Goal: Task Accomplishment & Management: Manage account settings

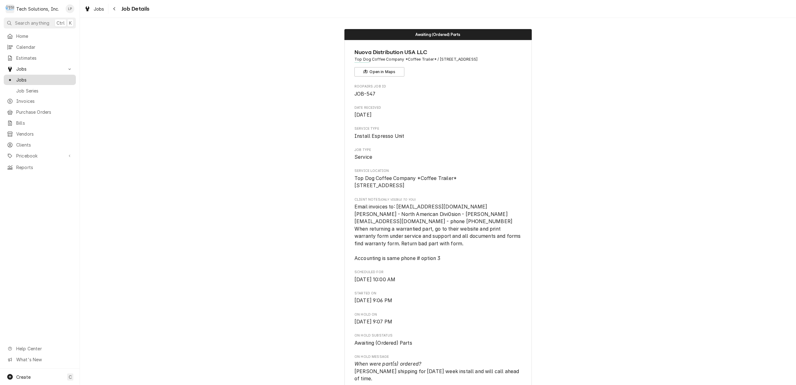
click at [21, 77] on span "Jobs" at bounding box center [44, 79] width 57 height 7
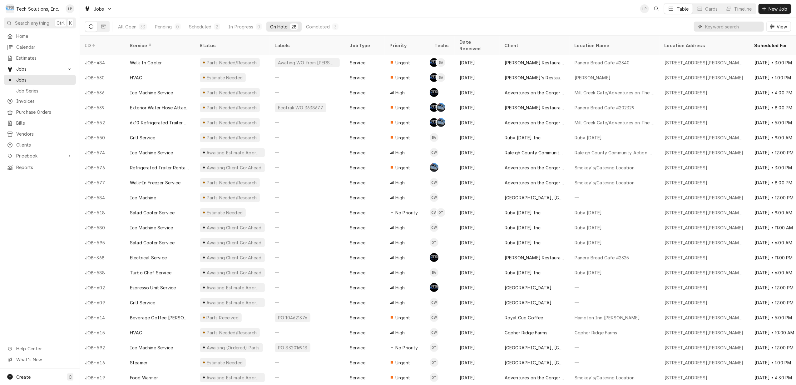
click at [732, 26] on input "Dynamic Content Wrapper" at bounding box center [733, 27] width 56 height 10
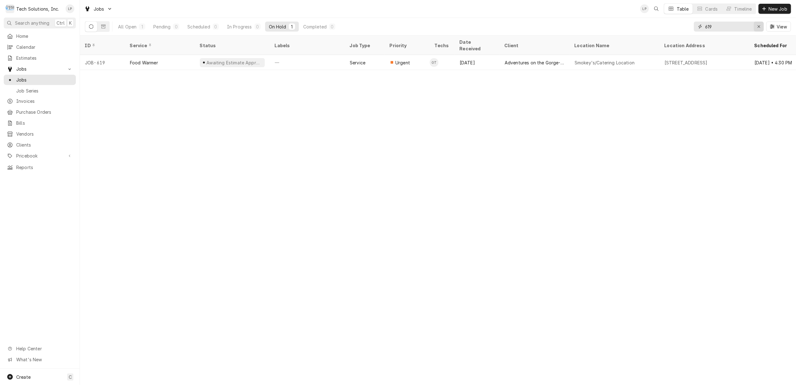
type input "619"
click at [758, 27] on icon "Erase input" at bounding box center [758, 26] width 3 height 4
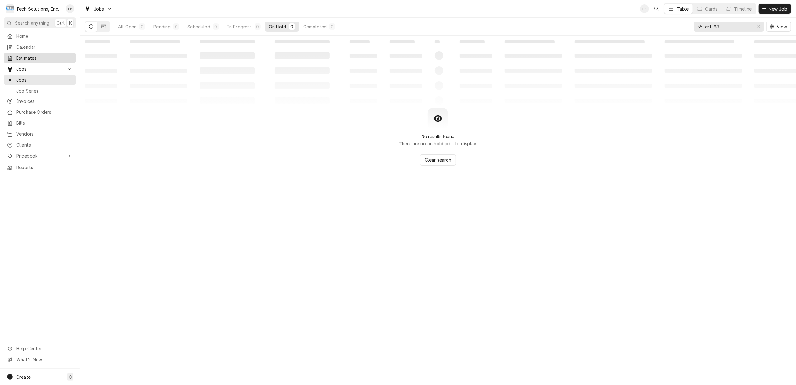
type input "est-98"
click at [24, 55] on span "Estimates" at bounding box center [44, 58] width 57 height 7
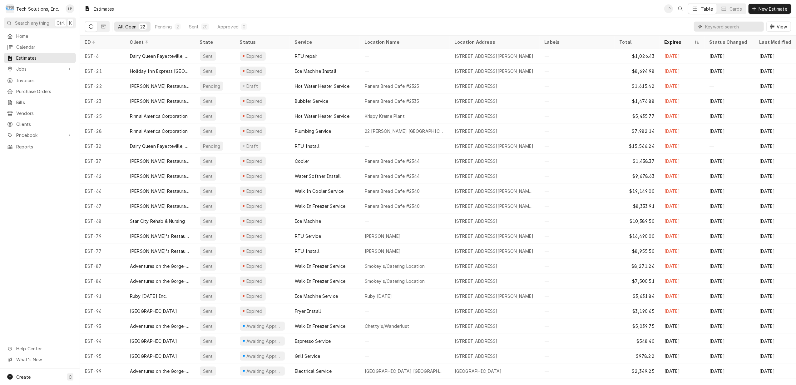
click at [718, 26] on input "Dynamic Content Wrapper" at bounding box center [733, 27] width 56 height 10
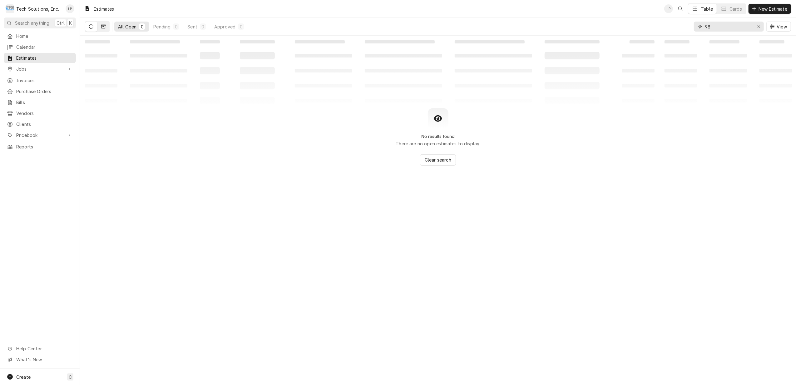
type input "98"
click at [105, 27] on icon "Dynamic Content Wrapper" at bounding box center [103, 27] width 4 height 4
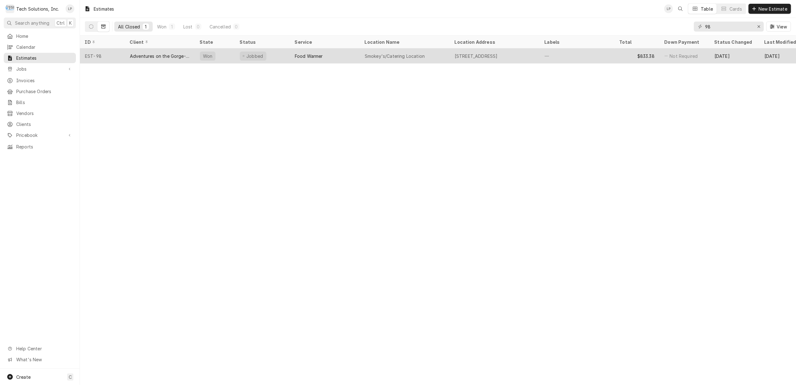
click at [150, 55] on div "Adventures on the Gorge-Aramark Destinations" at bounding box center [160, 56] width 60 height 7
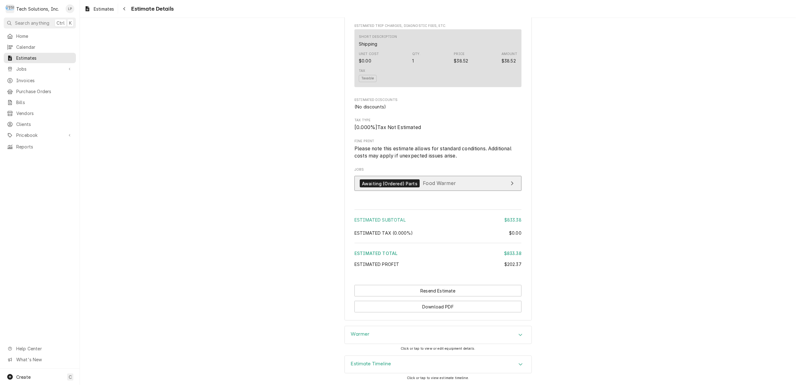
scroll to position [723, 0]
click at [437, 184] on span "Food Warmer" at bounding box center [439, 183] width 33 height 6
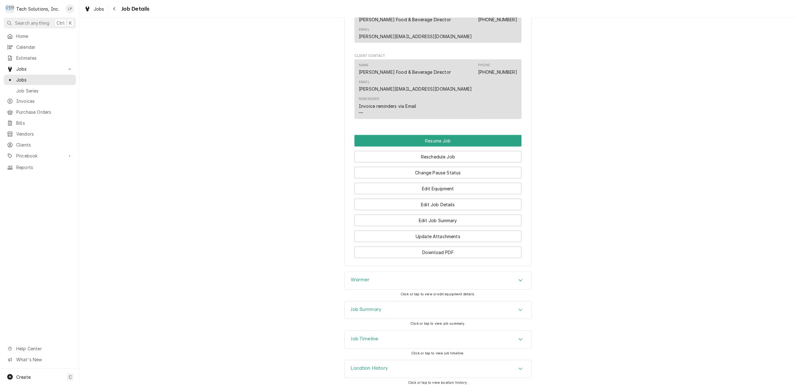
scroll to position [621, 0]
click at [461, 166] on button "Change Pause Status" at bounding box center [437, 172] width 167 height 12
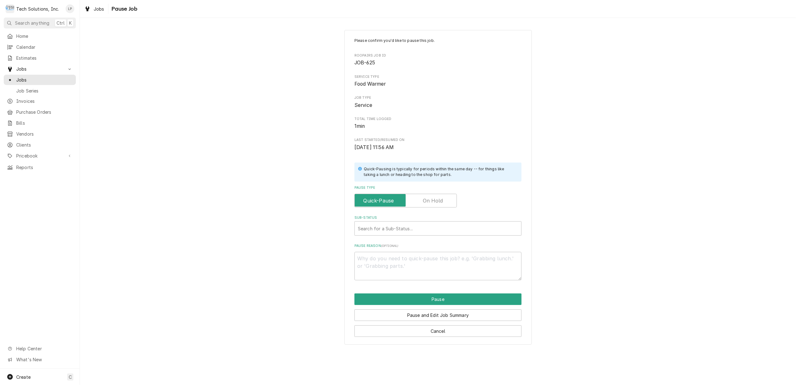
click at [437, 201] on label "Pause Type" at bounding box center [405, 201] width 102 height 14
click at [437, 201] on input "Pause Type" at bounding box center [405, 201] width 97 height 14
checkbox input "true"
click at [438, 231] on div "Sub-Status" at bounding box center [438, 228] width 160 height 11
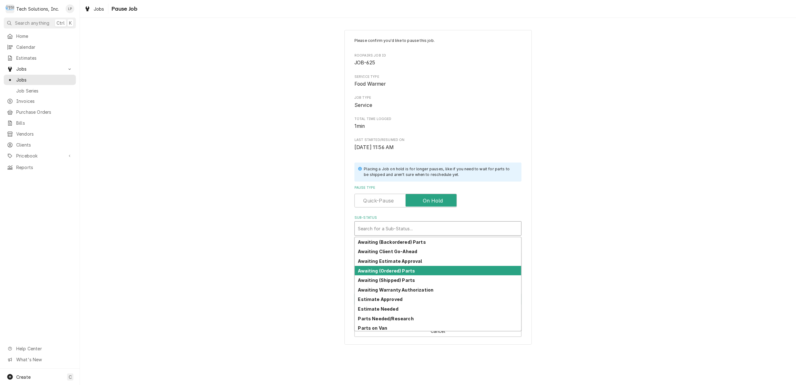
scroll to position [31, 0]
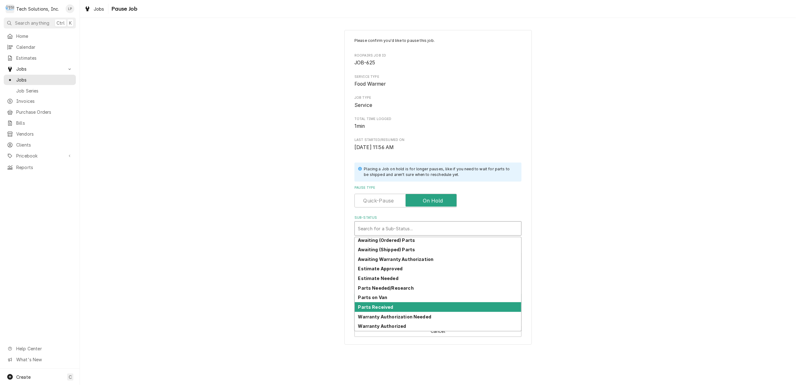
click at [413, 307] on div "Parts Received" at bounding box center [438, 307] width 166 height 10
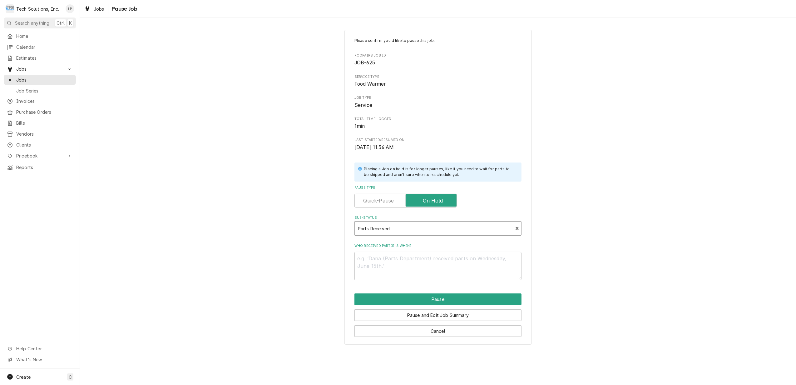
click at [589, 302] on div "Please confirm you'd like to pause this job. Roopairs Job ID JOB-625 Service Ty…" at bounding box center [438, 187] width 716 height 326
click at [447, 262] on textarea "Who received part(s) & when?" at bounding box center [437, 266] width 167 height 28
type textarea "x"
type textarea "O"
type textarea "x"
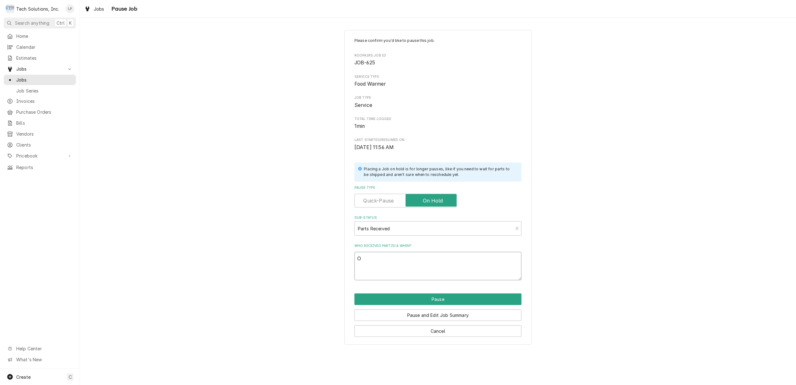
type textarea "Ot"
type textarea "x"
type textarea "Oti"
type textarea "x"
type textarea "[PERSON_NAME]"
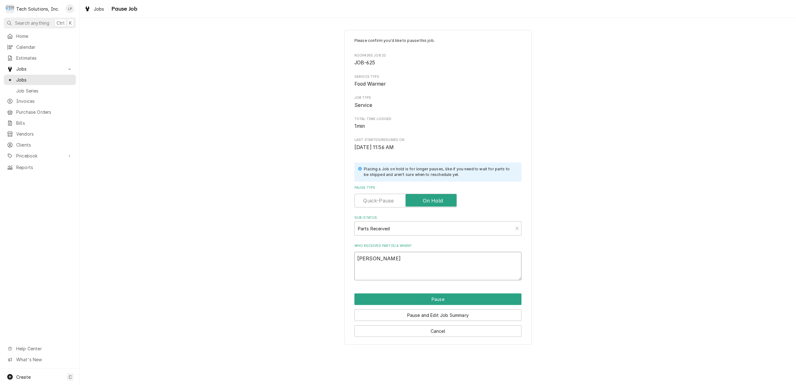
type textarea "x"
type textarea "[PERSON_NAME]"
type textarea "x"
type textarea "[PERSON_NAME]"
type textarea "x"
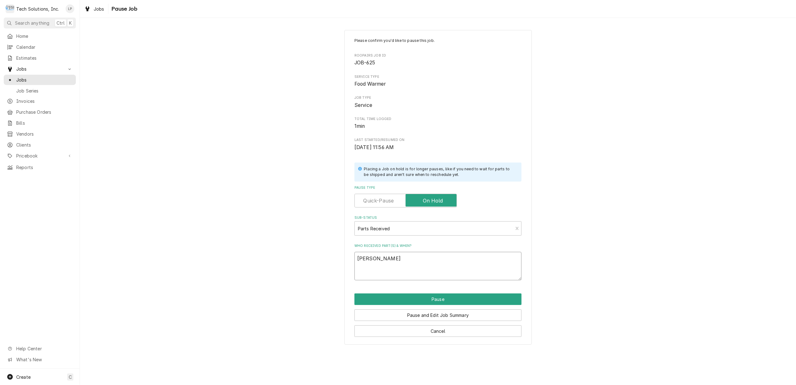
type textarea "[PERSON_NAME]"
type textarea "x"
type textarea "[PERSON_NAME]"
type textarea "x"
type textarea "Otis pick"
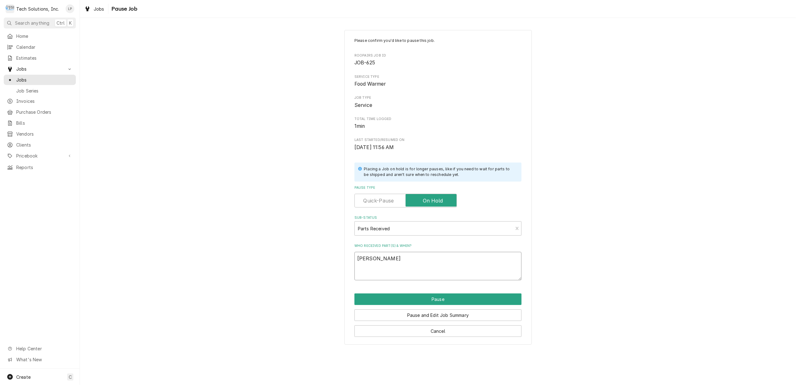
type textarea "x"
type textarea "Otis picke"
type textarea "x"
type textarea "Otis picked"
type textarea "x"
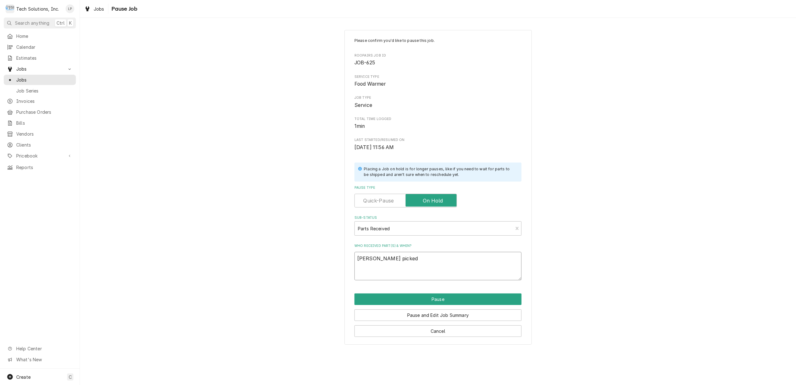
type textarea "Otis picked"
type textarea "x"
type textarea "Otis picked u"
type textarea "x"
type textarea "Otis picked up"
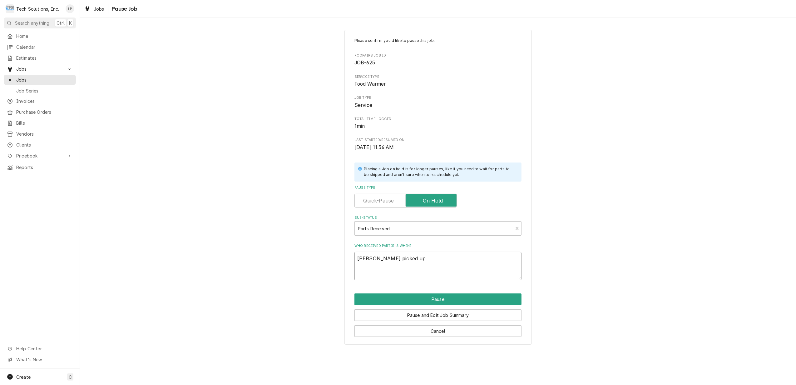
type textarea "x"
type textarea "Otis picked up"
type textarea "x"
type textarea "Otis picked up a"
type textarea "x"
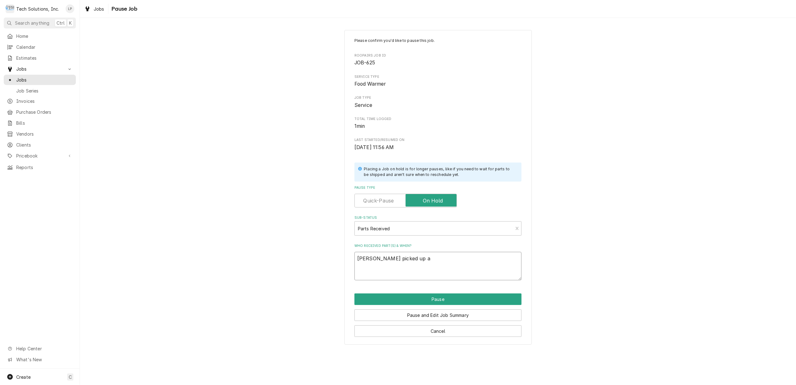
type textarea "Otis picked up at"
type textarea "x"
type textarea "Otis picked up at"
type textarea "x"
type textarea "Otis picked up at U"
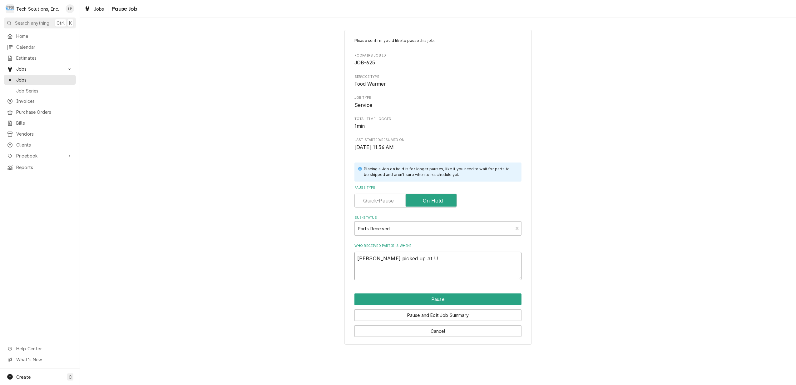
type textarea "x"
type textarea "Otis picked up at UP"
type textarea "x"
type textarea "Otis picked up at UPS"
type textarea "x"
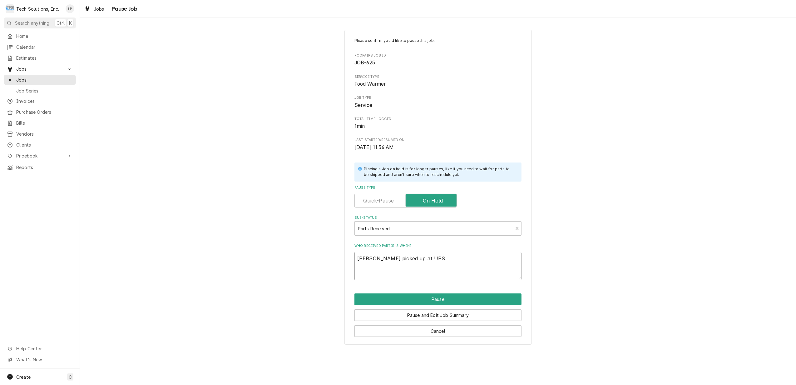
type textarea "Otis picked up at UPS"
type textarea "x"
type textarea "Otis picked up at UPS T"
type textarea "x"
type textarea "Otis picked up at UPS Th"
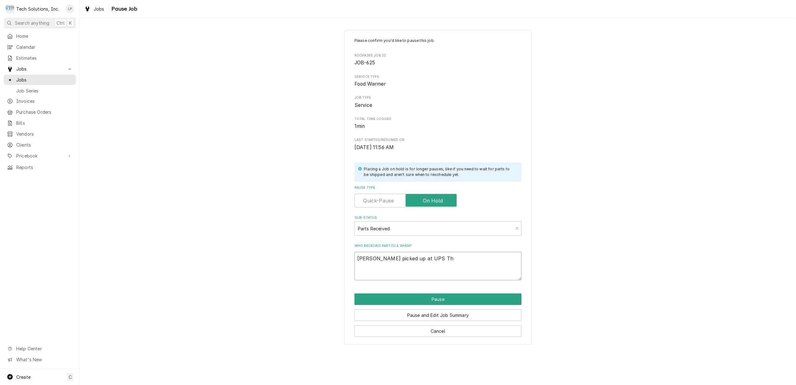
type textarea "x"
type textarea "Otis picked up at UPS Thu"
type textarea "x"
type textarea "Otis picked up at UPS Thur"
type textarea "x"
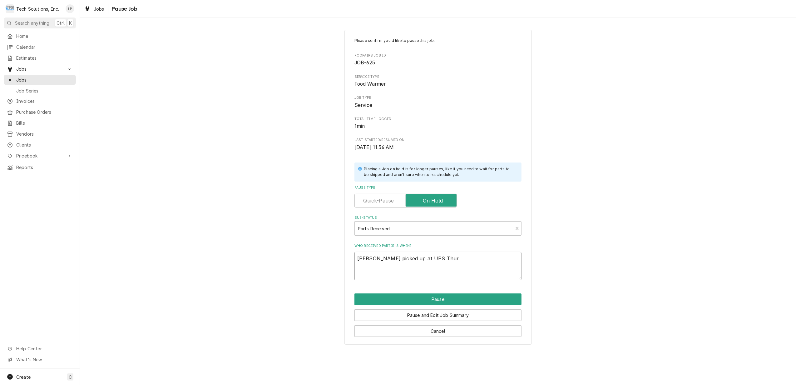
type textarea "Otis picked up at UPS Thurs"
type textarea "x"
type textarea "Otis picked up at UPS Thurs"
type textarea "x"
type textarea "Otis picked up at UPS Thurs 8"
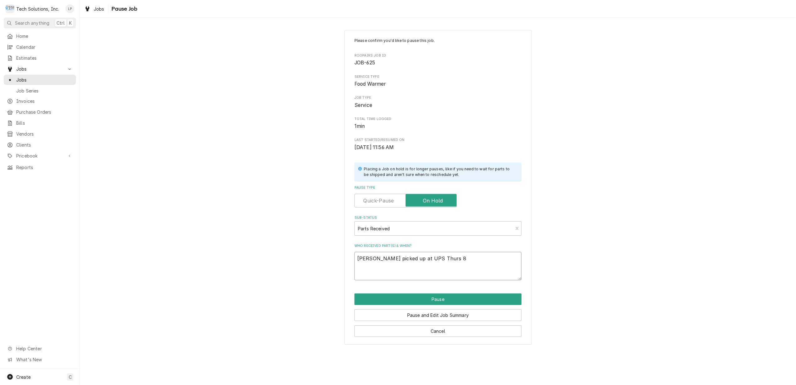
type textarea "x"
type textarea "Otis picked up at UPS Thurs 8/"
type textarea "x"
type textarea "Otis picked up at UPS Thurs 8/2"
type textarea "x"
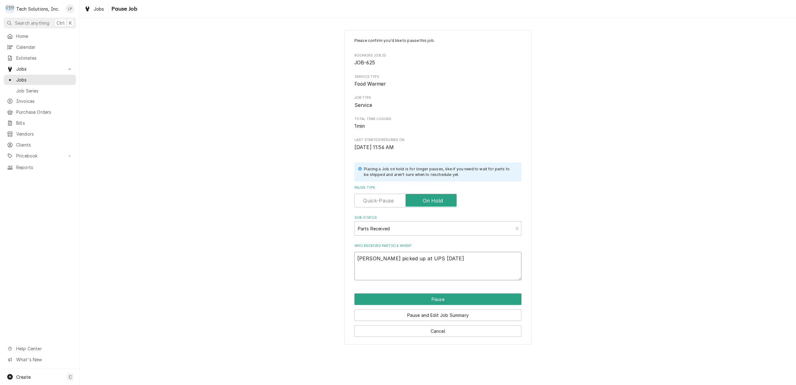
type textarea "Otis picked up at UPS Thurs 8/21"
type textarea "x"
type textarea "Otis picked up at UPS Thurs 8/21/"
type textarea "x"
type textarea "Otis picked up at UPS Thurs 8/21/2"
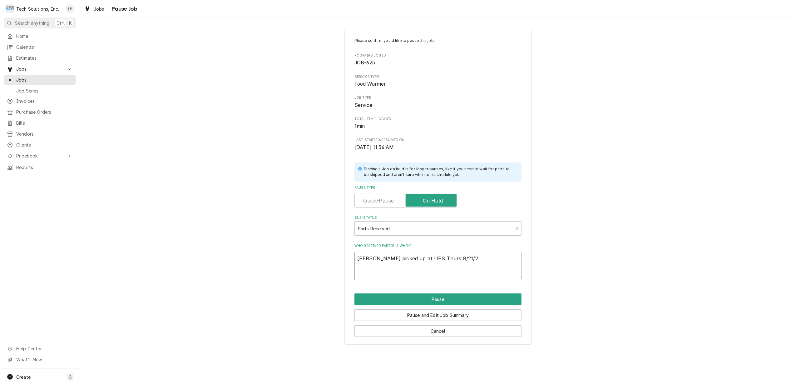
type textarea "x"
type textarea "[PERSON_NAME] picked up at UPS [DATE]"
click at [439, 301] on button "Pause" at bounding box center [437, 299] width 167 height 12
type textarea "x"
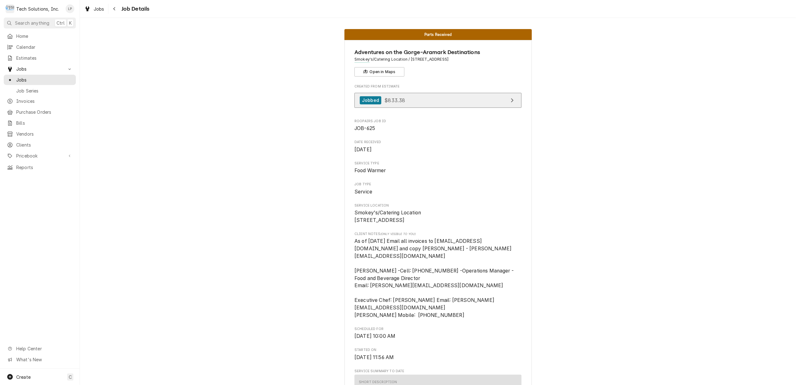
click at [501, 101] on link "Jobbed $833.38" at bounding box center [437, 100] width 167 height 15
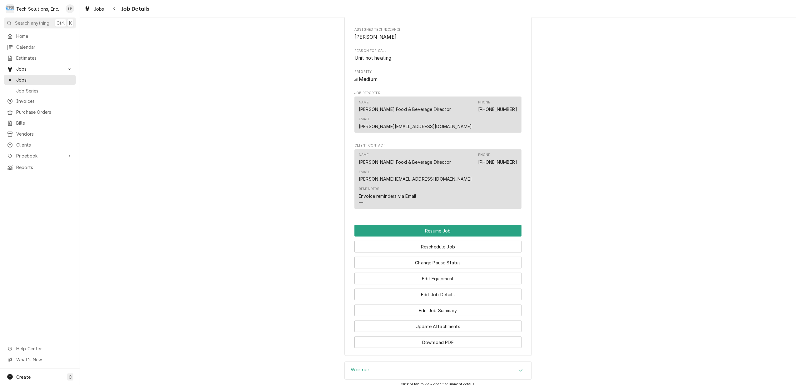
scroll to position [606, 0]
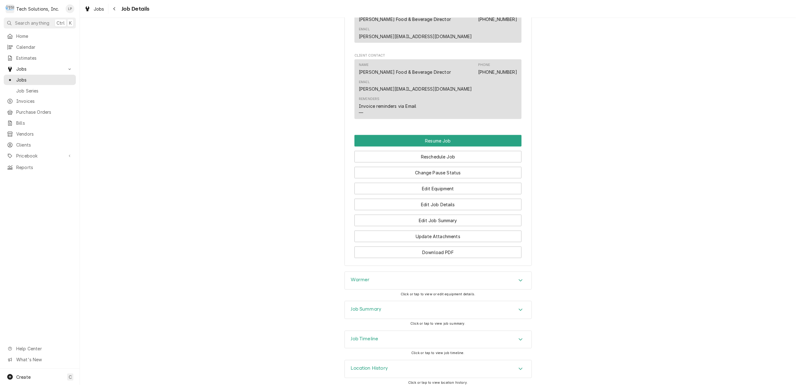
click at [520, 277] on div "Accordion Header" at bounding box center [520, 280] width 9 height 7
click at [555, 271] on div "Warmer Equipment Category Holding and Warming Equipment Equipment Type Drawer W…" at bounding box center [438, 379] width 716 height 216
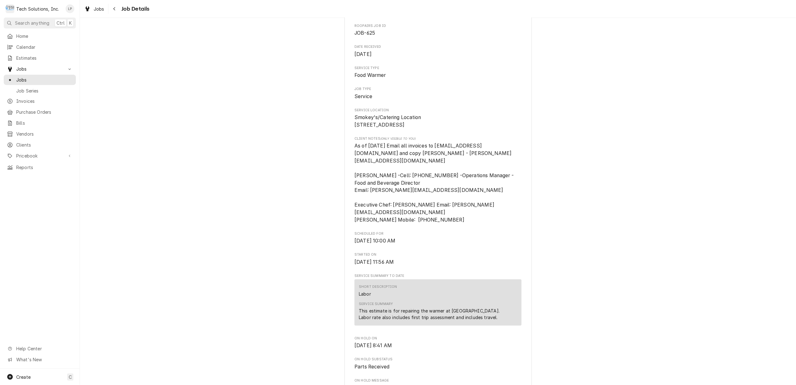
scroll to position [0, 0]
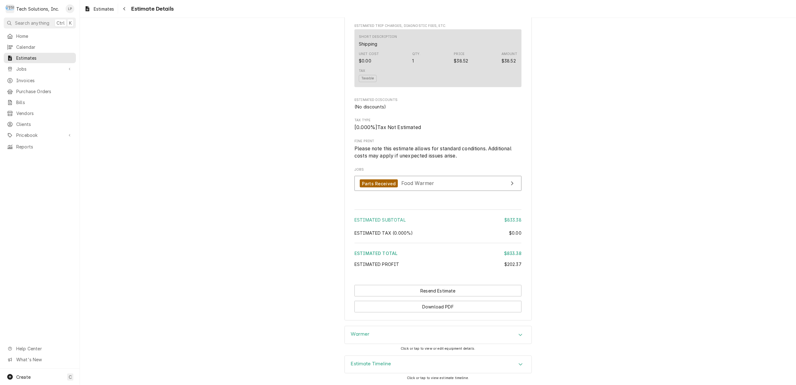
scroll to position [723, 0]
click at [485, 184] on link "Parts Received Food Warmer" at bounding box center [437, 183] width 167 height 15
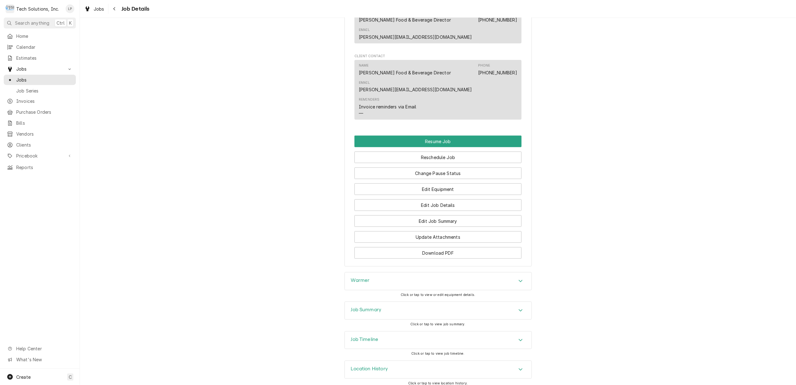
scroll to position [606, 0]
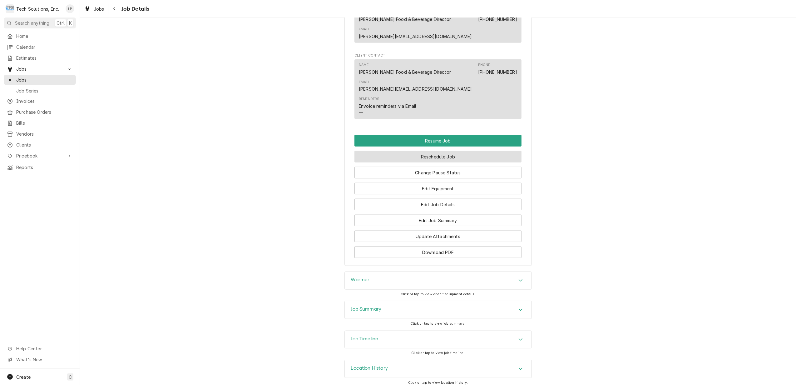
click at [436, 151] on button "Reschedule Job" at bounding box center [437, 157] width 167 height 12
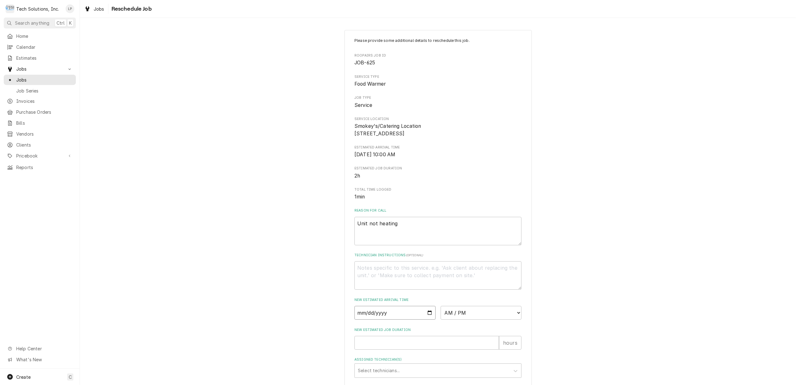
click at [427, 319] on input "Date" at bounding box center [394, 313] width 81 height 14
type textarea "x"
type input "[DATE]"
click at [512, 318] on select "AM / PM 6:00 AM 6:15 AM 6:30 AM 6:45 AM 7:00 AM 7:15 AM 7:30 AM 7:45 AM 8:00 AM…" at bounding box center [481, 313] width 81 height 14
select select "10:00:00"
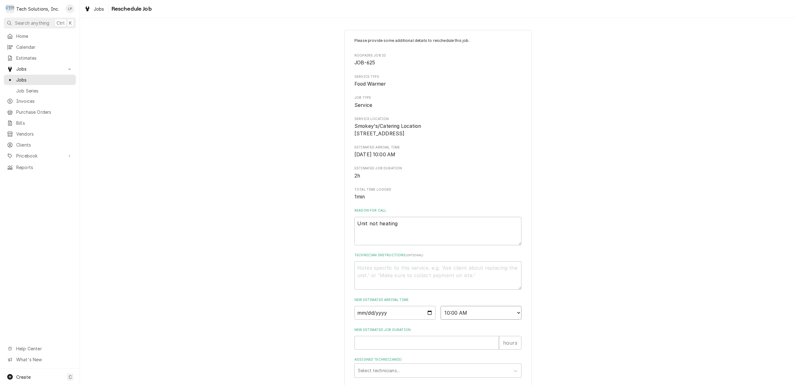
click at [441, 313] on select "AM / PM 6:00 AM 6:15 AM 6:30 AM 6:45 AM 7:00 AM 7:15 AM 7:30 AM 7:45 AM 8:00 AM…" at bounding box center [481, 313] width 81 height 14
click at [501, 302] on div "Please provide some additional details to reschedule this job. Roopairs Job ID …" at bounding box center [437, 230] width 167 height 384
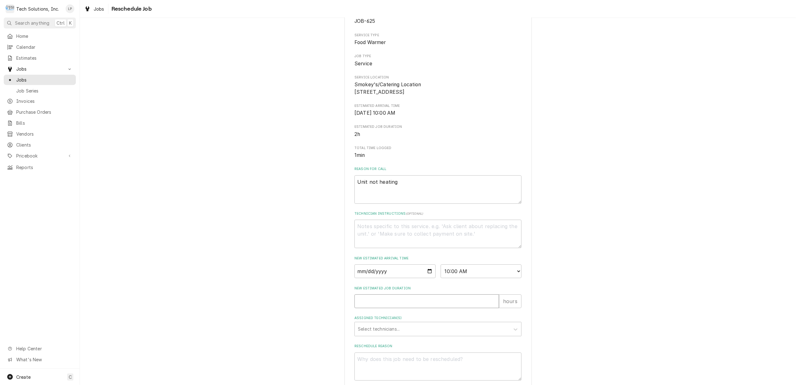
type textarea "x"
type input "1"
click at [491, 306] on input "1" at bounding box center [426, 301] width 145 height 14
type textarea "x"
type input "2"
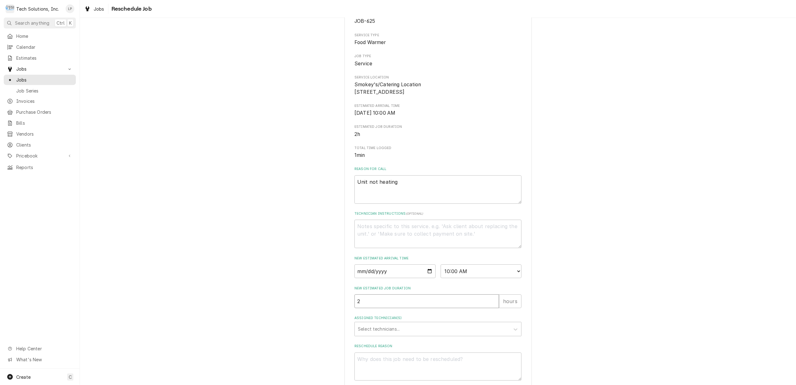
click at [491, 306] on input "2" at bounding box center [426, 301] width 145 height 14
click at [514, 330] on icon "Assigned Technician(s)" at bounding box center [516, 329] width 4 height 2
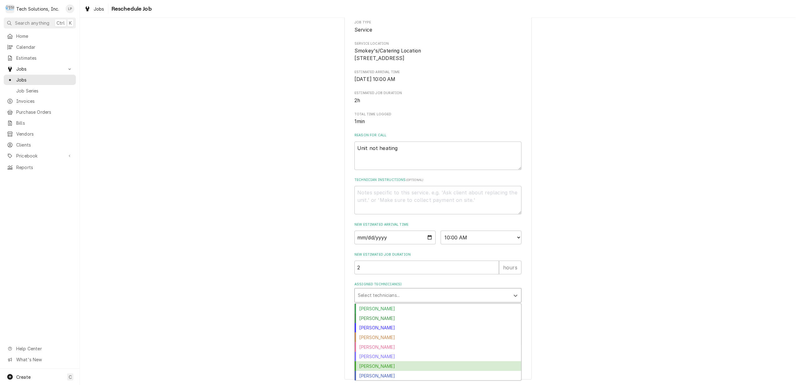
click at [443, 364] on div "Otis Tooley" at bounding box center [438, 366] width 166 height 10
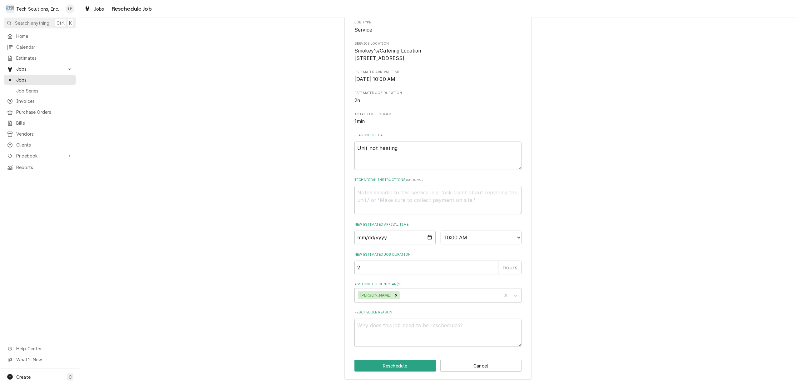
click at [586, 305] on div "Please provide some additional details to reschedule this job. Roopairs Job ID …" at bounding box center [438, 167] width 716 height 436
click at [475, 329] on textarea "Reschedule Reason" at bounding box center [437, 332] width 167 height 28
type textarea "x"
type textarea "O"
type textarea "x"
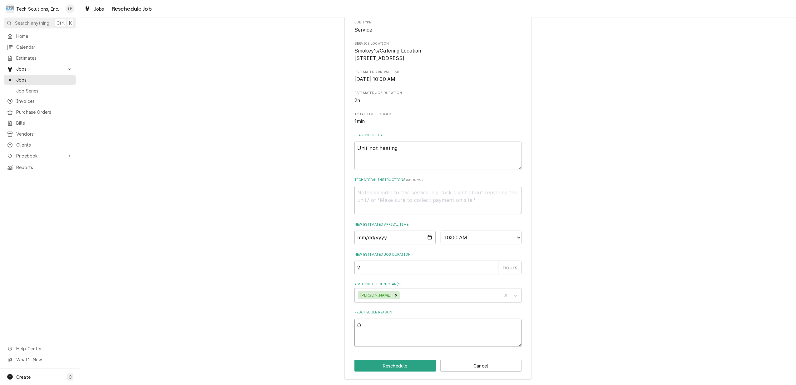
type textarea "Ot"
type textarea "x"
type textarea "Oti"
type textarea "x"
type textarea "Otis"
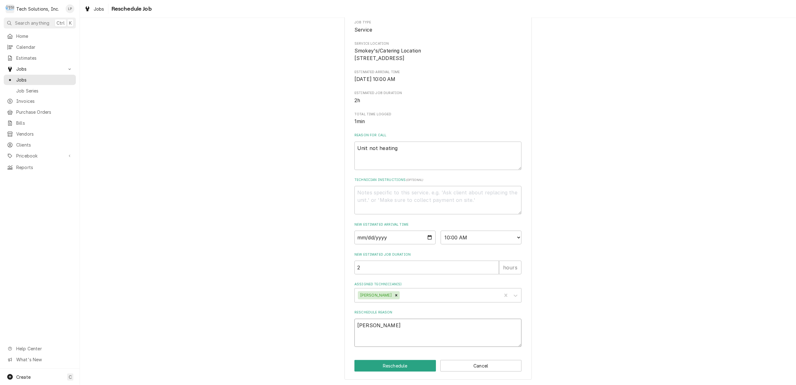
type textarea "x"
type textarea "Otis"
type textarea "x"
type textarea "Otis p"
type textarea "x"
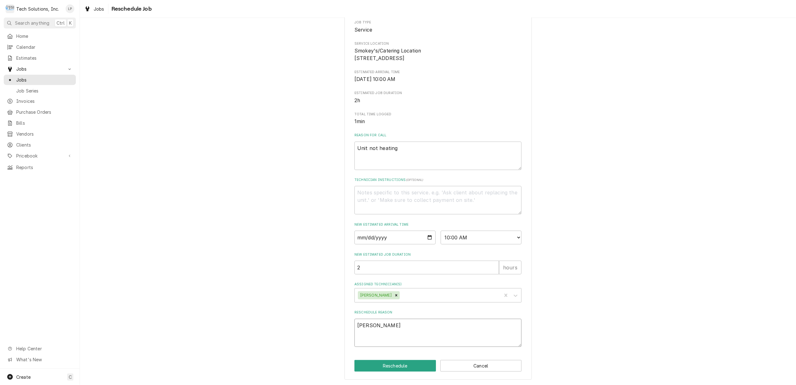
type textarea "Otis pi"
type textarea "x"
type textarea "Otis pic"
type textarea "x"
type textarea "Otis pick"
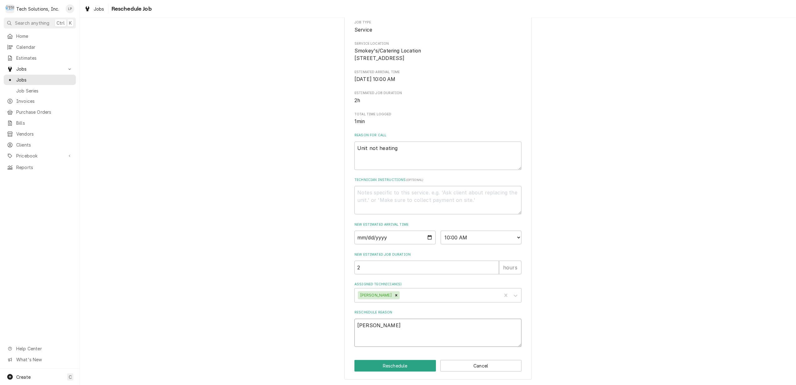
type textarea "x"
type textarea "Otis picke"
type textarea "x"
type textarea "Otis picked"
type textarea "x"
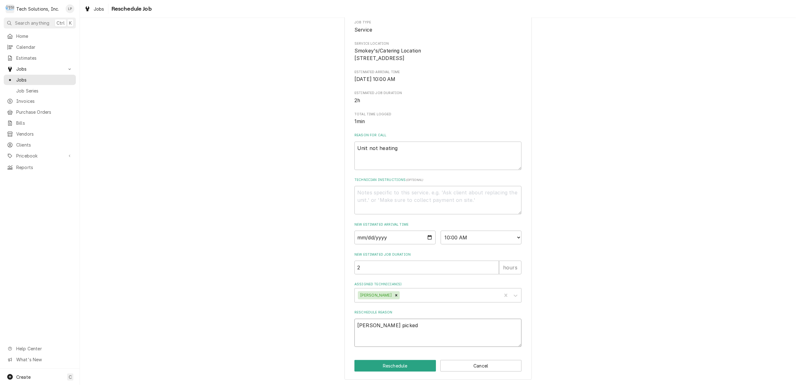
type textarea "Otis picked"
type textarea "x"
type textarea "Otis picked u"
type textarea "x"
type textarea "Otis picked up"
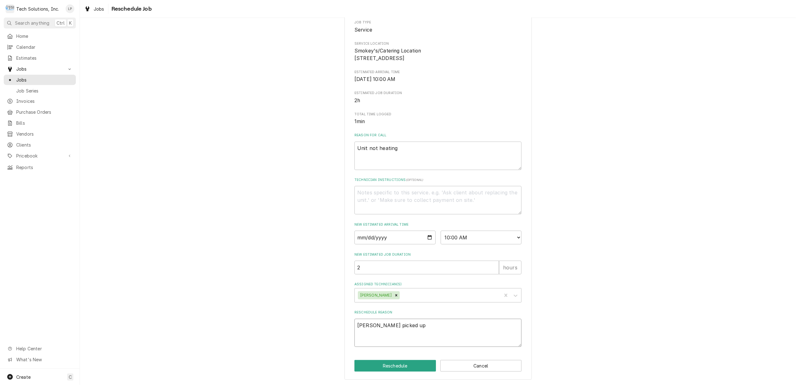
type textarea "x"
type textarea "Otis picked up"
type textarea "x"
type textarea "Otis picked up p"
type textarea "x"
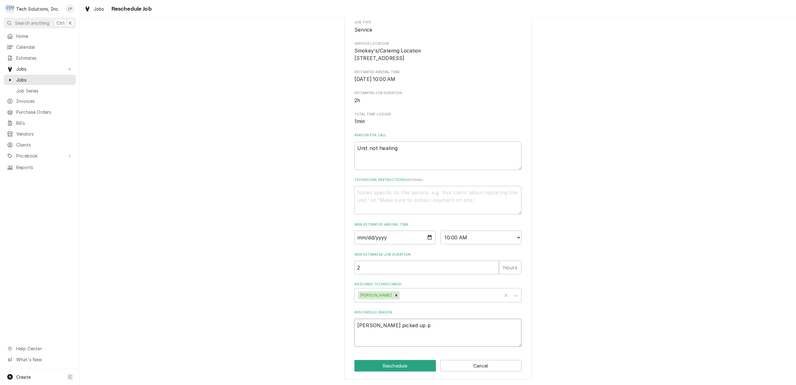
type textarea "Otis picked up pa"
type textarea "x"
type textarea "Otis picked up par"
type textarea "x"
type textarea "Otis picked up part"
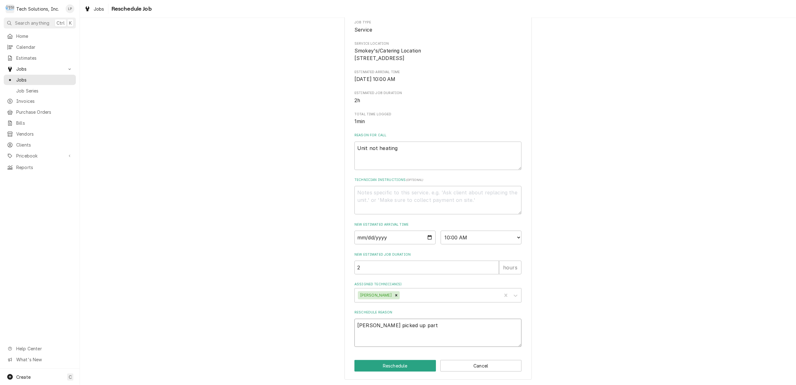
type textarea "x"
type textarea "Otis picked up parts"
type textarea "x"
type textarea "Otis picked up parts"
type textarea "x"
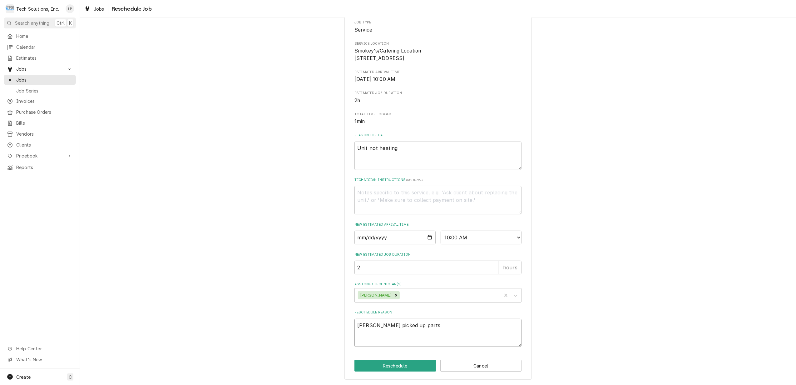
type textarea "Otis picked up parts a"
type textarea "x"
type textarea "Otis picked up parts at"
type textarea "x"
type textarea "Otis picked up parts at"
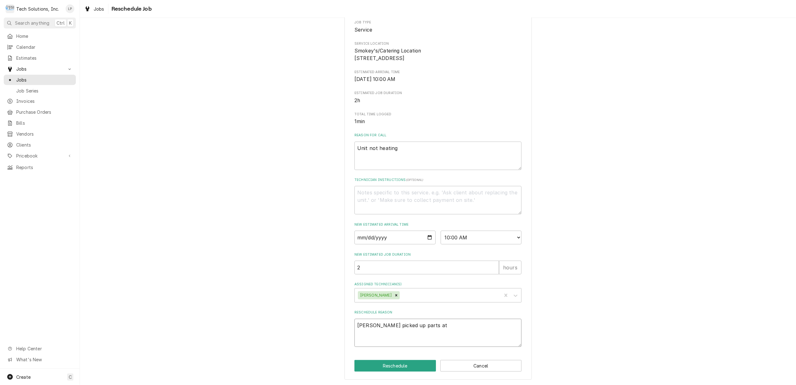
type textarea "x"
type textarea "Otis picked up parts at U"
type textarea "x"
type textarea "Otis picked up parts at UP"
type textarea "x"
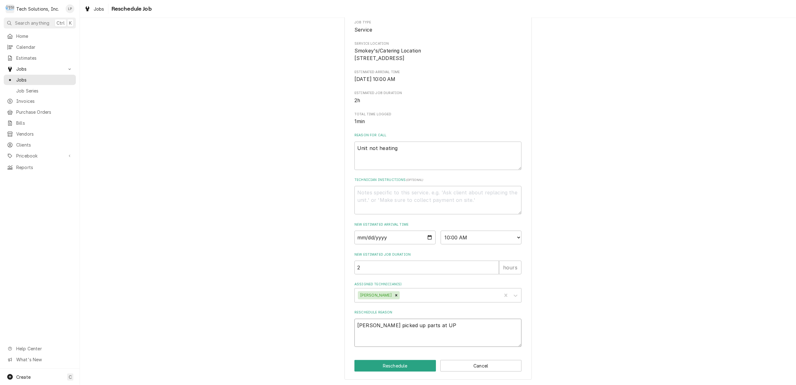
type textarea "Otis picked up parts at UPS"
type textarea "x"
type textarea "Otis picked up parts at UPS"
type textarea "x"
type textarea "Otis picked up parts at UPS 8"
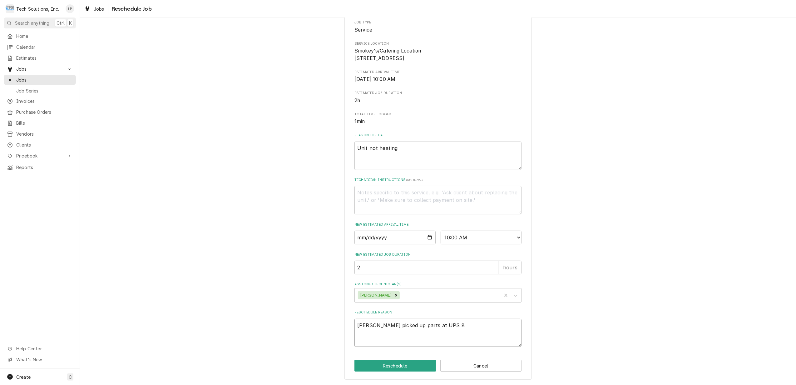
type textarea "x"
type textarea "Otis picked up parts at UPS 8/"
type textarea "x"
type textarea "Otis picked up parts at UPS 8/2"
type textarea "x"
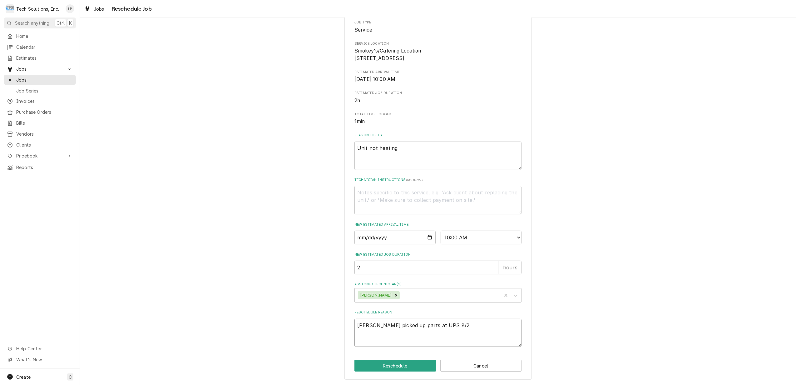
type textarea "Otis picked up parts at UPS 8/21"
type textarea "x"
type textarea "Otis picked up parts at UPS 8/21/"
type textarea "x"
type textarea "Otis picked up parts at UPS 8/21/2"
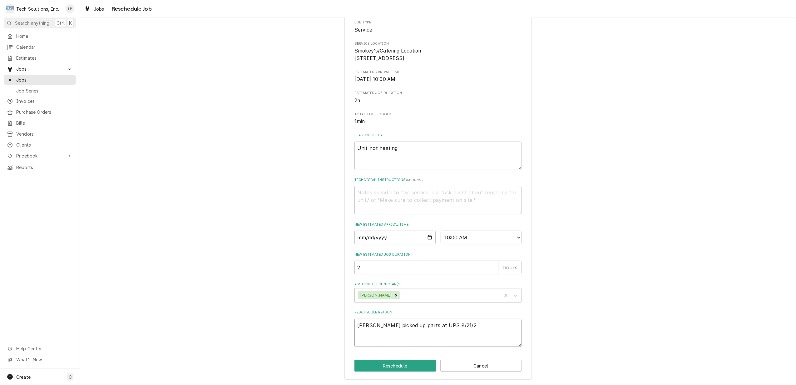
type textarea "x"
type textarea "Otis picked up parts at UPS 8/21/25"
click at [394, 365] on button "Reschedule" at bounding box center [394, 366] width 81 height 12
type textarea "x"
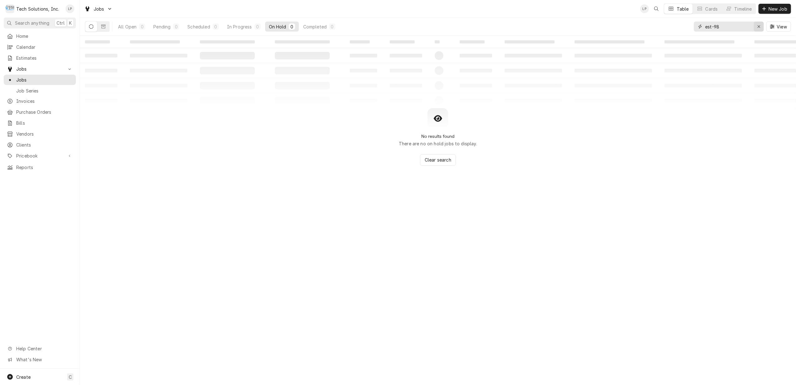
click at [759, 28] on icon "Erase input" at bounding box center [758, 26] width 3 height 4
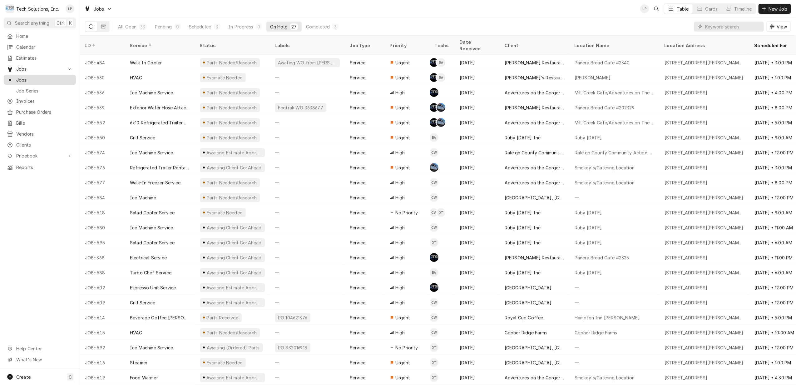
click at [21, 80] on span "Jobs" at bounding box center [44, 79] width 57 height 7
click at [194, 24] on div "Scheduled" at bounding box center [200, 26] width 22 height 7
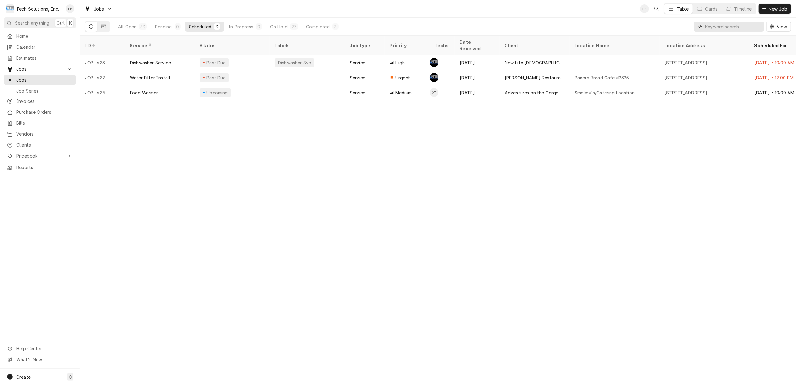
click at [720, 25] on input "Dynamic Content Wrapper" at bounding box center [733, 27] width 56 height 10
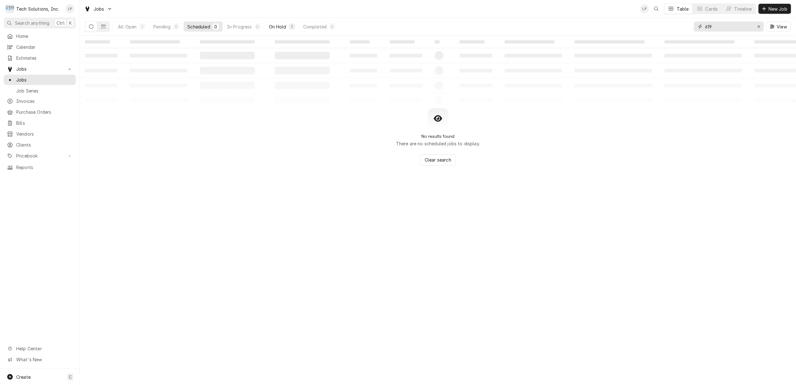
type input "619"
click at [277, 27] on div "On Hold" at bounding box center [277, 26] width 17 height 7
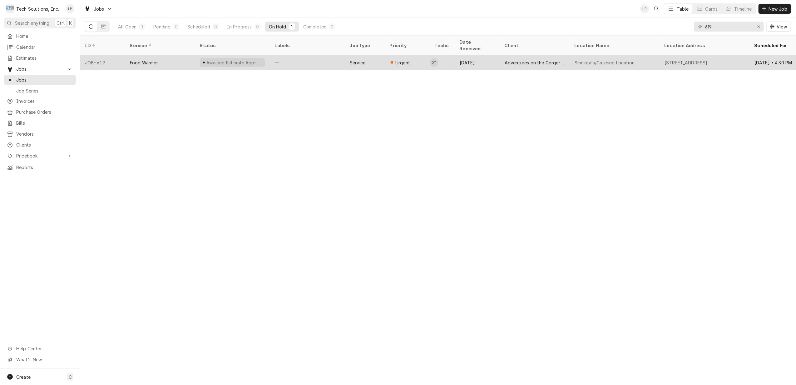
click at [332, 58] on div "—" at bounding box center [307, 62] width 75 height 15
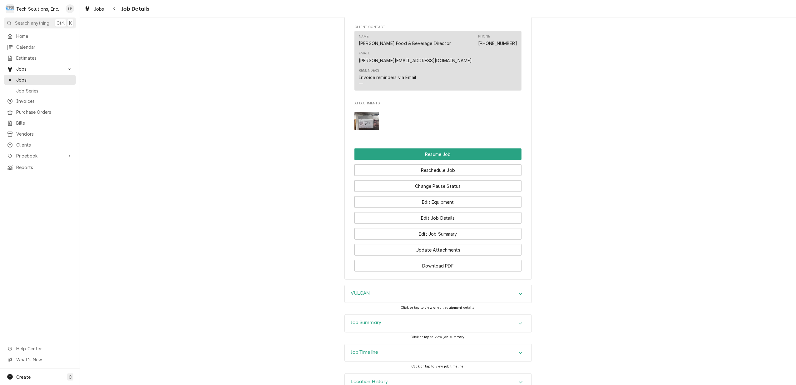
scroll to position [687, 0]
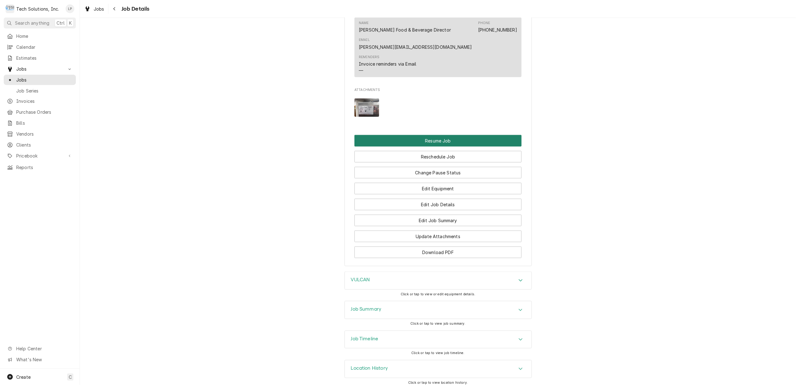
drag, startPoint x: 429, startPoint y: 132, endPoint x: 570, endPoint y: 163, distance: 143.8
click at [437, 135] on button "Resume Job" at bounding box center [437, 141] width 167 height 12
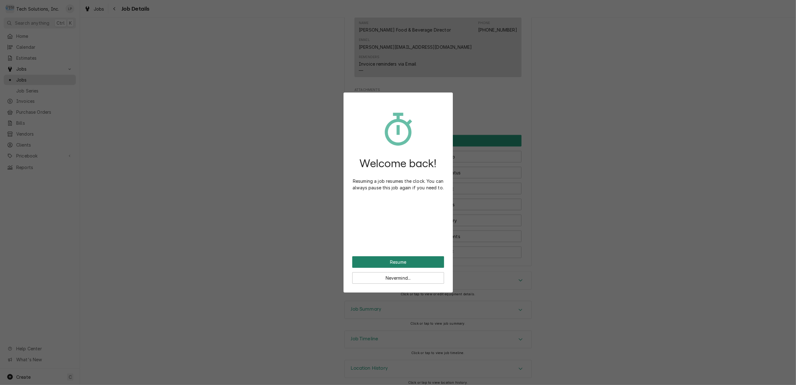
click at [391, 261] on button "Resume" at bounding box center [398, 262] width 92 height 12
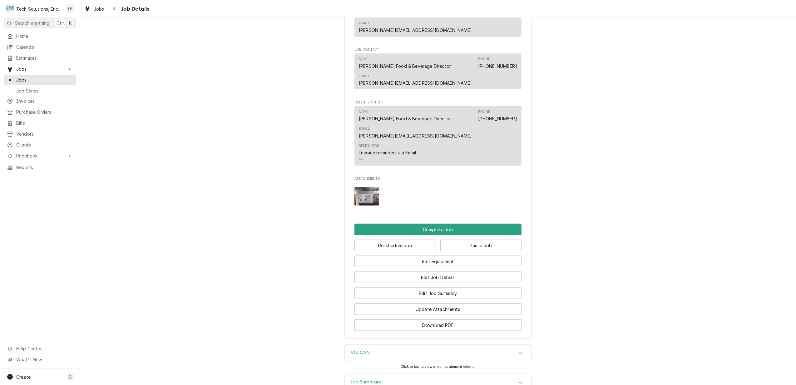
scroll to position [614, 0]
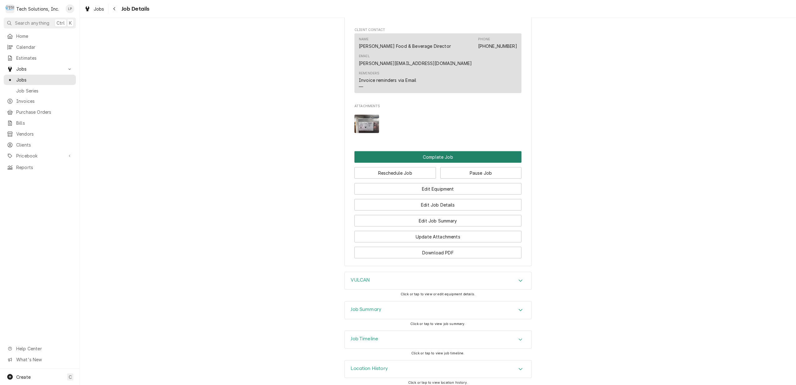
click at [448, 151] on button "Complete Job" at bounding box center [437, 157] width 167 height 12
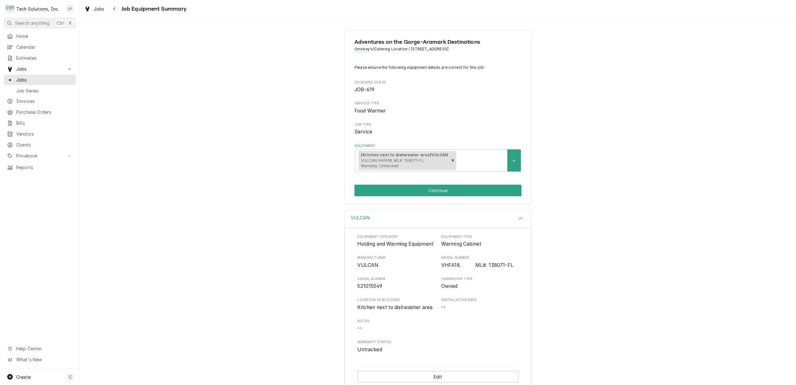
scroll to position [18, 0]
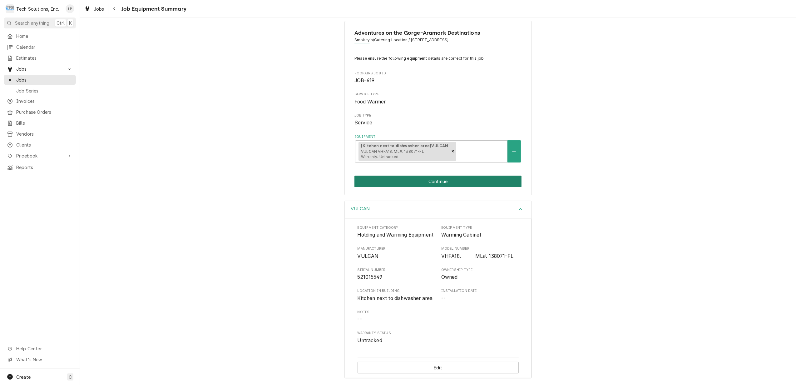
click at [430, 175] on button "Continue" at bounding box center [437, 181] width 167 height 12
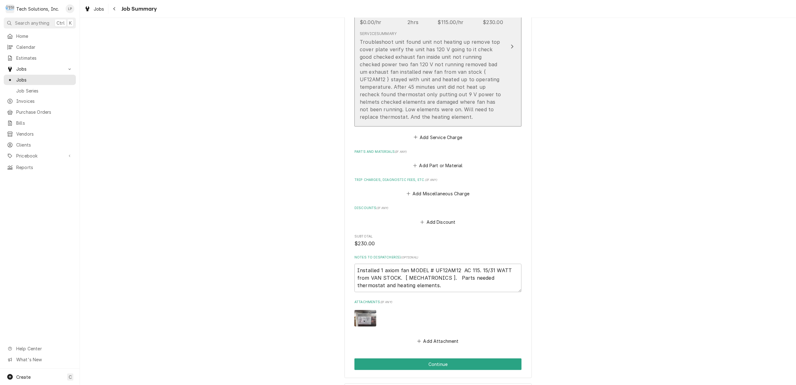
scroll to position [270, 0]
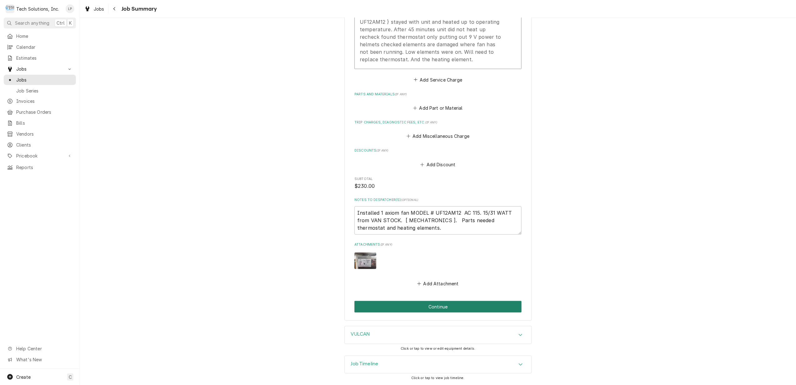
click at [446, 305] on button "Continue" at bounding box center [437, 307] width 167 height 12
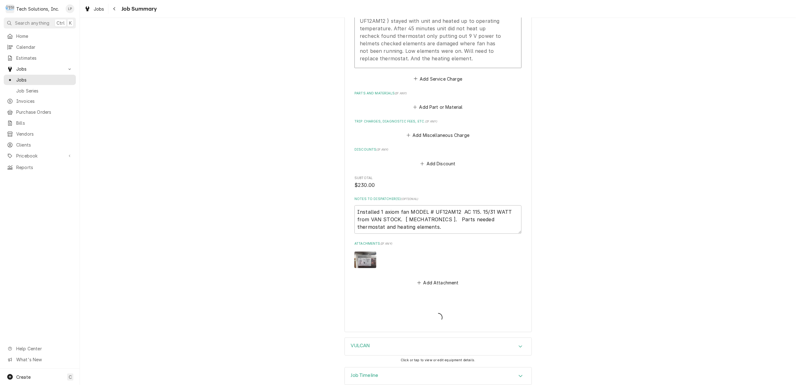
type textarea "x"
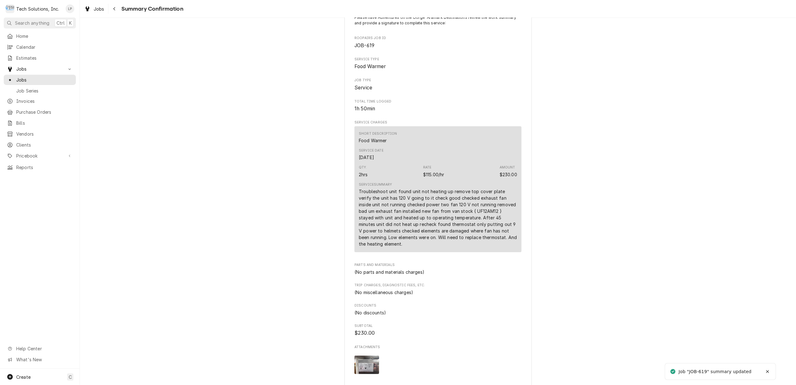
scroll to position [166, 0]
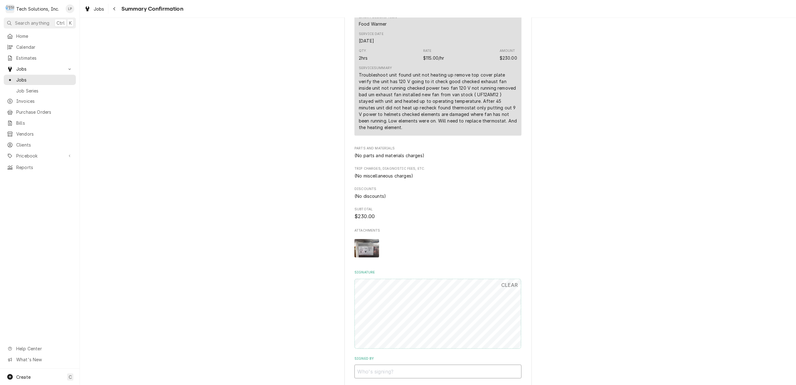
click at [422, 370] on input "Signed By" at bounding box center [437, 371] width 167 height 14
type input "J"
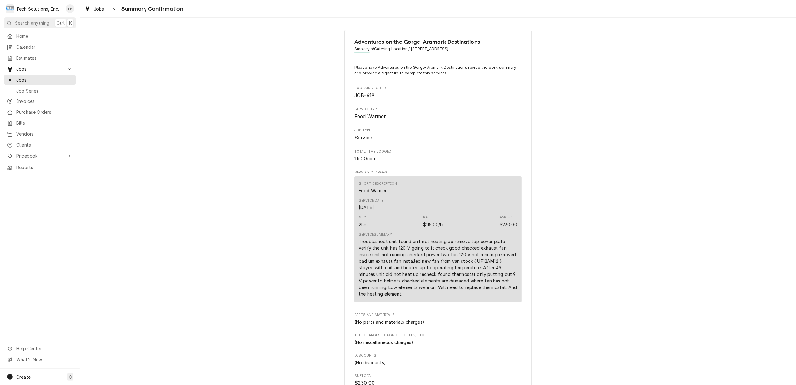
scroll to position [290, 0]
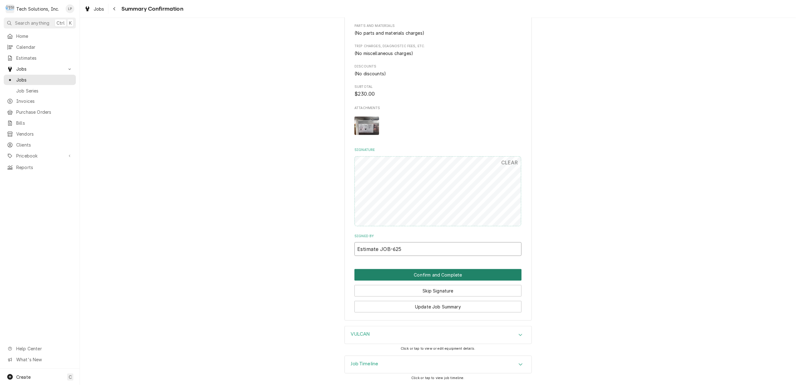
type input "Estimate JOB-625"
click at [423, 276] on button "Confirm and Complete" at bounding box center [437, 275] width 167 height 12
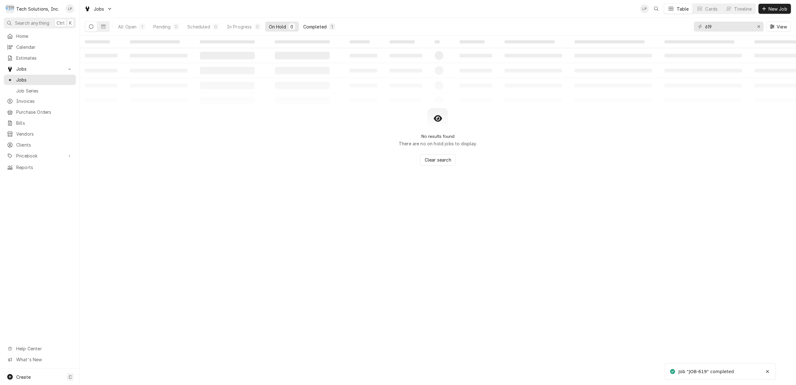
click at [313, 26] on div "Completed" at bounding box center [314, 26] width 23 height 7
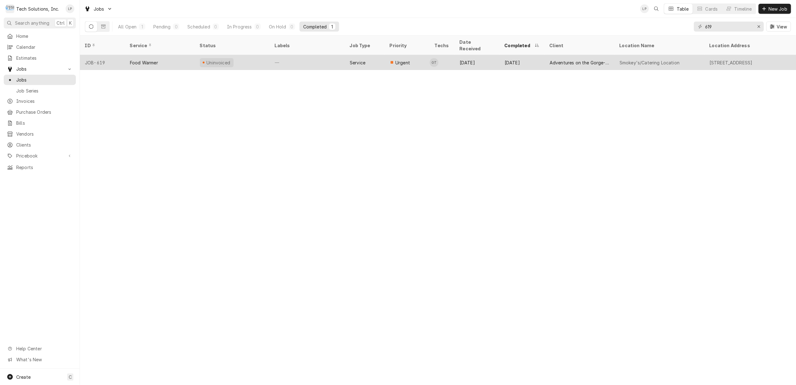
click at [305, 56] on div "—" at bounding box center [307, 62] width 75 height 15
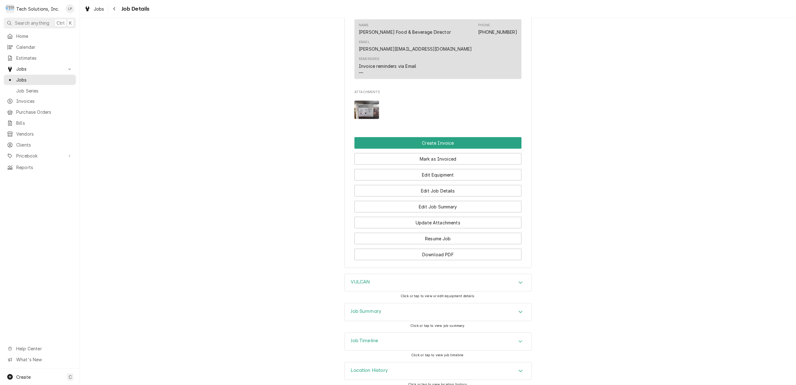
scroll to position [555, 0]
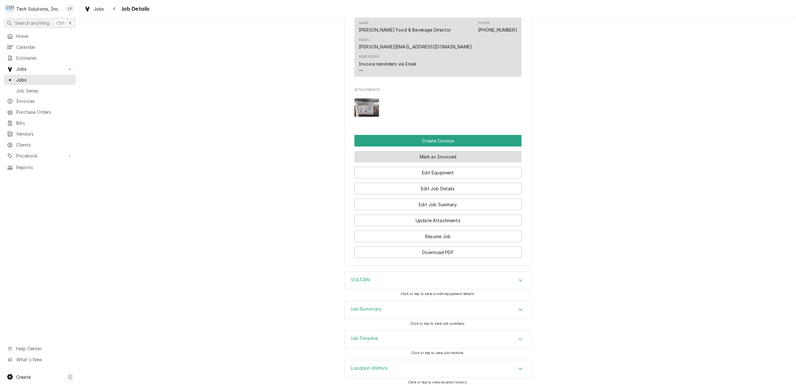
click at [409, 151] on button "Mark as Invoiced" at bounding box center [437, 157] width 167 height 12
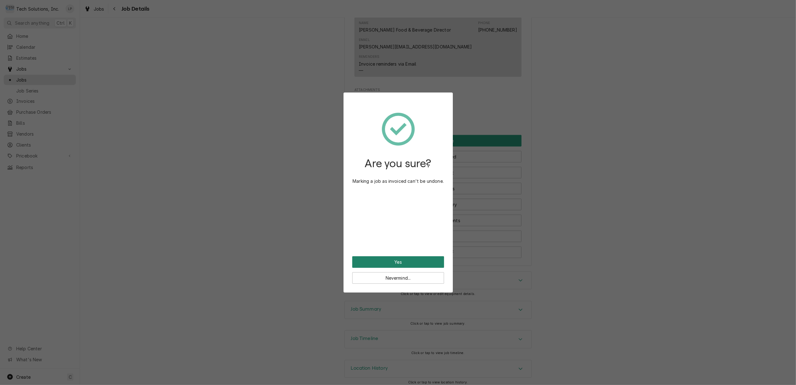
click at [396, 261] on button "Yes" at bounding box center [398, 262] width 92 height 12
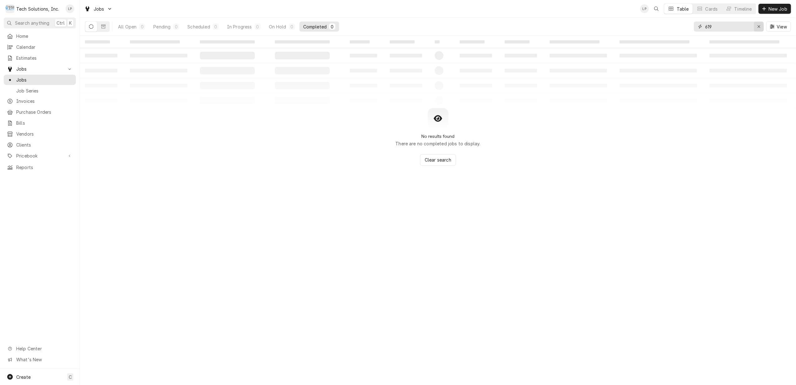
click at [756, 25] on div "Erase input" at bounding box center [759, 26] width 6 height 6
type input "625"
click at [197, 27] on div "Scheduled" at bounding box center [198, 26] width 22 height 7
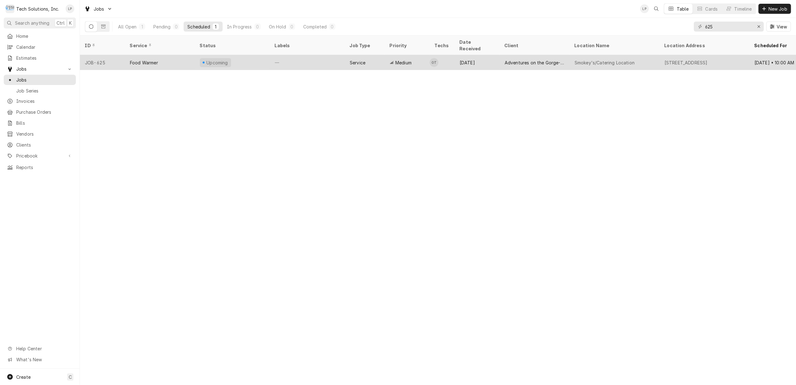
click at [302, 56] on div "—" at bounding box center [307, 62] width 75 height 15
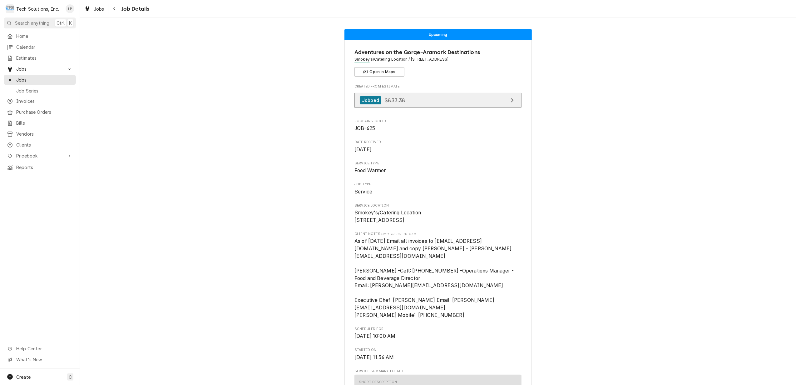
click at [441, 99] on link "Jobbed $833.38" at bounding box center [437, 100] width 167 height 15
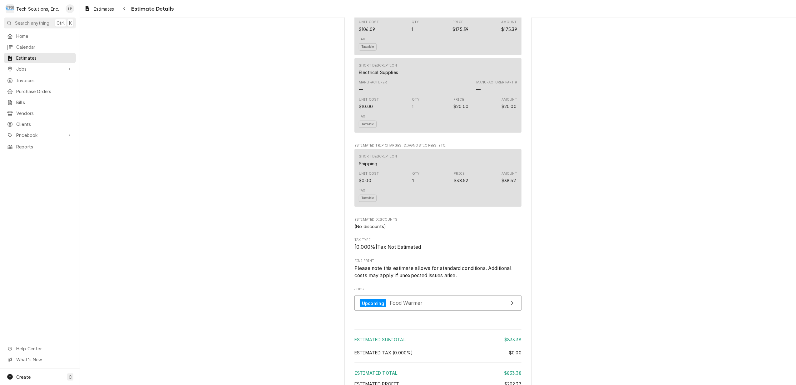
scroll to position [666, 0]
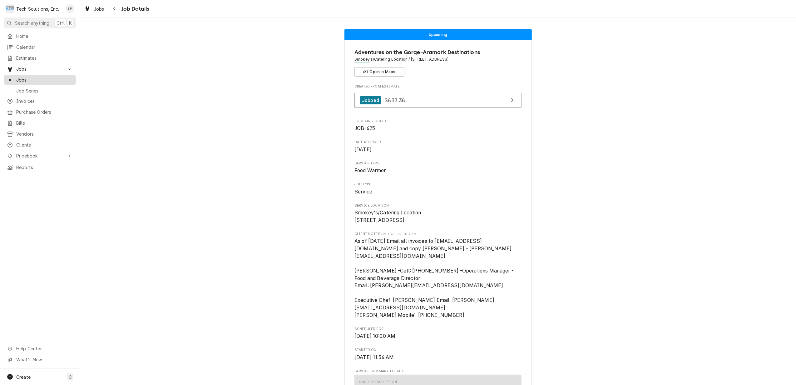
click at [30, 77] on span "Jobs" at bounding box center [44, 79] width 57 height 7
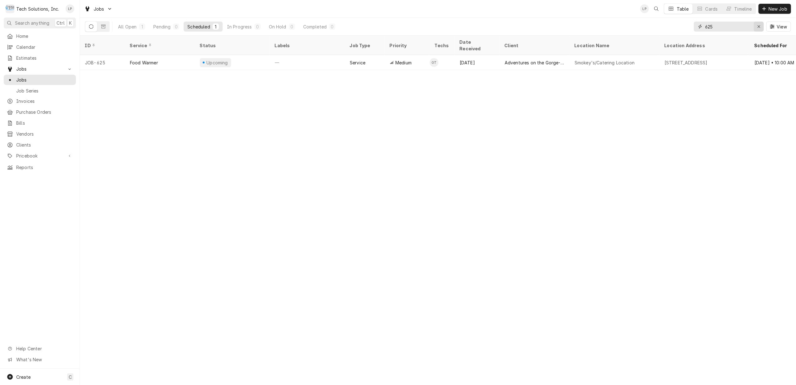
click at [757, 27] on icon "Erase input" at bounding box center [758, 26] width 3 height 4
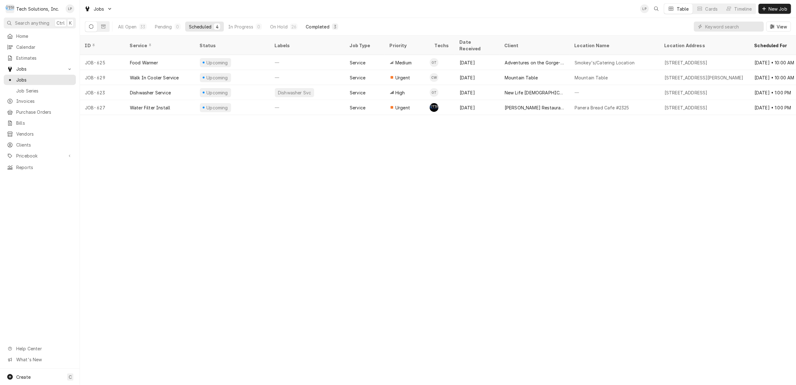
click at [318, 27] on div "Completed" at bounding box center [317, 26] width 23 height 7
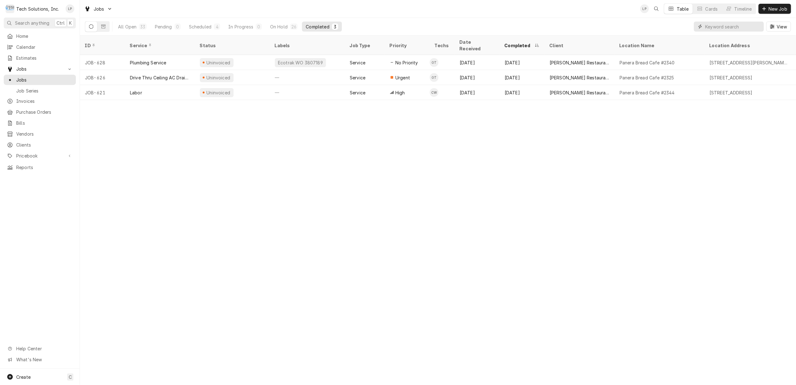
click at [737, 26] on input "Dynamic Content Wrapper" at bounding box center [733, 27] width 56 height 10
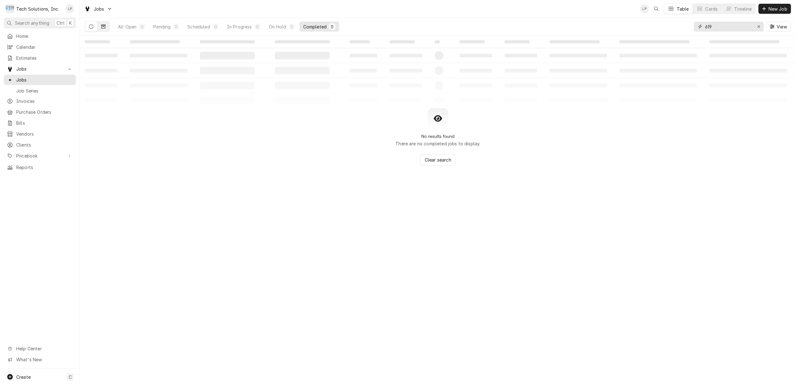
type input "619"
click at [105, 24] on icon "Dynamic Content Wrapper" at bounding box center [103, 26] width 4 height 4
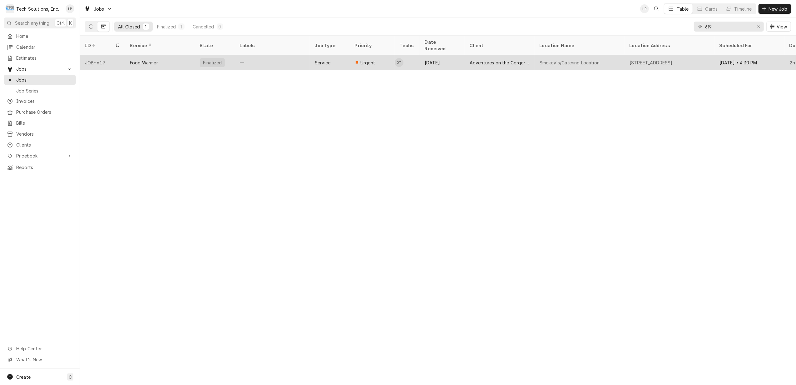
click at [275, 55] on div "—" at bounding box center [272, 62] width 75 height 15
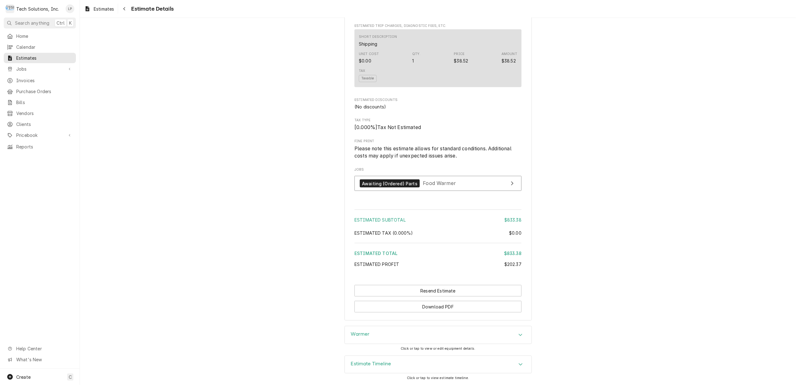
scroll to position [723, 0]
click at [423, 184] on span "Food Warmer" at bounding box center [439, 183] width 33 height 6
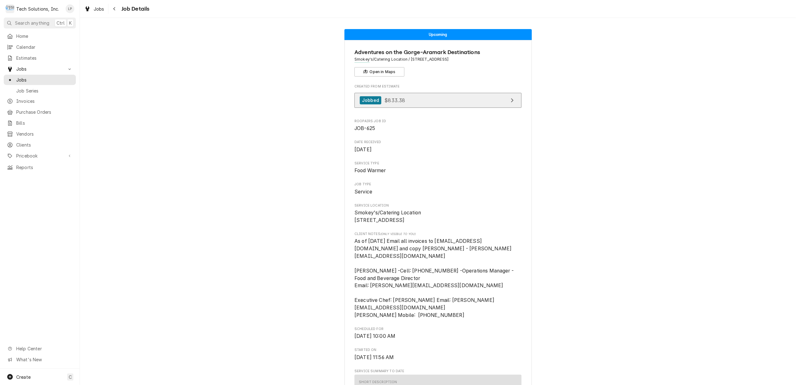
click at [466, 101] on link "Jobbed $833.38" at bounding box center [437, 100] width 167 height 15
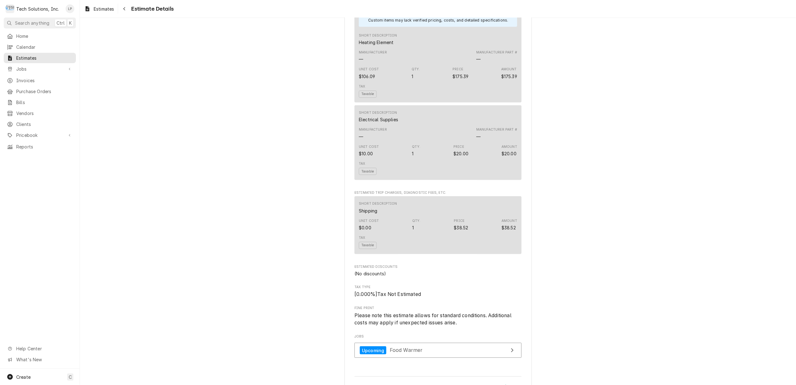
scroll to position [541, 0]
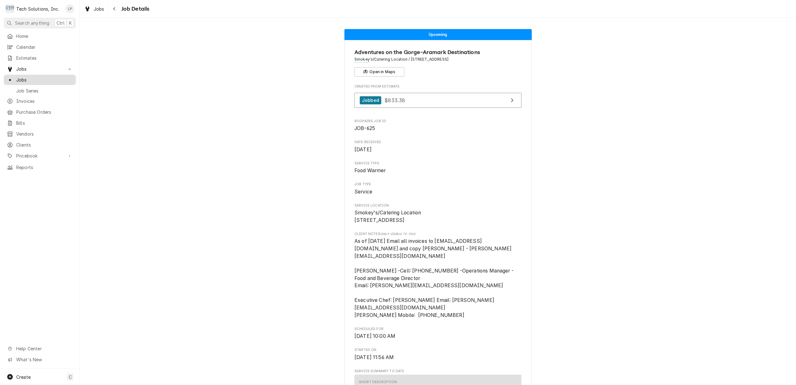
click at [22, 76] on span "Jobs" at bounding box center [44, 79] width 57 height 7
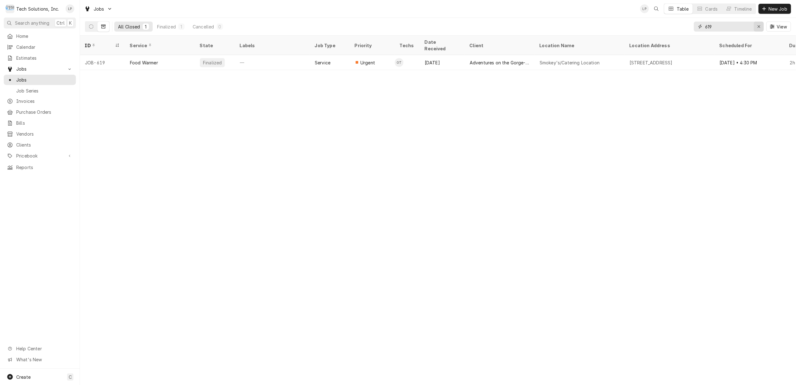
click at [761, 25] on div "Erase input" at bounding box center [759, 26] width 6 height 6
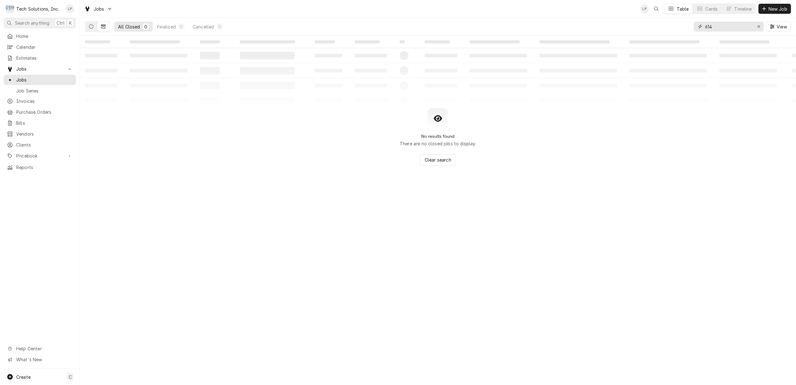
type input "614"
click at [89, 27] on icon "Dynamic Content Wrapper" at bounding box center [91, 26] width 4 height 4
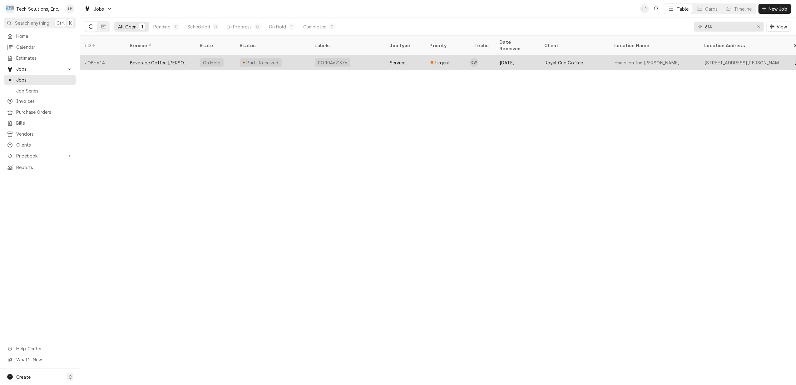
click at [362, 57] on div "PO 104621376" at bounding box center [347, 62] width 75 height 15
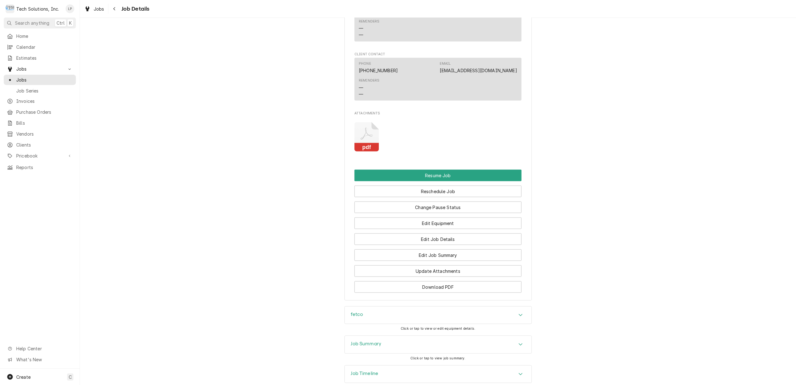
scroll to position [708, 0]
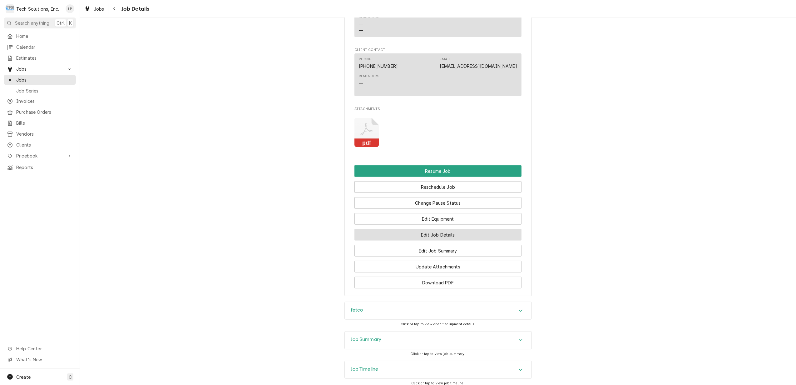
click at [471, 237] on button "Edit Job Details" at bounding box center [437, 235] width 167 height 12
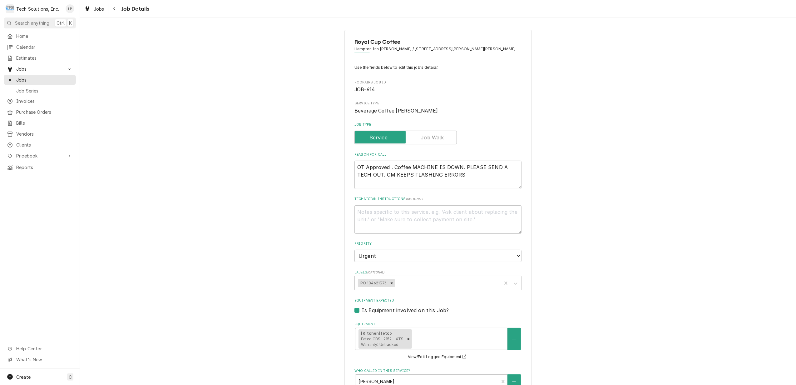
type textarea "x"
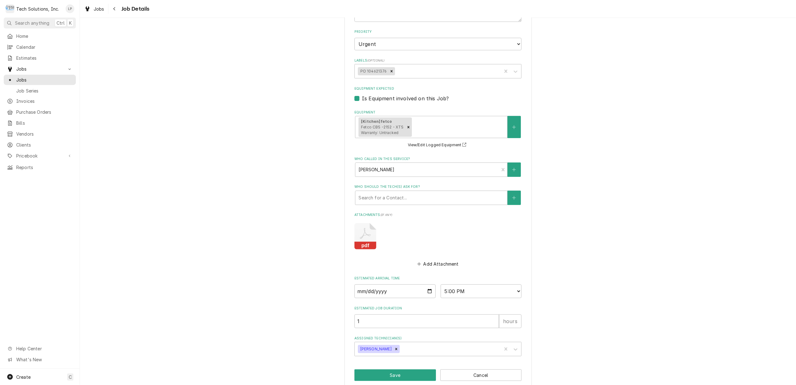
scroll to position [222, 0]
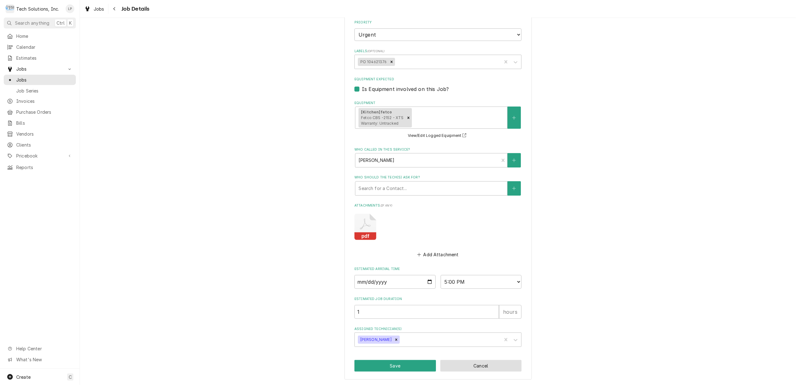
click at [485, 365] on button "Cancel" at bounding box center [480, 366] width 81 height 12
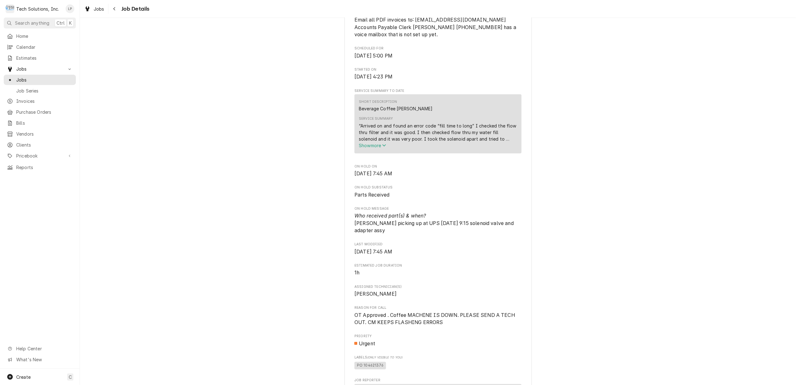
scroll to position [291, 0]
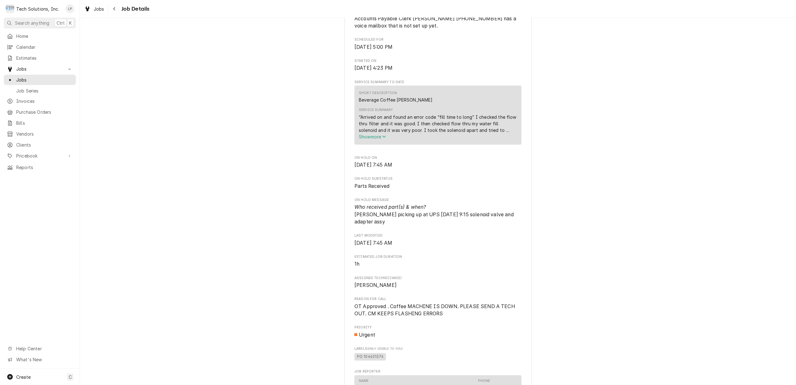
click at [361, 136] on span "Show more" at bounding box center [372, 136] width 27 height 5
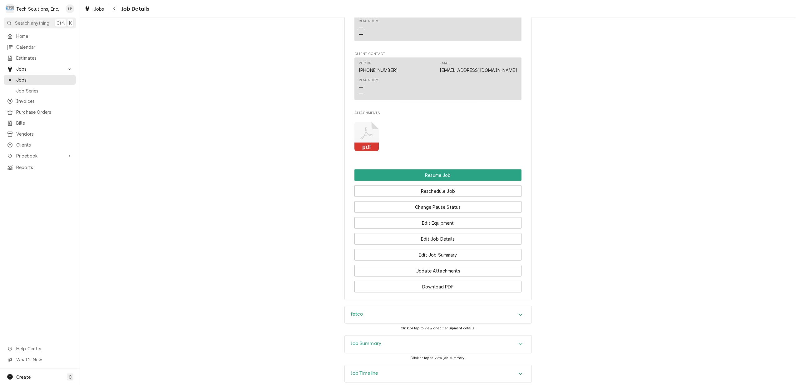
scroll to position [778, 0]
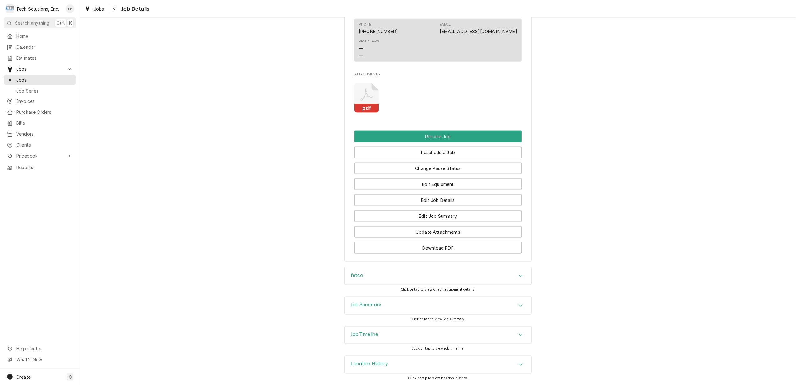
click at [518, 362] on icon "Accordion Header" at bounding box center [520, 364] width 4 height 5
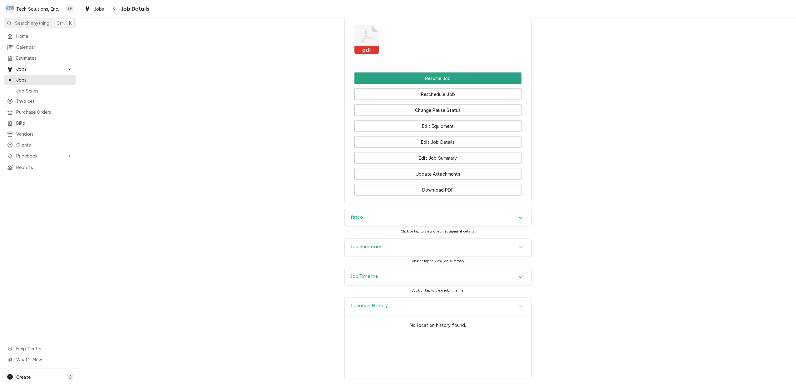
scroll to position [836, 0]
click at [518, 278] on icon "Accordion Header" at bounding box center [520, 276] width 4 height 5
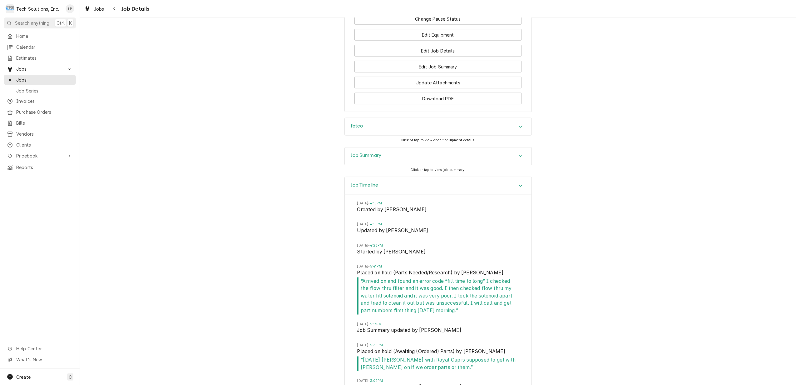
scroll to position [919, 0]
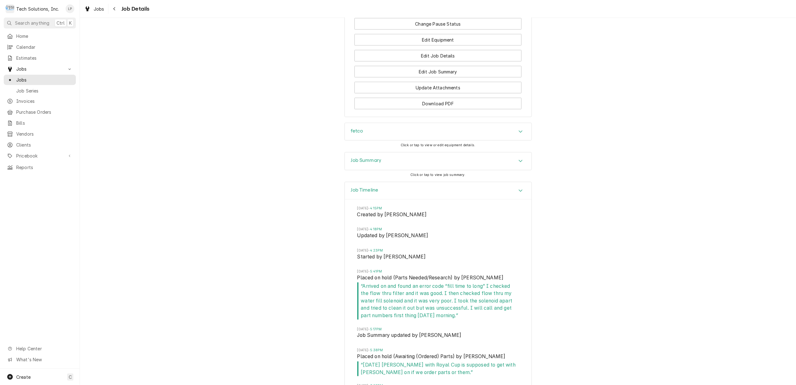
click at [516, 164] on div "Accordion Header" at bounding box center [520, 160] width 9 height 7
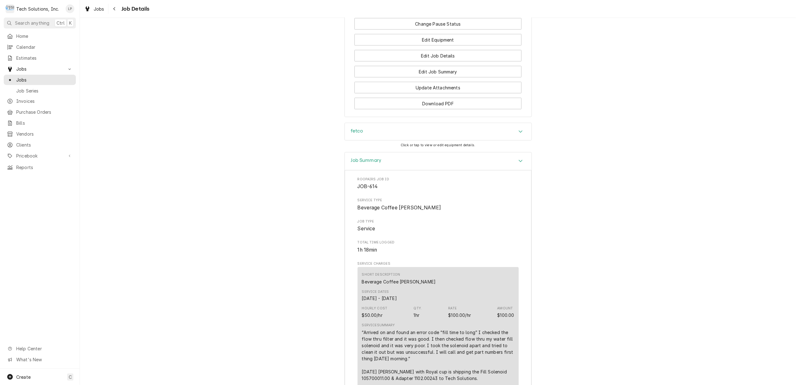
click at [519, 134] on icon "Accordion Header" at bounding box center [520, 131] width 4 height 5
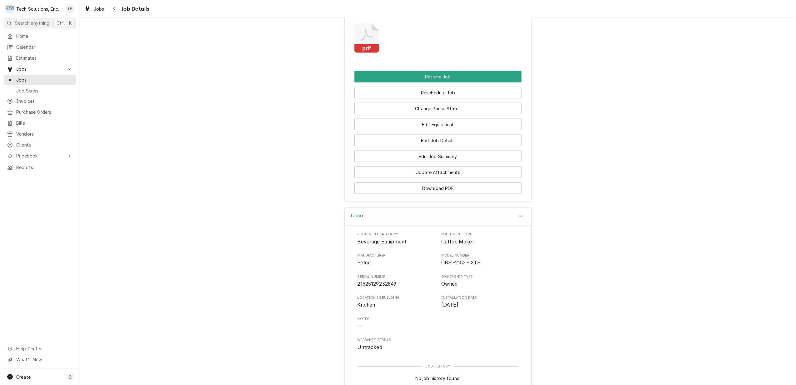
scroll to position [874, 0]
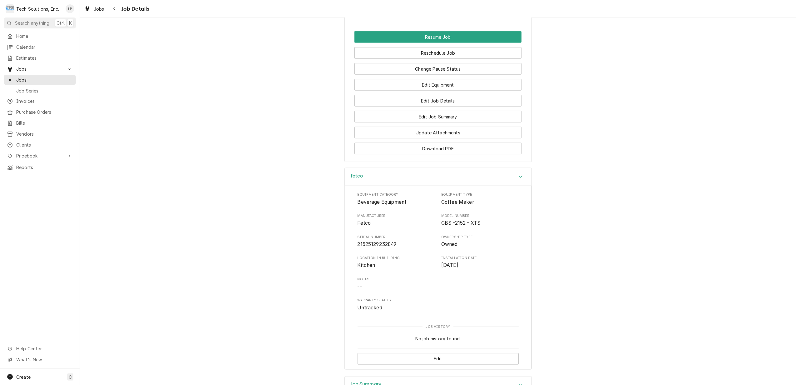
drag, startPoint x: 347, startPoint y: 194, endPoint x: 490, endPoint y: 269, distance: 161.6
click at [490, 269] on div "Equipment Category Beverage Equipment Equipment Type Coffee Maker Manufacturer …" at bounding box center [438, 277] width 187 height 184
drag, startPoint x: 490, startPoint y: 269, endPoint x: 479, endPoint y: 249, distance: 22.2
click at [595, 198] on div "fetco Equipment Category Beverage Equipment Equipment Type Coffee Maker Manufac…" at bounding box center [438, 272] width 716 height 208
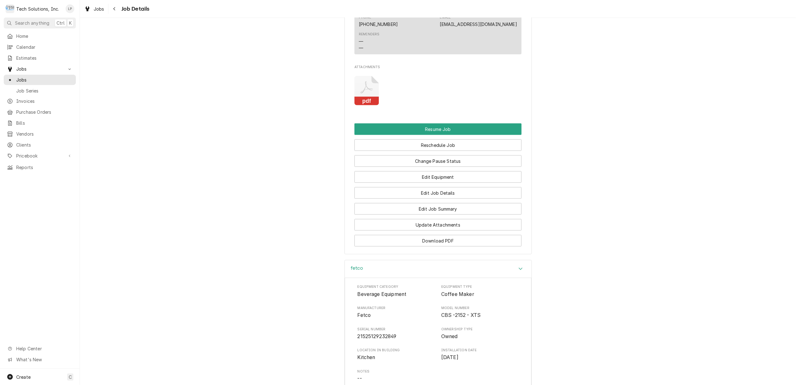
scroll to position [791, 0]
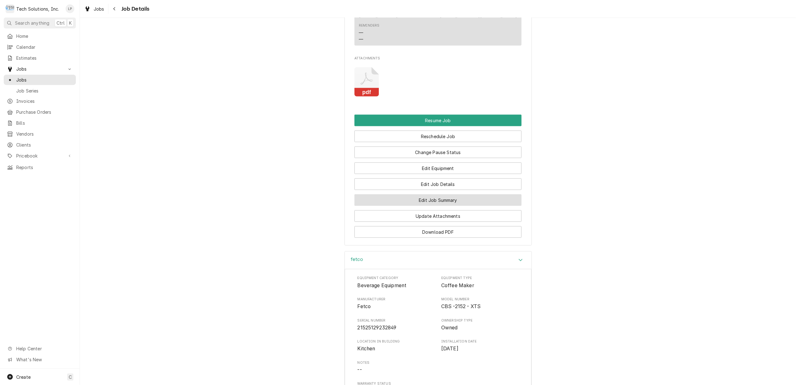
click at [461, 203] on button "Edit Job Summary" at bounding box center [437, 200] width 167 height 12
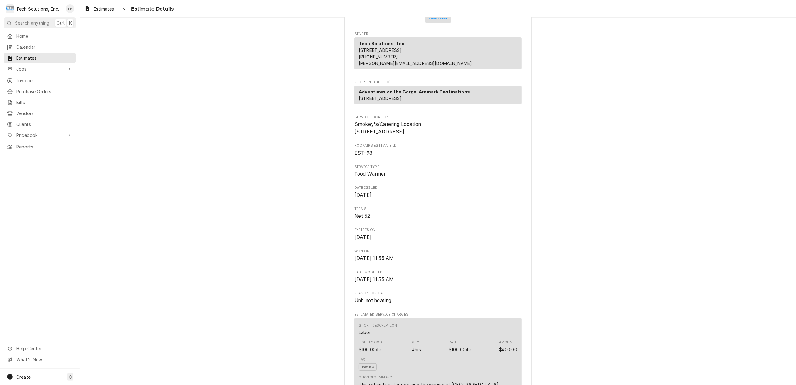
scroll to position [42, 0]
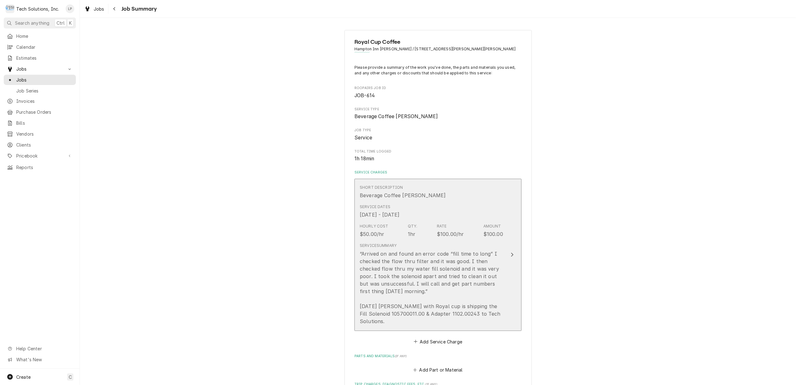
click at [504, 251] on button "Short Description Beverage Coffee [PERSON_NAME] Service Dates [DATE] - [DATE] H…" at bounding box center [437, 255] width 167 height 152
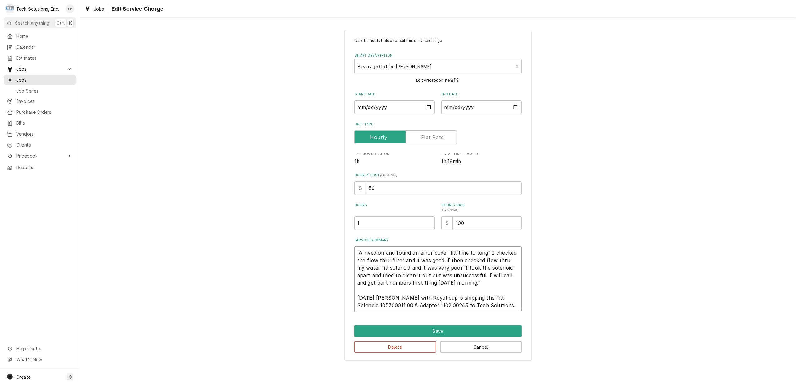
click at [493, 307] on textarea "“Arrived on and found an error code “fill time to long” I checked the flow thru…" at bounding box center [437, 279] width 167 height 66
type textarea "x"
type textarea "“Arrived on and found an error code “fill time to long” I checked the flow thru…"
type textarea "x"
type textarea "“Arrived on and found an error code “fill time to long” I checked the flow thru…"
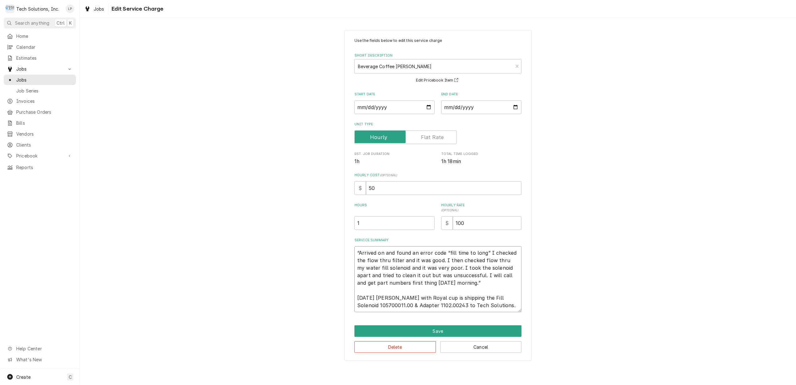
type textarea "x"
type textarea "“Arrived on and found an error code “fill time to long” I checked the flow thru…"
type textarea "x"
type textarea "“Arrived on and found an error code “fill time to long” I checked the flow thru…"
type textarea "x"
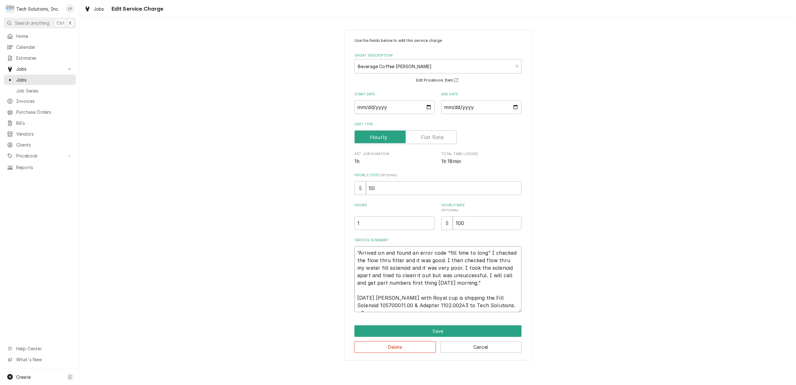
type textarea "“Arrived on and found an error code “fill time to long” I checked the flow thru…"
type textarea "x"
type textarea "“Arrived on and found an error code “fill time to long” I checked the flow thru…"
type textarea "x"
type textarea "“Arrived on and found an error code “fill time to long” I checked the flow thru…"
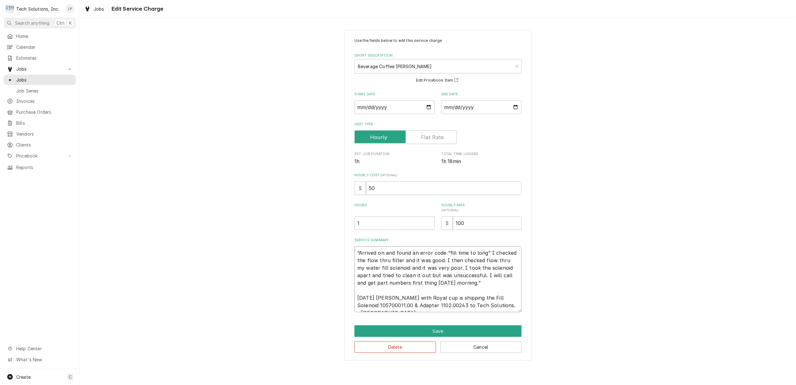
type textarea "x"
type textarea "“Arrived on and found an error code “fill time to long” I checked the flow thru…"
type textarea "x"
type textarea "“Arrived on and found an error code “fill time to long” I checked the flow thru…"
type textarea "x"
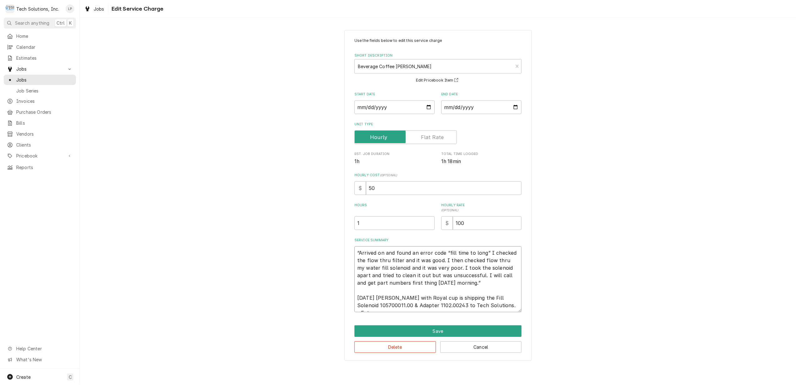
type textarea "“Arrived on and found an error code “fill time to long” I checked the flow thru…"
type textarea "x"
type textarea "“Arrived on and found an error code “fill time to long” I checked the flow thru…"
type textarea "x"
type textarea "“Arrived on and found an error code “fill time to long” I checked the flow thru…"
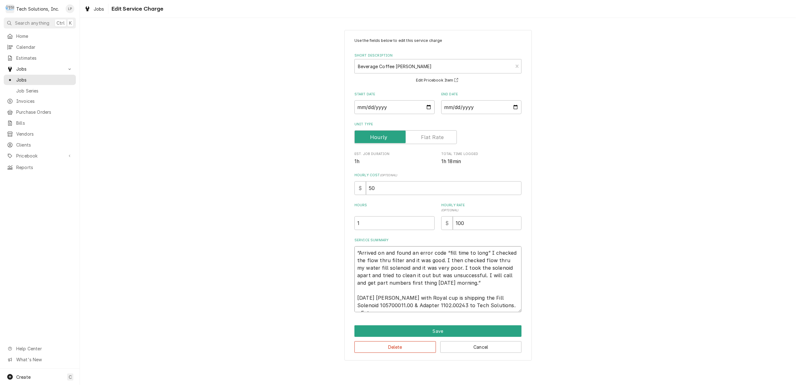
type textarea "x"
type textarea "“Arrived on and found an error code “fill time to long” I checked the flow thru…"
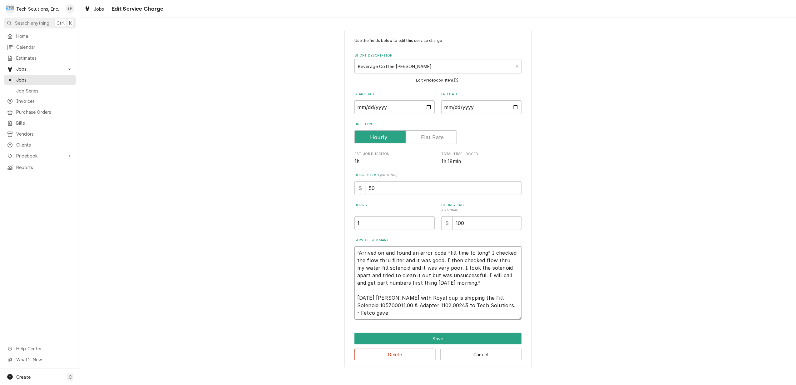
type textarea "x"
type textarea "“Arrived on and found an error code “fill time to long” I checked the flow thru…"
type textarea "x"
type textarea "“Arrived on and found an error code “fill time to long” I checked the flow thru…"
type textarea "x"
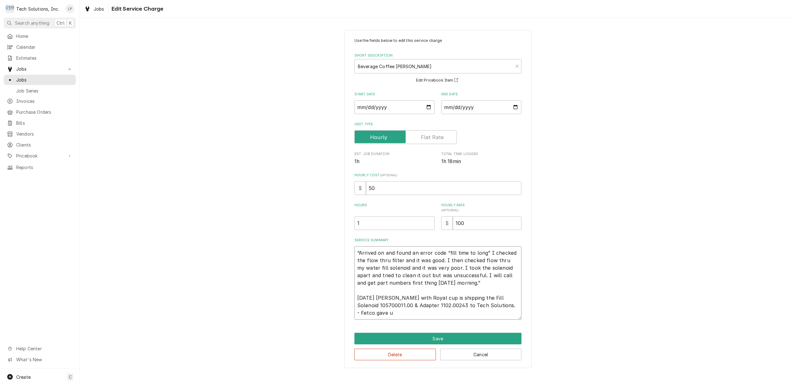
type textarea "“Arrived on and found an error code “fill time to long” I checked the flow thru…"
type textarea "x"
type textarea "“Arrived on and found an error code “fill time to long” I checked the flow thru…"
type textarea "x"
type textarea "“Arrived on and found an error code “fill time to long” I checked the flow thru…"
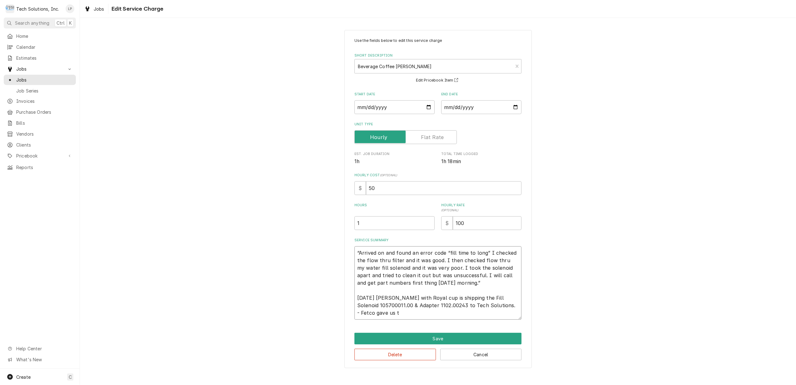
type textarea "x"
type textarea "“Arrived on and found an error code “fill time to long” I checked the flow thru…"
type textarea "x"
type textarea "“Arrived on and found an error code “fill time to long” I checked the flow thru…"
type textarea "x"
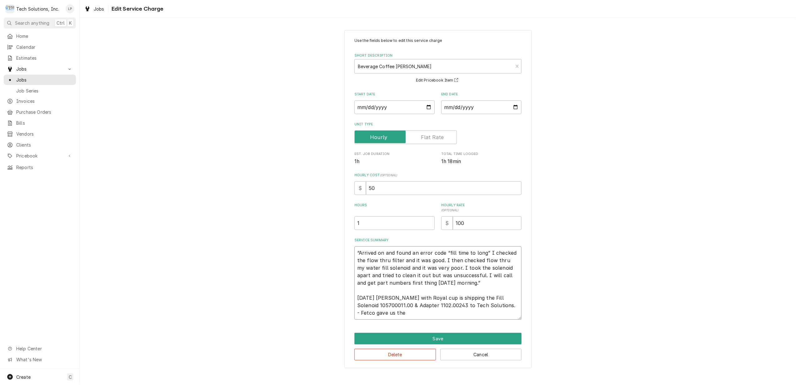
type textarea "“Arrived on and found an error code “fill time to long” I checked the flow thru…"
type textarea "x"
type textarea "“Arrived on and found an error code “fill time to long” I checked the flow thru…"
type textarea "x"
type textarea "“Arrived on and found an error code “fill time to long” I checked the flow thru…"
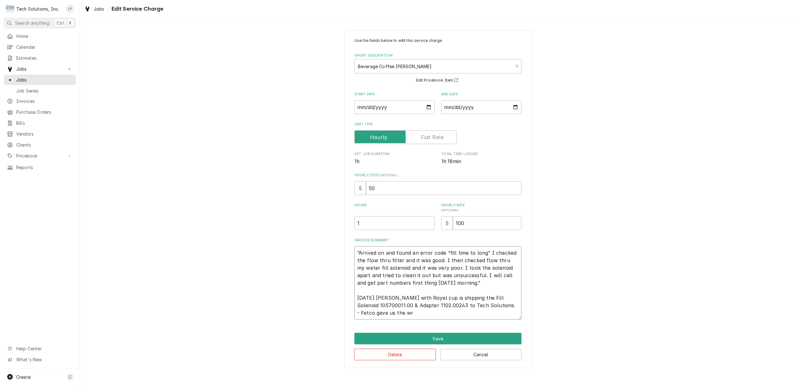
type textarea "x"
type textarea "“Arrived on and found an error code “fill time to long” I checked the flow thru…"
type textarea "x"
type textarea "“Arrived on and found an error code “fill time to long” I checked the flow thru…"
type textarea "x"
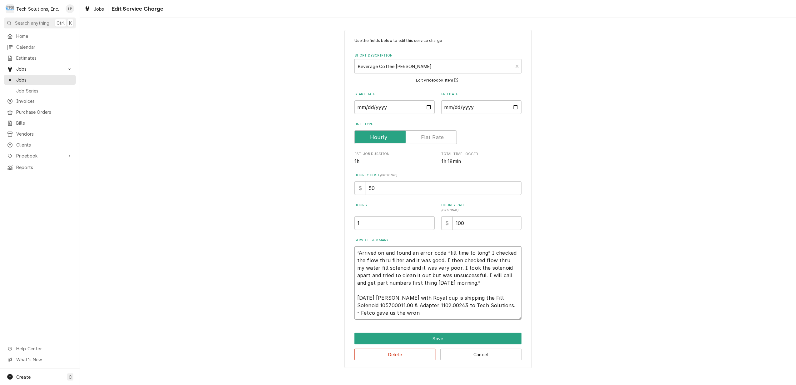
type textarea "“Arrived on and found an error code “fill time to long” I checked the flow thru…"
type textarea "x"
type textarea "“Arrived on and found an error code “fill time to long” I checked the flow thru…"
type textarea "x"
type textarea "“Arrived on and found an error code “fill time to long” I checked the flow thru…"
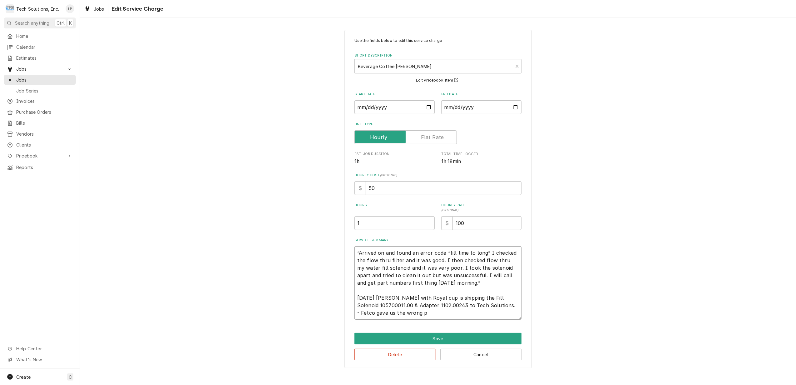
type textarea "x"
type textarea "“Arrived on and found an error code “fill time to long” I checked the flow thru…"
type textarea "x"
type textarea "“Arrived on and found an error code “fill time to long” I checked the flow thru…"
type textarea "x"
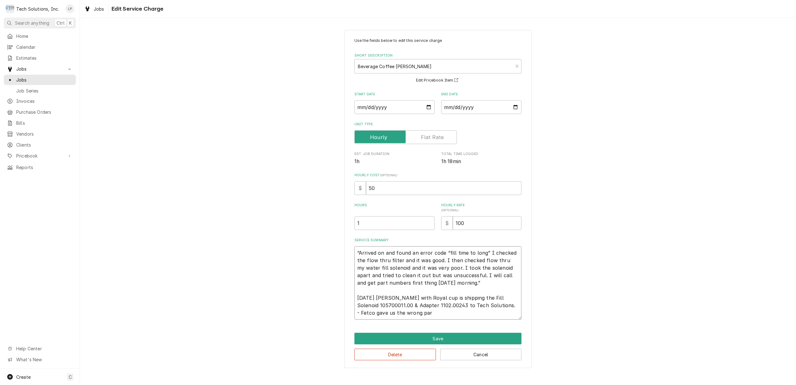
type textarea "“Arrived on and found an error code “fill time to long” I checked the flow thru…"
type textarea "x"
type textarea "“Arrived on and found an error code “fill time to long” I checked the flow thru…"
type textarea "x"
type textarea "“Arrived on and found an error code “fill time to long” I checked the flow thru…"
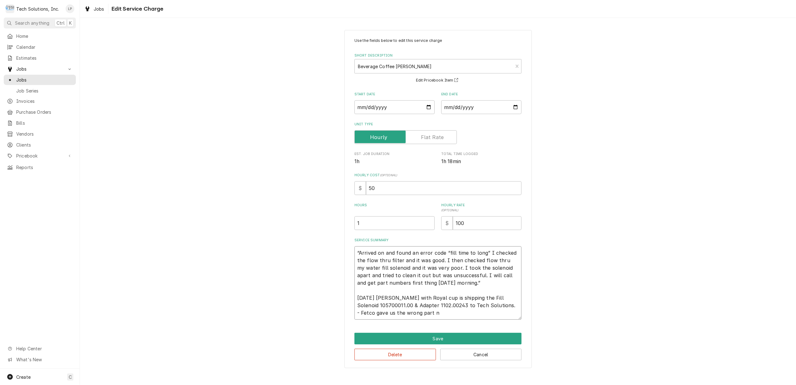
type textarea "x"
type textarea "“Arrived on and found an error code “fill time to long” I checked the flow thru…"
type textarea "x"
type textarea "“Arrived on and found an error code “fill time to long” I checked the flow thru…"
type textarea "x"
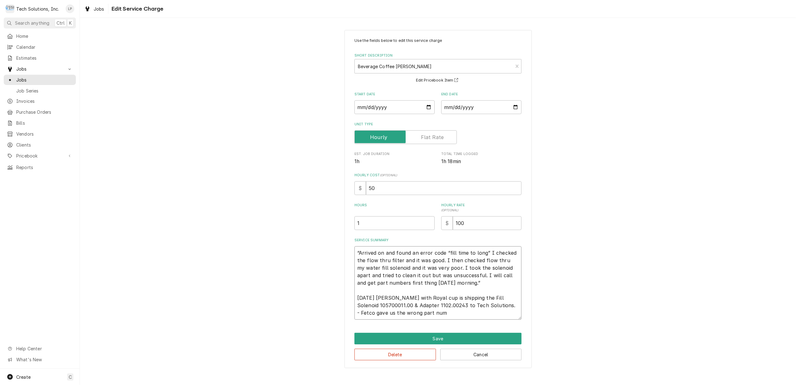
type textarea "“Arrived on and found an error code “fill time to long” I checked the flow thru…"
type textarea "x"
type textarea "“Arrived on and found an error code “fill time to long” I checked the flow thru…"
type textarea "x"
type textarea "“Arrived on and found an error code “fill time to long” I checked the flow thru…"
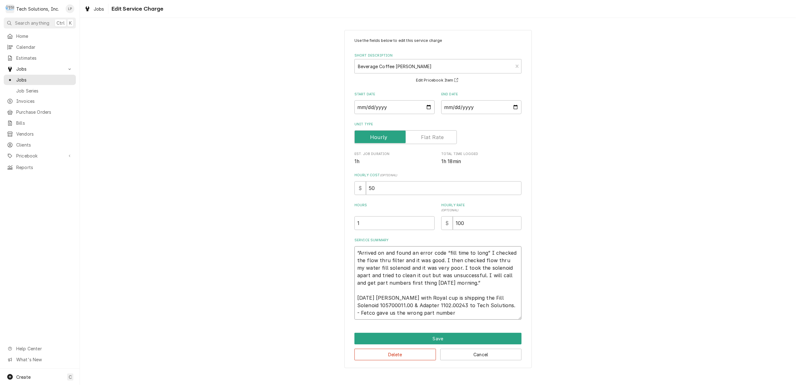
type textarea "x"
type textarea "“Arrived on and found an error code “fill time to long” I checked the flow thru…"
type textarea "x"
type textarea "“Arrived on and found an error code “fill time to long” I checked the flow thru…"
type textarea "x"
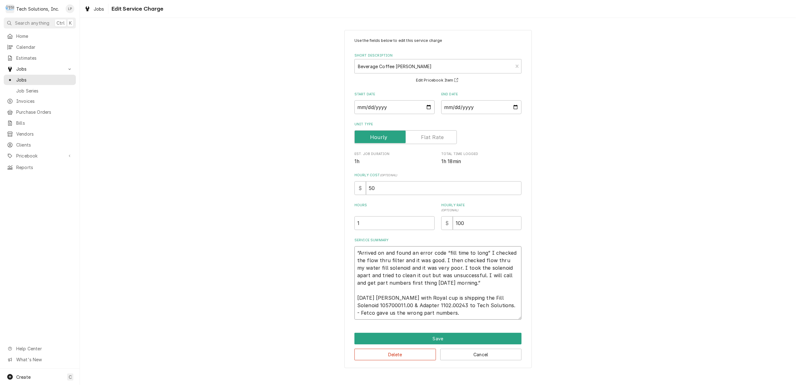
type textarea "“Arrived on and found an error code “fill time to long” I checked the flow thru…"
type textarea "x"
type textarea "“Arrived on and found an error code “fill time to long” I checked the flow thru…"
type textarea "x"
type textarea "“Arrived on and found an error code “fill time to long” I checked the flow thru…"
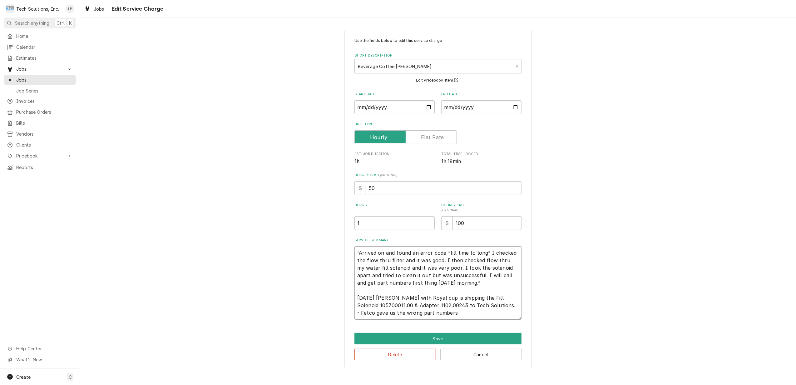
type textarea "x"
type textarea "“Arrived on and found an error code “fill time to long” I checked the flow thru…"
type textarea "x"
type textarea "“Arrived on and found an error code “fill time to long” I checked the flow thru…"
type textarea "x"
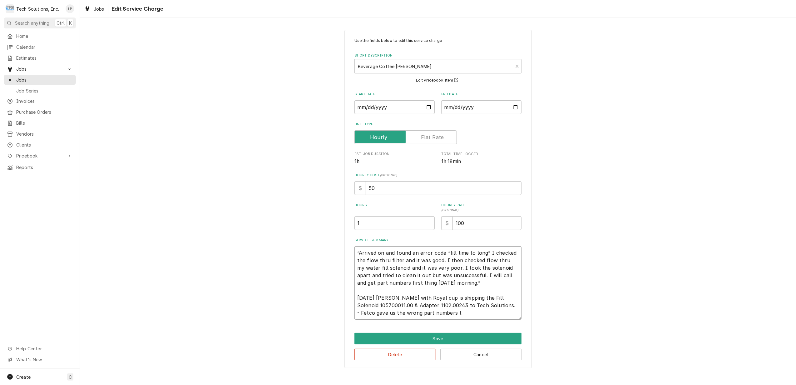
type textarea "“Arrived on and found an error code “fill time to long” I checked the flow thru…"
type textarea "x"
type textarea "“Arrived on and found an error code “fill time to long” I checked the flow thru…"
type textarea "x"
type textarea "“Arrived on and found an error code “fill time to long” I checked the flow thru…"
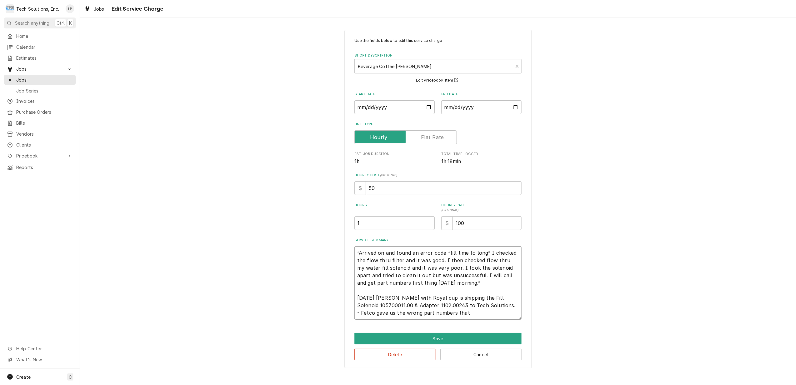
type textarea "x"
type textarea "“Arrived on and found an error code “fill time to long” I checked the flow thru…"
type textarea "x"
type textarea "“Arrived on and found an error code “fill time to long” I checked the flow thru…"
type textarea "x"
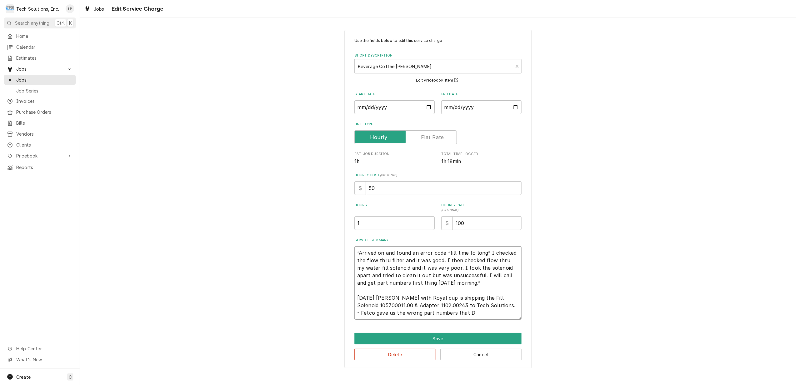
type textarea "“Arrived on and found an error code “fill time to long” I checked the flow thru…"
type textarea "x"
type textarea "“Arrived on and found an error code “fill time to long” I checked the flow thru…"
type textarea "x"
type textarea "“Arrived on and found an error code “fill time to long” I checked the flow thru…"
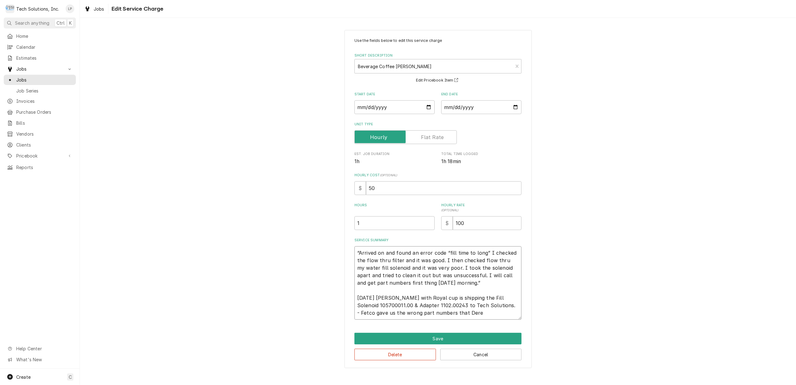
type textarea "x"
type textarea "“Arrived on and found an error code “fill time to long” I checked the flow thru…"
type textarea "x"
type textarea "“Arrived on and found an error code “fill time to long” I checked the flow thru…"
type textarea "x"
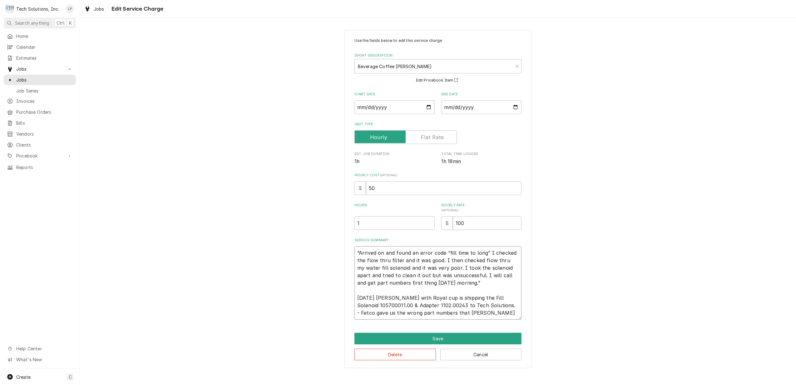
type textarea "“Arrived on and found an error code “fill time to long” I checked the flow thru…"
type textarea "x"
type textarea "“Arrived on and found an error code “fill time to long” I checked the flow thru…"
type textarea "x"
type textarea "“Arrived on and found an error code “fill time to long” I checked the flow thru…"
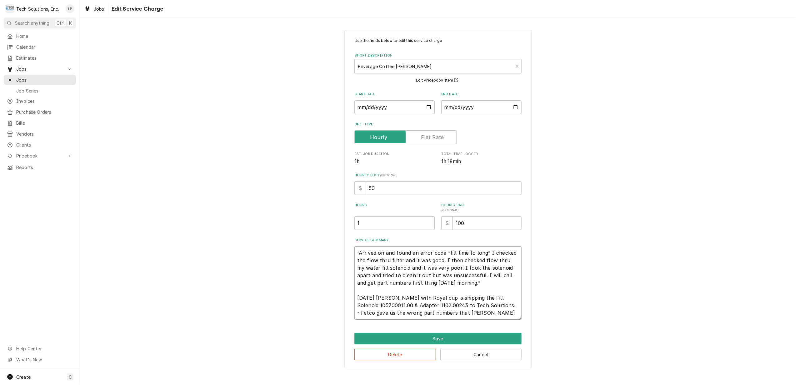
type textarea "x"
type textarea "“Arrived on and found an error code “fill time to long” I checked the flow thru…"
type textarea "x"
type textarea "“Arrived on and found an error code “fill time to long” I checked the flow thru…"
type textarea "x"
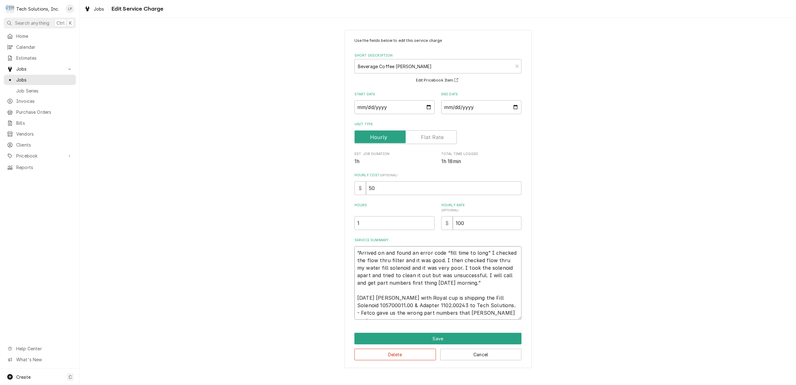
type textarea "“Arrived on and found an error code “fill time to long” I checked the flow thru…"
type textarea "x"
type textarea "“Arrived on and found an error code “fill time to long” I checked the flow thru…"
type textarea "x"
type textarea "“Arrived on and found an error code “fill time to long” I checked the flow thru…"
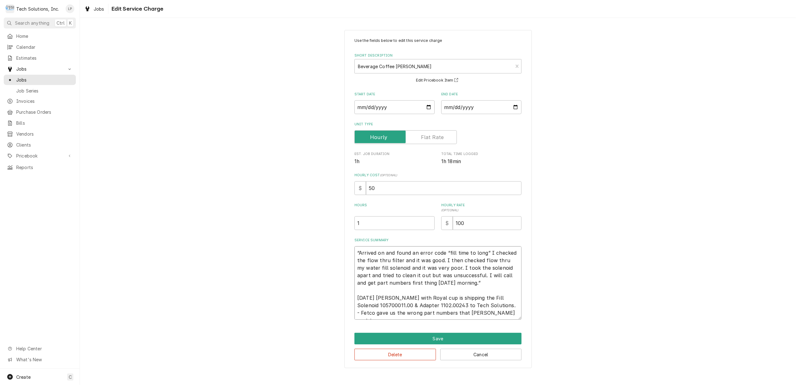
type textarea "x"
type textarea "“Arrived on and found an error code “fill time to long” I checked the flow thru…"
type textarea "x"
type textarea "“Arrived on and found an error code “fill time to long” I checked the flow thru…"
type textarea "x"
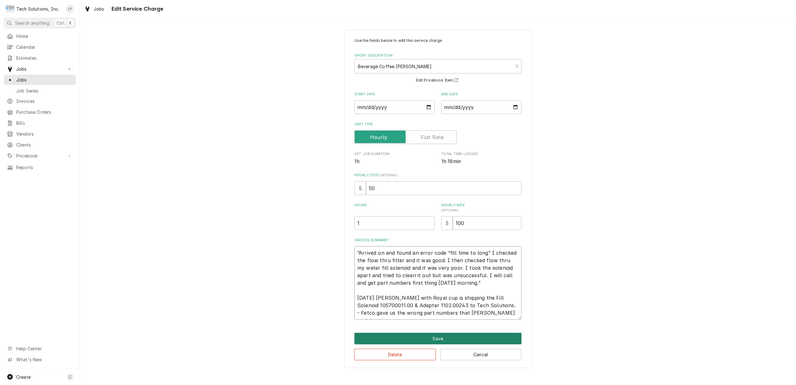
type textarea "“Arrived on and found an error code “fill time to long” I checked the flow thru…"
click at [468, 337] on button "Save" at bounding box center [437, 339] width 167 height 12
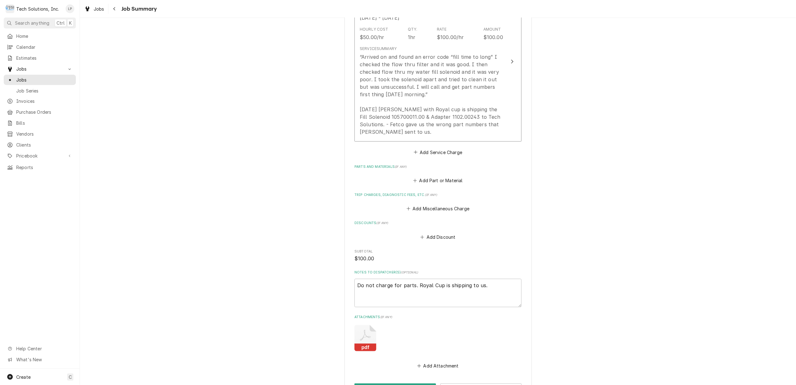
scroll to position [155, 0]
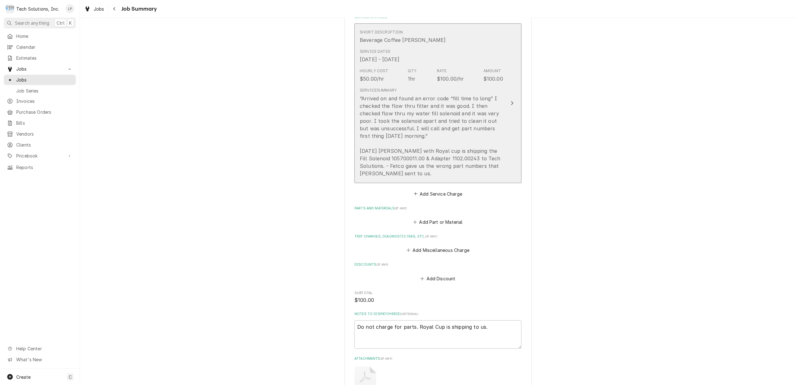
click at [511, 104] on icon "Update Line Item" at bounding box center [512, 103] width 3 height 5
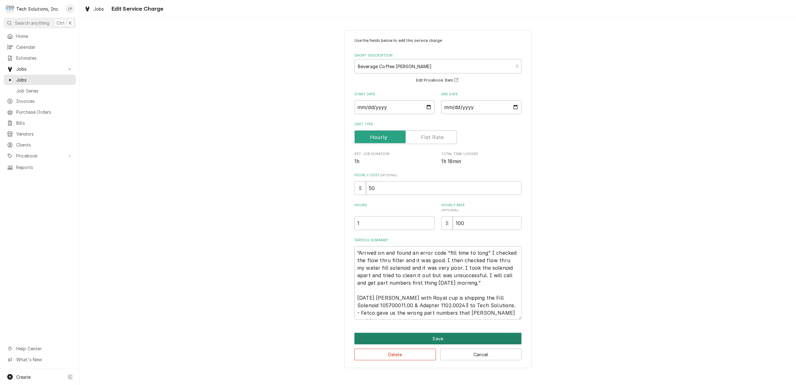
click at [447, 336] on button "Save" at bounding box center [437, 339] width 167 height 12
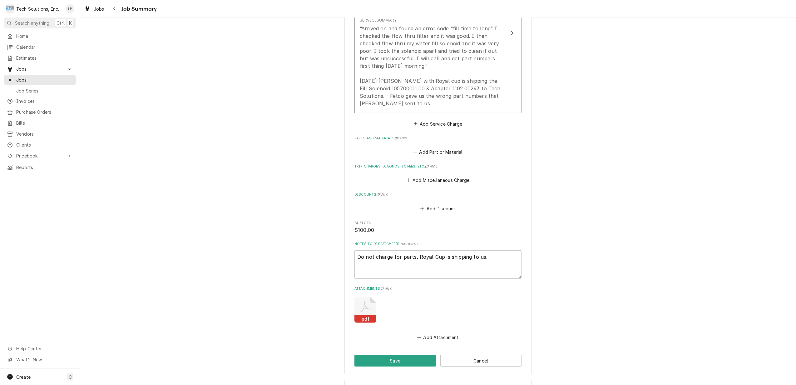
scroll to position [280, 0]
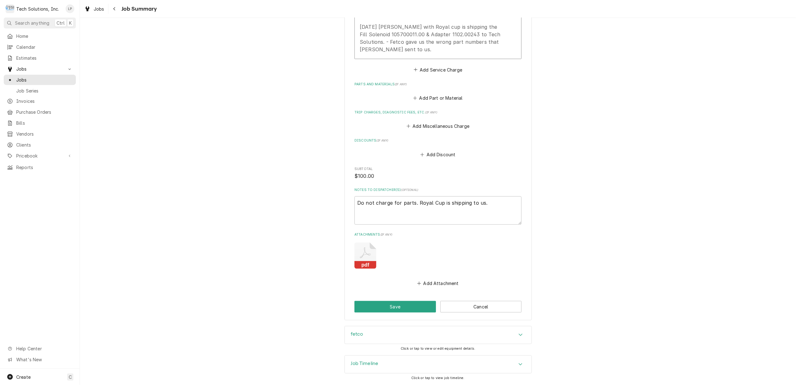
click at [518, 363] on icon "Accordion Header" at bounding box center [520, 364] width 4 height 5
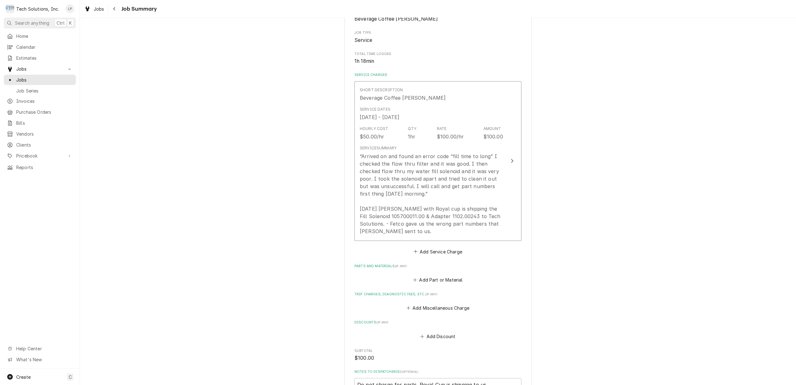
scroll to position [0, 0]
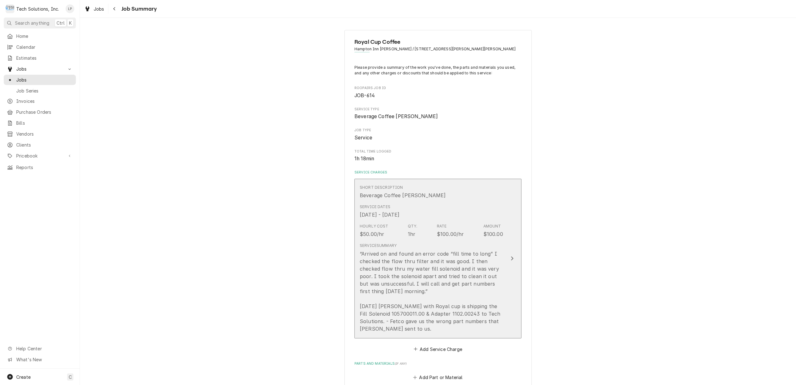
click at [511, 259] on icon "Update Line Item" at bounding box center [512, 258] width 2 height 4
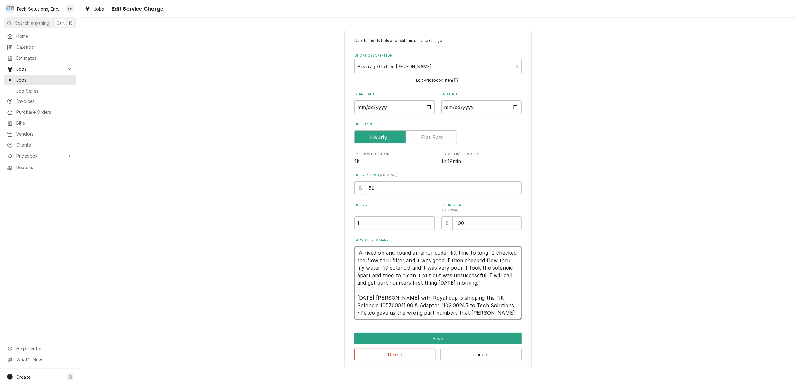
click at [495, 313] on textarea "“Arrived on and found an error code “fill time to long” I checked the flow thru…" at bounding box center [437, 282] width 167 height 73
type textarea "x"
type textarea "“Arrived on and found an error code “fill time to long” I checked the flow thru…"
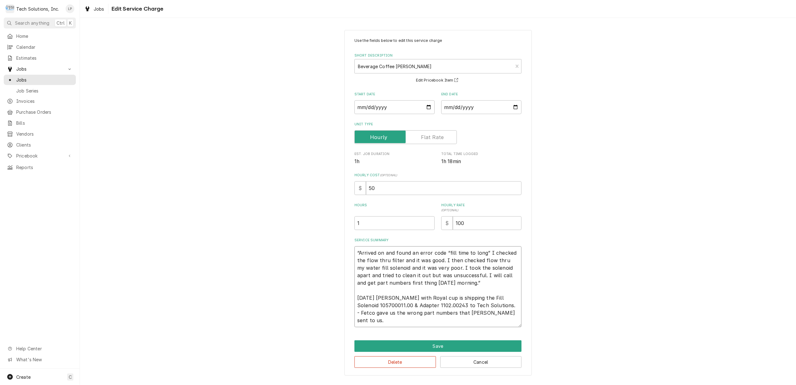
type textarea "x"
type textarea "“Arrived on and found an error code “fill time to long” I checked the flow thru…"
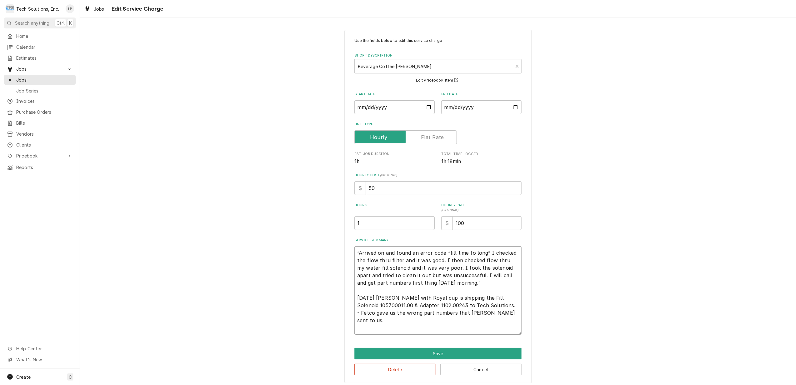
type textarea "x"
type textarea "“Arrived on and found an error code “fill time to long” I checked the flow thru…"
type textarea "x"
type textarea "“Arrived on and found an error code “fill time to long” I checked the flow thru…"
type textarea "x"
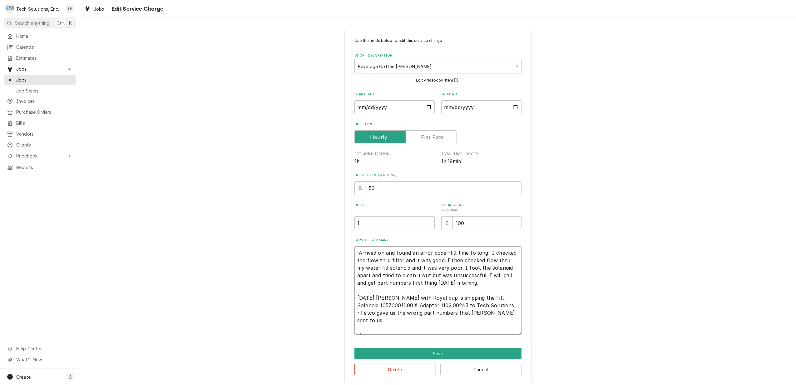
type textarea "“Arrived on and found an error code “fill time to long” I checked the flow thru…"
type textarea "x"
type textarea "“Arrived on and found an error code “fill time to long” I checked the flow thru…"
type textarea "x"
type textarea "“Arrived on and found an error code “fill time to long” I checked the flow thru…"
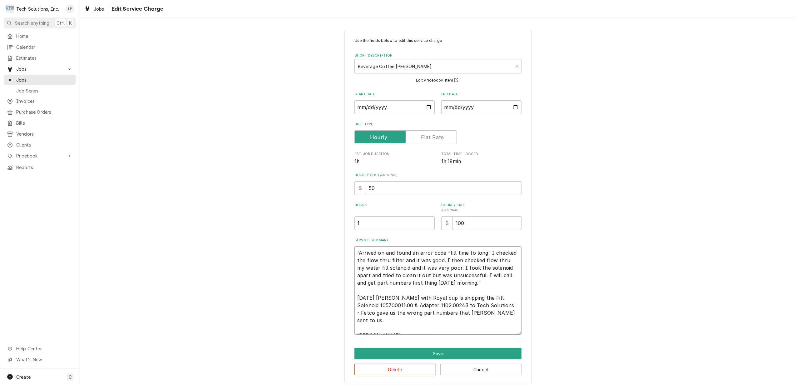
type textarea "x"
type textarea "“Arrived on and found an error code “fill time to long” I checked the flow thru…"
type textarea "x"
type textarea "“Arrived on and found an error code “fill time to long” I checked the flow thru…"
type textarea "x"
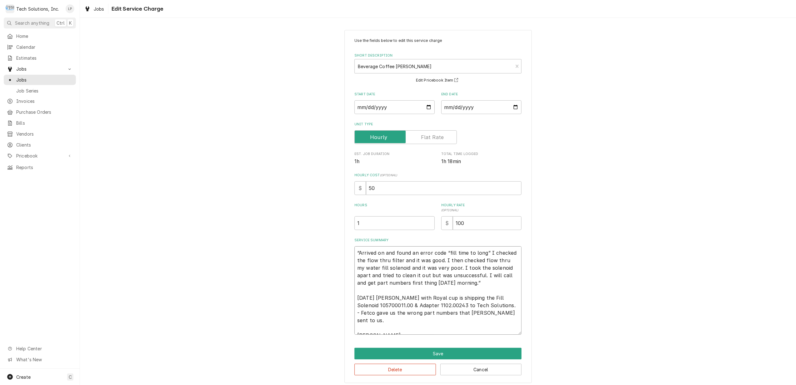
type textarea "“Arrived on and found an error code “fill time to long” I checked the flow thru…"
type textarea "x"
type textarea "“Arrived on and found an error code “fill time to long” I checked the flow thru…"
type textarea "x"
type textarea "“Arrived on and found an error code “fill time to long” I checked the flow thru…"
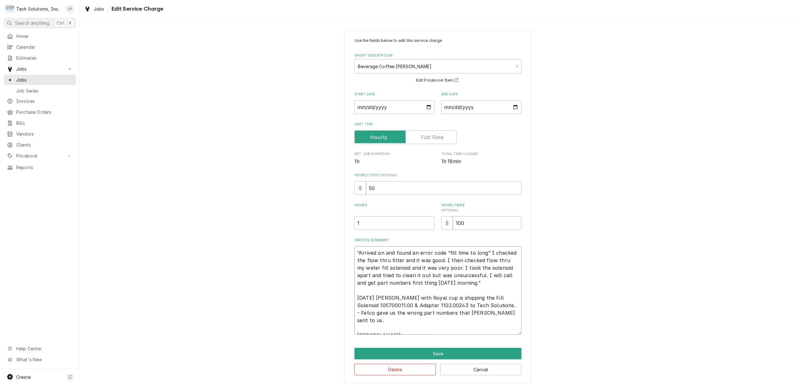
type textarea "x"
type textarea "“Arrived on and found an error code “fill time to long” I checked the flow thru…"
type textarea "x"
type textarea "“Arrived on and found an error code “fill time to long” I checked the flow thru…"
type textarea "x"
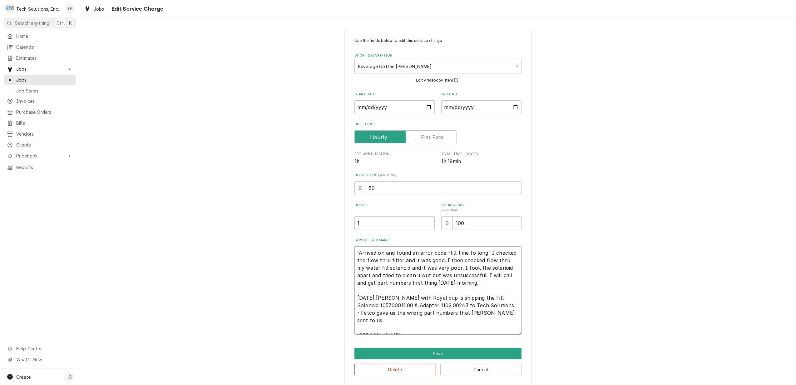
type textarea "“Arrived on and found an error code “fill time to long” I checked the flow thru…"
type textarea "x"
type textarea "“Arrived on and found an error code “fill time to long” I checked the flow thru…"
type textarea "x"
type textarea "“Arrived on and found an error code “fill time to long” I checked the flow thru…"
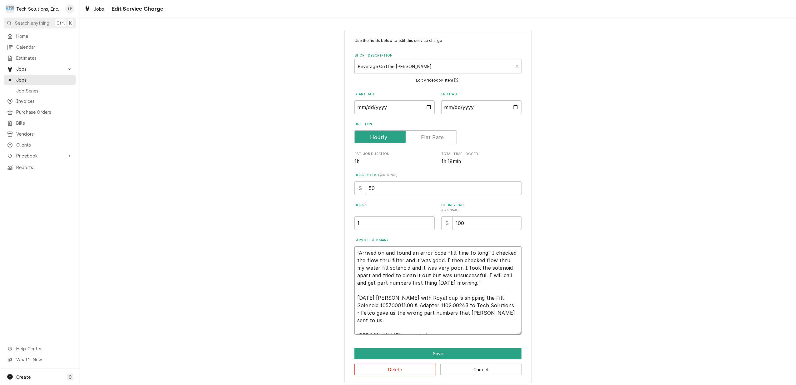
type textarea "x"
type textarea "“Arrived on and found an error code “fill time to long” I checked the flow thru…"
type textarea "x"
type textarea "“Arrived on and found an error code “fill time to long” I checked the flow thru…"
type textarea "x"
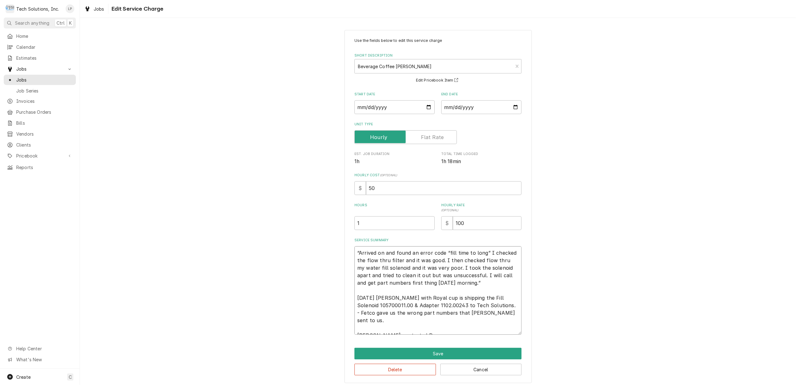
type textarea "“Arrived on and found an error code “fill time to long” I checked the flow thru…"
type textarea "x"
type textarea "“Arrived on and found an error code “fill time to long” I checked the flow thru…"
type textarea "x"
type textarea "“Arrived on and found an error code “fill time to long” I checked the flow thru…"
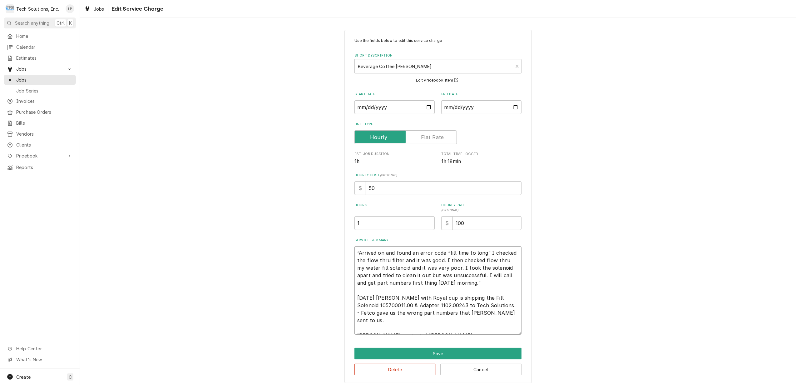
type textarea "x"
type textarea "“Arrived on and found an error code “fill time to long” I checked the flow thru…"
type textarea "x"
type textarea "“Arrived on and found an error code “fill time to long” I checked the flow thru…"
type textarea "x"
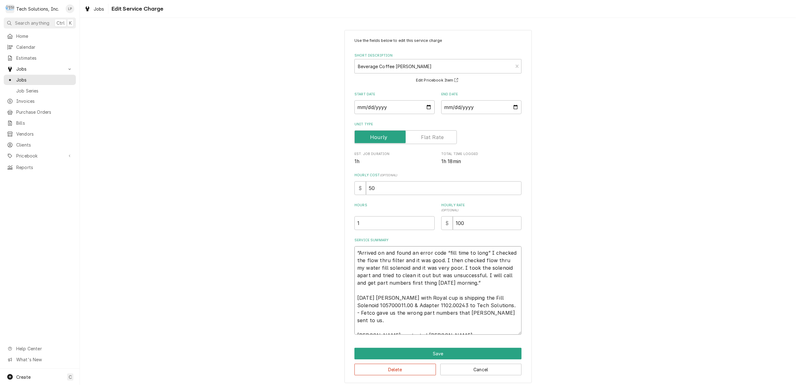
type textarea "“Arrived on and found an error code “fill time to long” I checked the flow thru…"
type textarea "x"
type textarea "“Arrived on and found an error code “fill time to long” I checked the flow thru…"
type textarea "x"
type textarea "“Arrived on and found an error code “fill time to long” I checked the flow thru…"
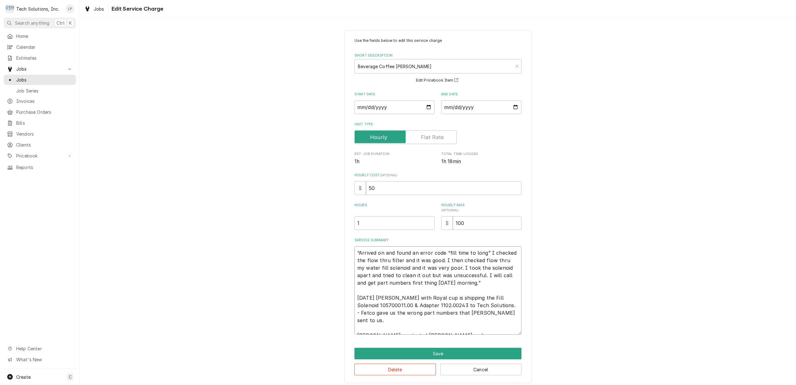
type textarea "x"
type textarea "“Arrived on and found an error code “fill time to long” I checked the flow thru…"
type textarea "x"
type textarea "“Arrived on and found an error code “fill time to long” I checked the flow thru…"
type textarea "x"
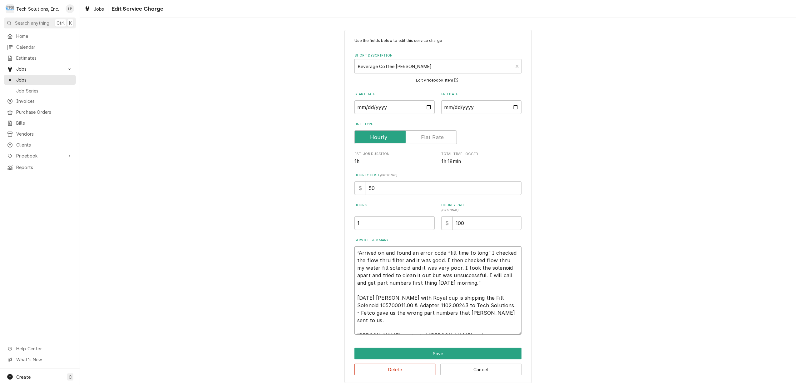
type textarea "“Arrived on and found an error code “fill time to long” I checked the flow thru…"
type textarea "x"
type textarea "“Arrived on and found an error code “fill time to long” I checked the flow thru…"
type textarea "x"
type textarea "“Arrived on and found an error code “fill time to long” I checked the flow thru…"
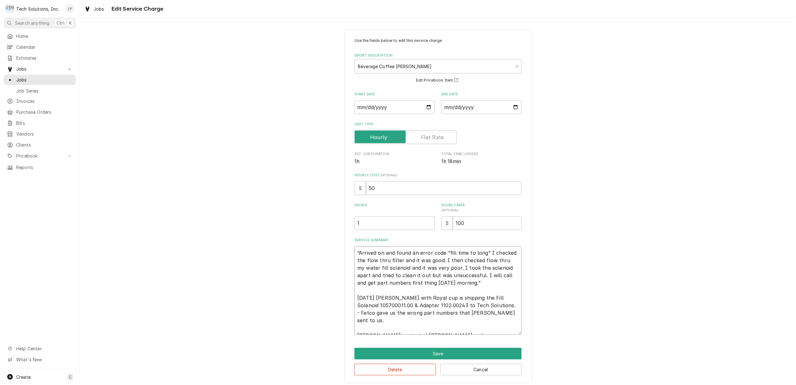
type textarea "x"
type textarea "“Arrived on and found an error code “fill time to long” I checked the flow thru…"
type textarea "x"
type textarea "“Arrived on and found an error code “fill time to long” I checked the flow thru…"
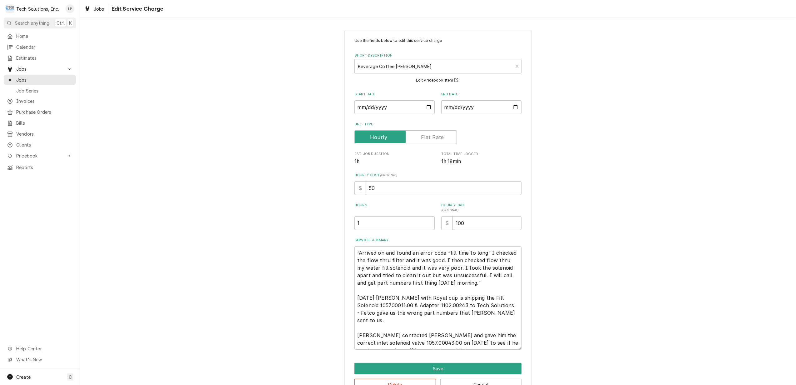
click at [648, 318] on div "Use the fields below to edit this service charge Short Description Beverage Cof…" at bounding box center [438, 213] width 716 height 379
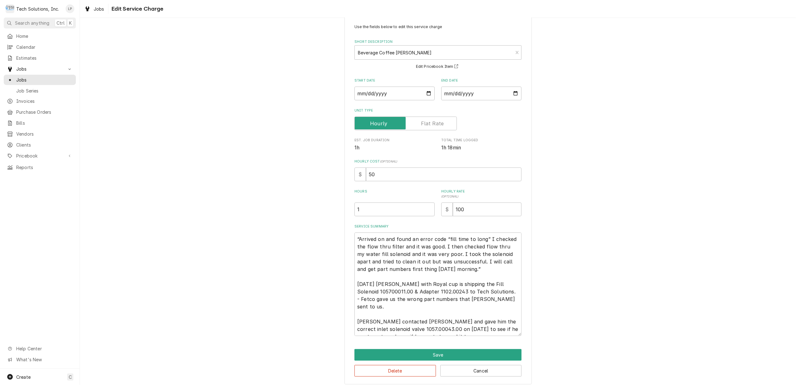
scroll to position [19, 0]
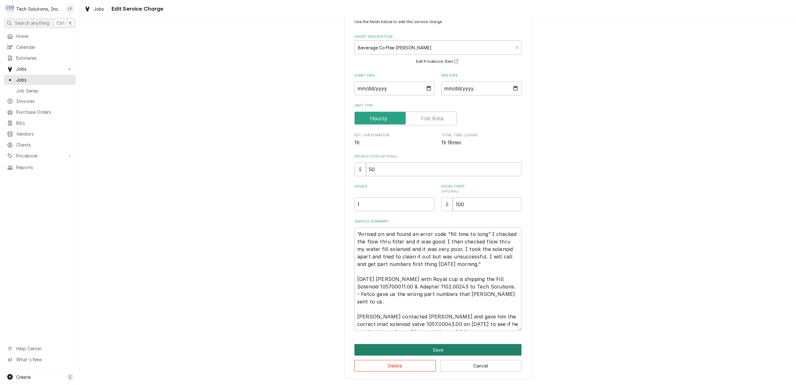
click at [429, 348] on button "Save" at bounding box center [437, 350] width 167 height 12
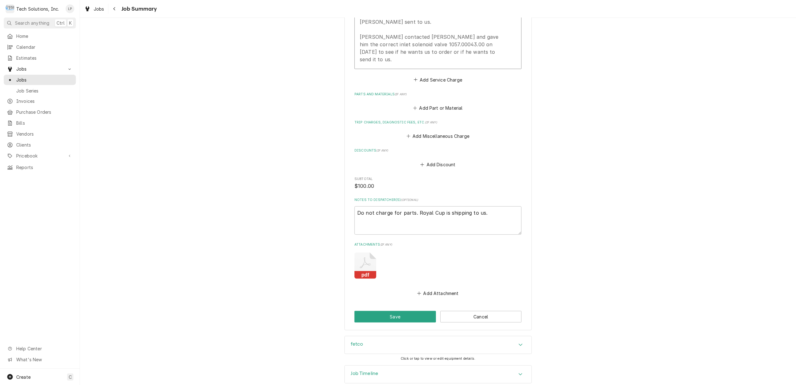
scroll to position [310, 0]
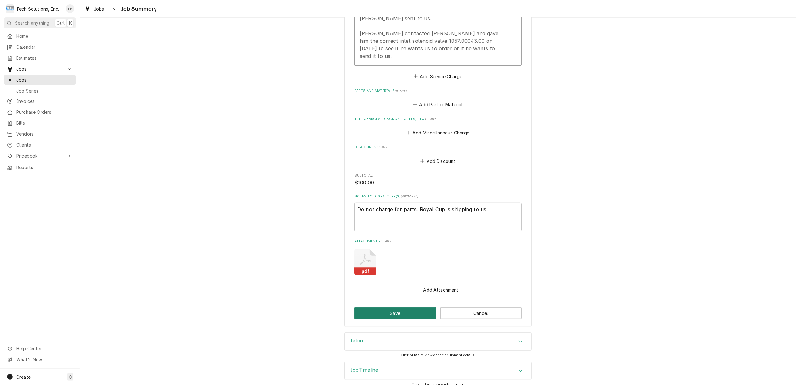
click at [393, 308] on button "Save" at bounding box center [394, 313] width 81 height 12
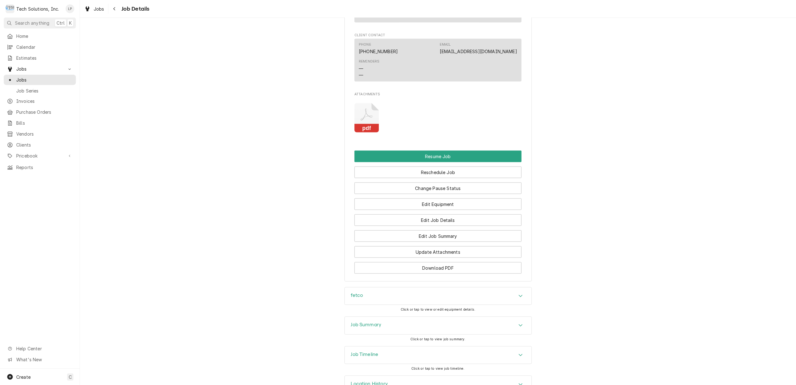
scroll to position [745, 0]
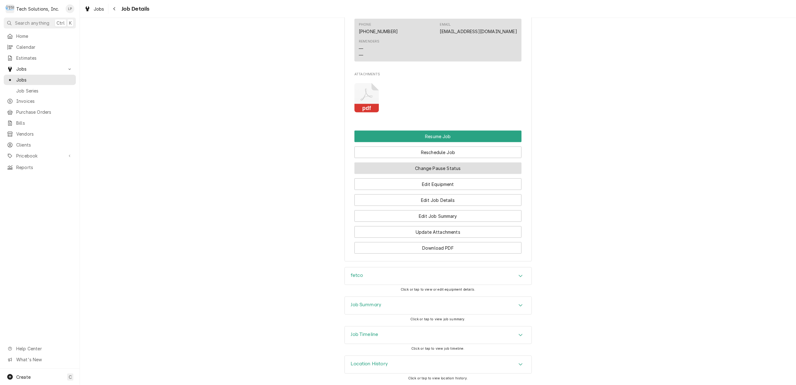
click at [454, 165] on button "Change Pause Status" at bounding box center [437, 168] width 167 height 12
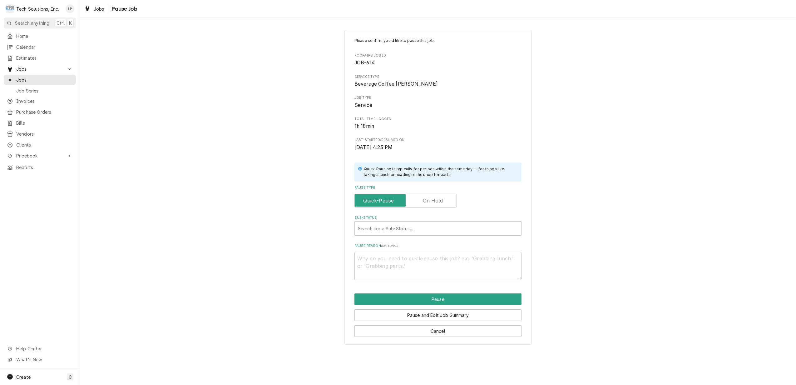
click at [440, 200] on label "Pause Type" at bounding box center [405, 201] width 102 height 14
click at [440, 200] on input "Pause Type" at bounding box center [405, 201] width 97 height 14
checkbox input "true"
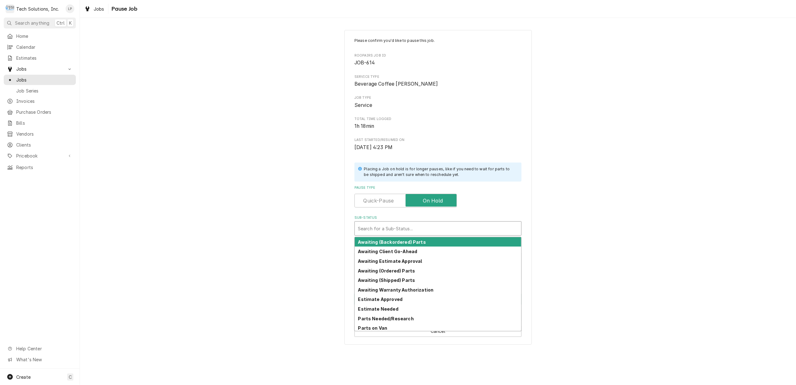
click at [432, 229] on div "Sub-Status" at bounding box center [438, 228] width 160 height 11
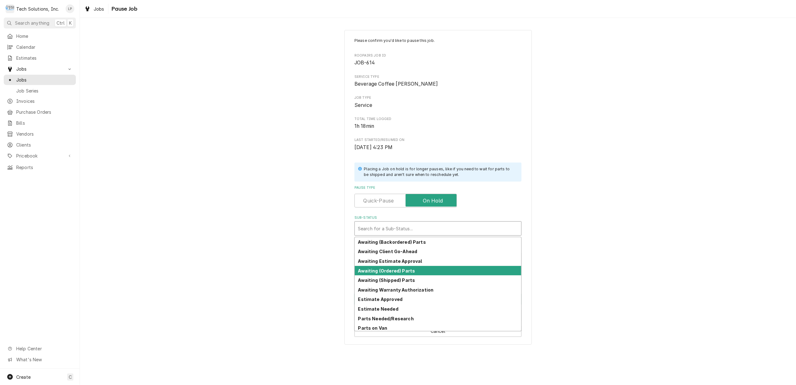
click at [410, 270] on strong "Awaiting (Ordered) Parts" at bounding box center [386, 270] width 57 height 5
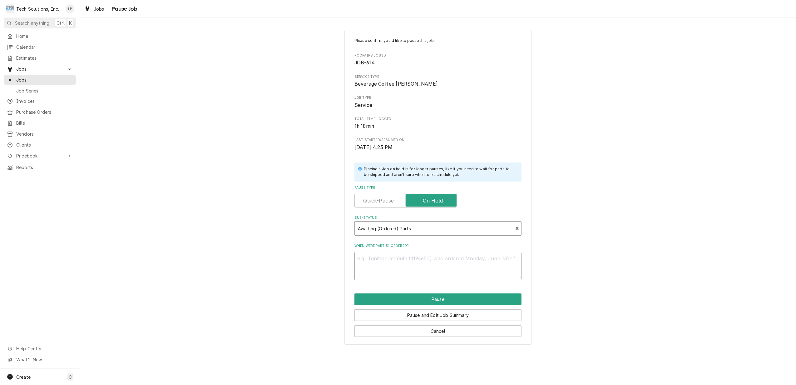
click at [479, 265] on textarea "When were part(s) ordered?" at bounding box center [437, 266] width 167 height 28
type textarea "x"
type textarea "D"
type textarea "x"
type textarea "De"
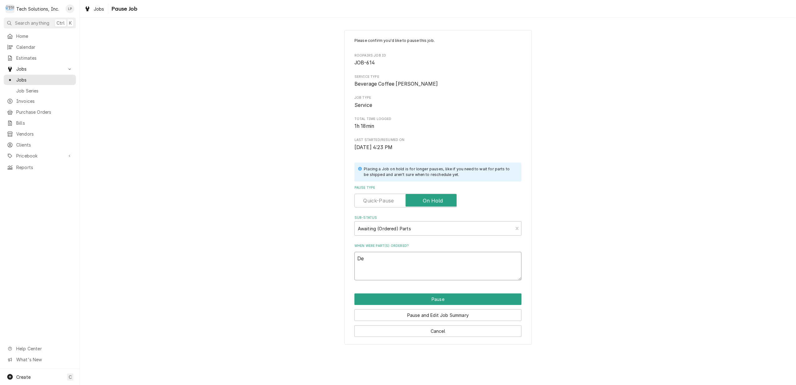
type textarea "x"
type textarea "Der"
type textarea "x"
type textarea "Dere"
type textarea "x"
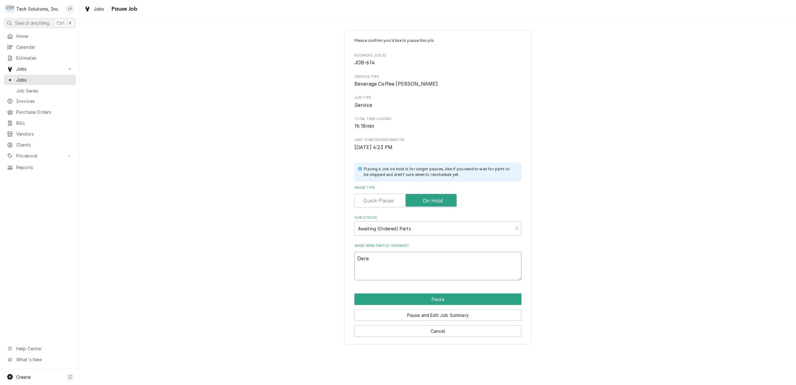
type textarea "Derek"
type textarea "x"
type textarea "Derek"
type textarea "x"
type textarea "Derek w"
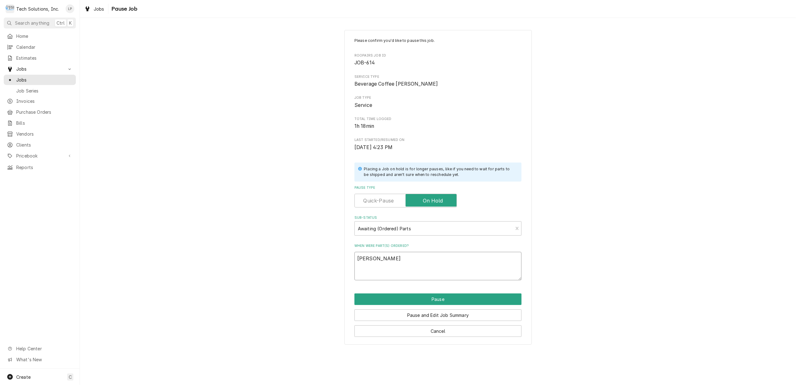
type textarea "x"
type textarea "Derek wi"
type textarea "x"
type textarea "Derek wit"
type textarea "x"
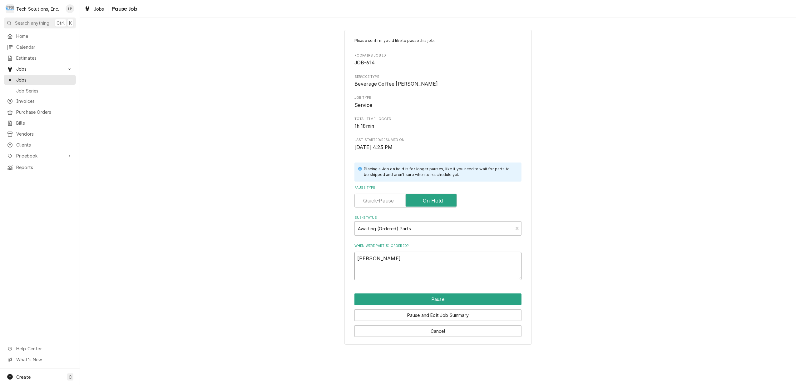
type textarea "Derek with"
type textarea "x"
type textarea "Derek with"
type textarea "x"
type textarea "Derek with R"
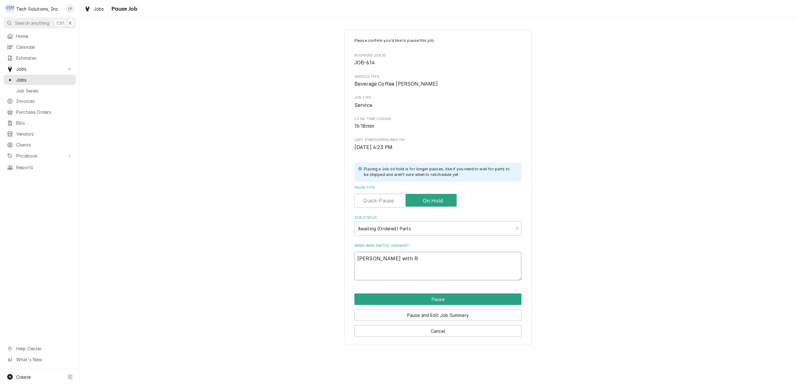
type textarea "x"
type textarea "Derek with Ro"
type textarea "x"
type textarea "Derek with Roy"
type textarea "x"
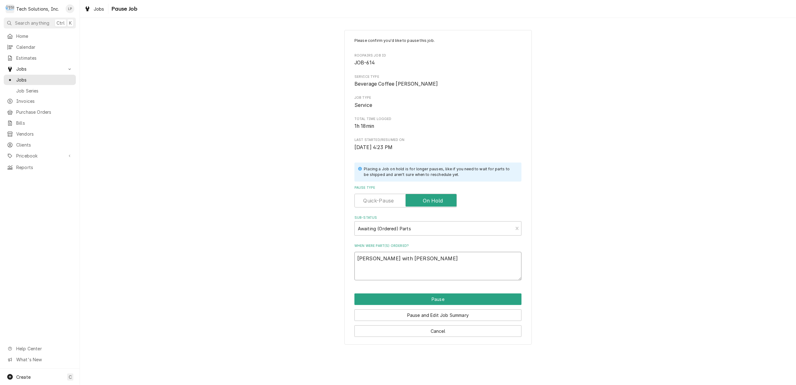
type textarea "Derek with Roya"
type textarea "x"
type textarea "Derek with Royal"
type textarea "x"
type textarea "Derek with Royal"
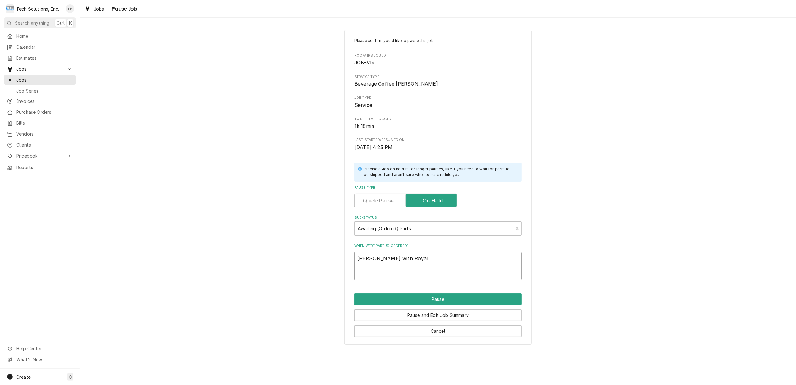
type textarea "x"
type textarea "Derek with Royal C"
type textarea "x"
type textarea "Derek with Royal Cu"
type textarea "x"
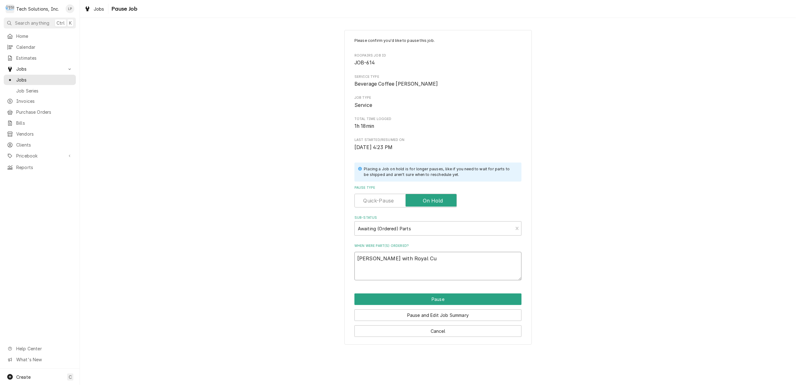
type textarea "Derek with Royal Cup"
type textarea "x"
type textarea "Derek with Royal Cup"
type textarea "x"
type textarea "Derek with Royal Cup i"
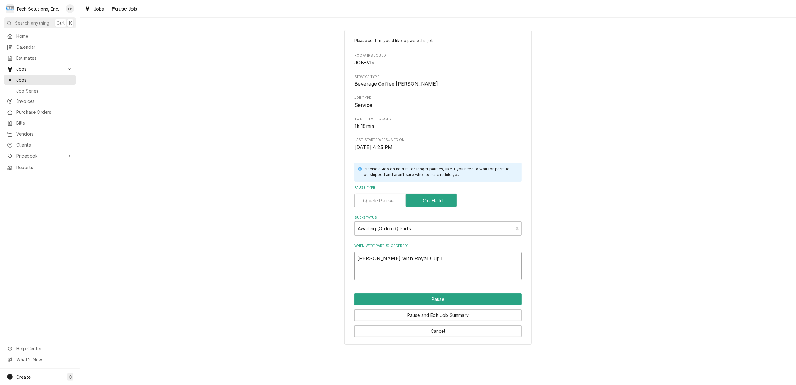
type textarea "x"
type textarea "Derek with Royal Cup is"
type textarea "x"
type textarea "Derek with Royal Cup is"
type textarea "x"
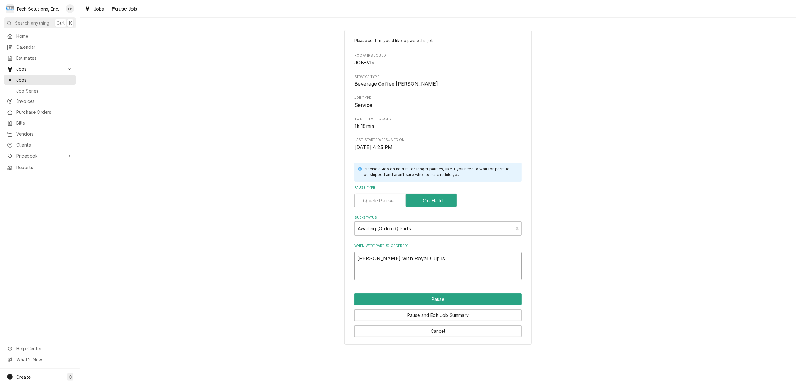
type textarea "Derek with Royal Cup is s"
type textarea "x"
type textarea "Derek with Royal Cup is se"
type textarea "x"
type textarea "Derek with Royal Cup is sen"
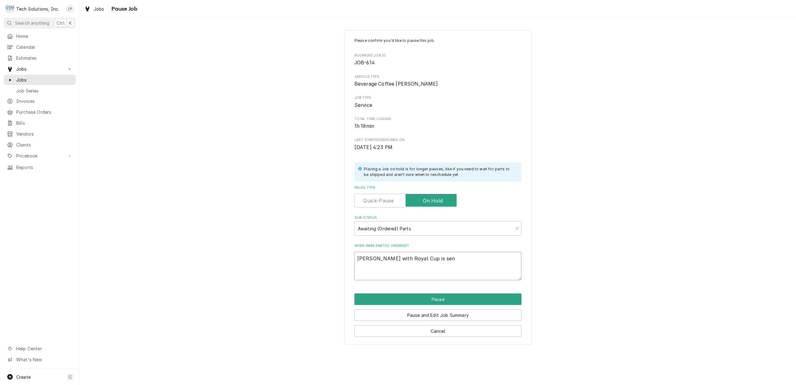
type textarea "x"
type textarea "Derek with Royal Cup is send"
type textarea "x"
type textarea "Derek with Royal Cup is sendi"
type textarea "x"
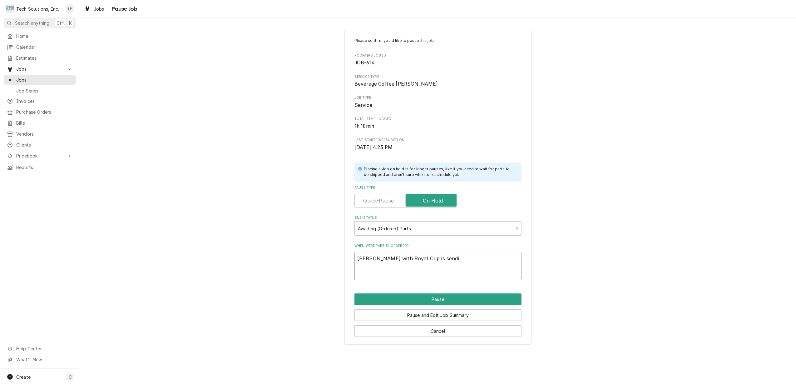
type textarea "Derek with Royal Cup is sendin"
type textarea "x"
type textarea "Derek with Royal Cup is sending"
type textarea "x"
type textarea "Derek with Royal Cup is sending"
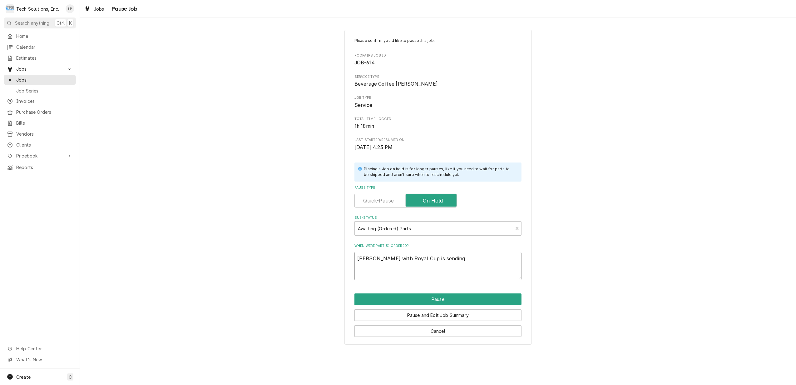
type textarea "x"
type textarea "Derek with Royal Cup is sending c"
type textarea "x"
type textarea "Derek with Royal Cup is sending co"
type textarea "x"
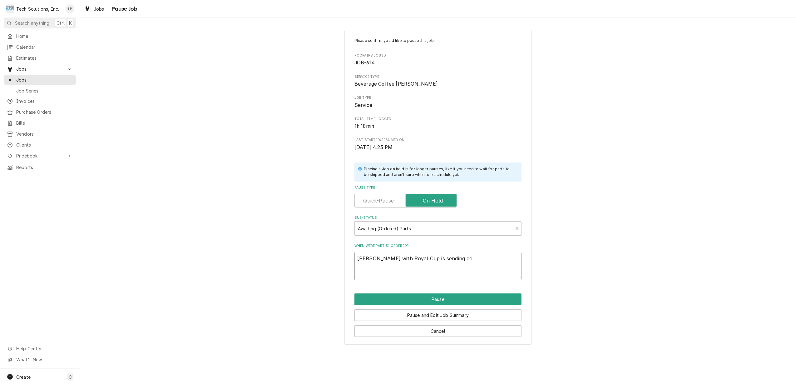
type textarea "Derek with Royal Cup is sending cor"
type textarea "x"
type textarea "Derek with Royal Cup is sending corr"
type textarea "x"
type textarea "Derek with Royal Cup is sending corre"
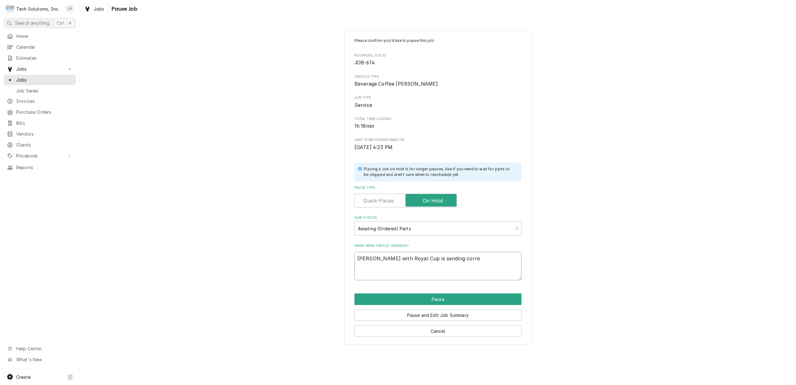
type textarea "x"
type textarea "Derek with Royal Cup is sending correc"
type textarea "x"
type textarea "Derek with Royal Cup is sending correct"
type textarea "x"
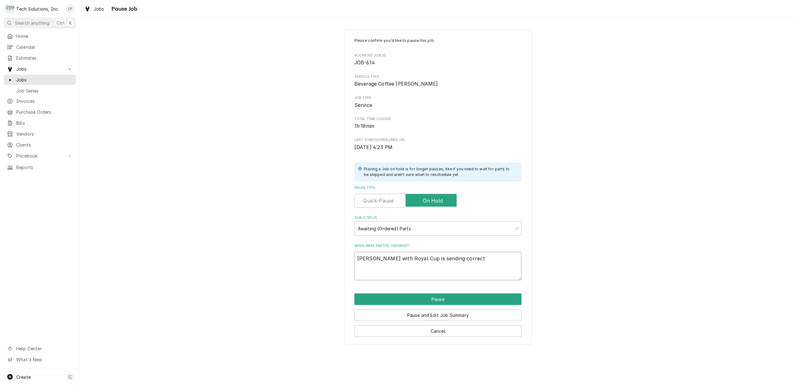
type textarea "Derek with Royal Cup is sending correct"
type textarea "x"
type textarea "Derek with Royal Cup is sending correct #"
type textarea "x"
type textarea "Derek with Royal Cup is sending correct #"
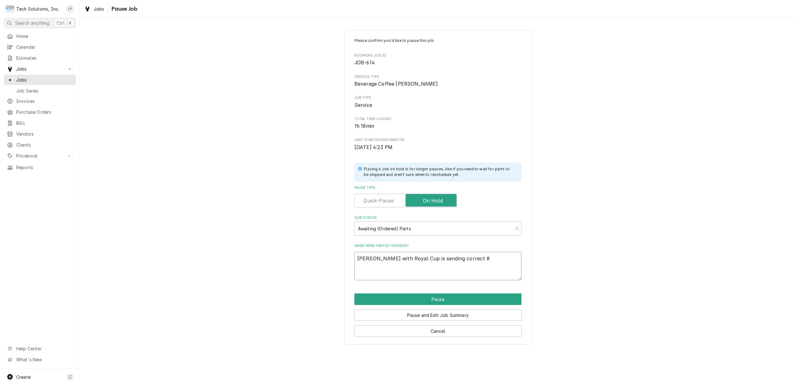
type textarea "x"
type textarea "Derek with Royal Cup is sending correct # 1"
type textarea "x"
type textarea "Derek with Royal Cup is sending correct # 10"
type textarea "x"
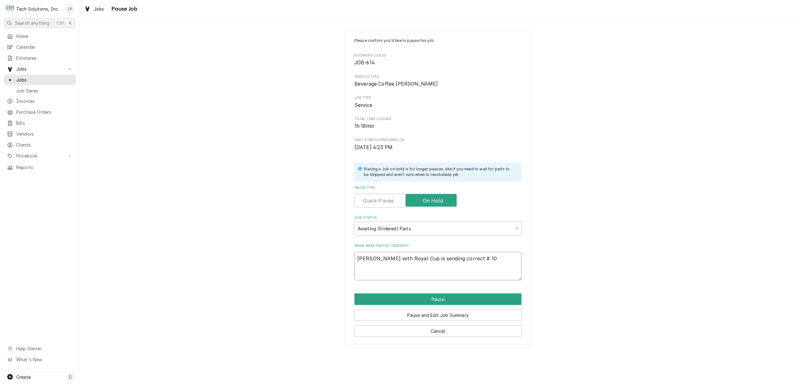
type textarea "Derek with Royal Cup is sending correct # 105"
type textarea "x"
type textarea "Derek with Royal Cup is sending correct # 1057"
type textarea "x"
type textarea "Derek with Royal Cup is sending correct # 1057."
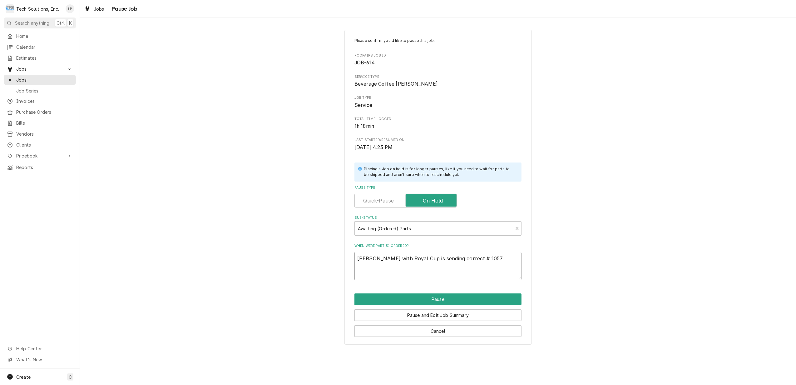
type textarea "x"
type textarea "Derek with Royal Cup is sending correct # 1057.0"
type textarea "x"
type textarea "Derek with Royal Cup is sending correct # 1057.00"
type textarea "x"
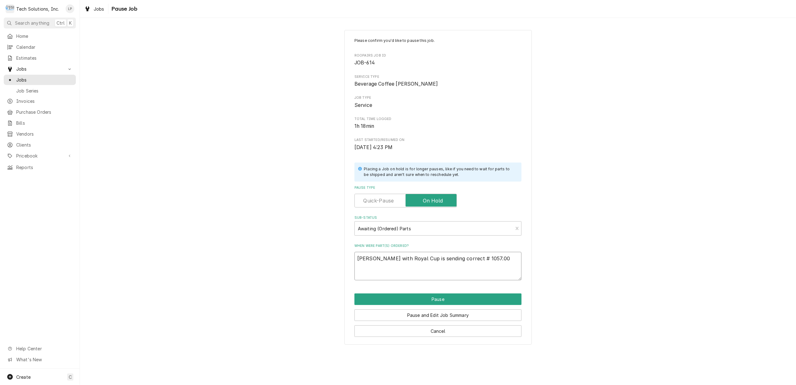
type textarea "Derek with Royal Cup is sending correct # 1057.000"
type textarea "x"
type textarea "Derek with Royal Cup is sending correct # 1057.0004"
type textarea "x"
type textarea "Derek with Royal Cup is sending correct # 1057.00043"
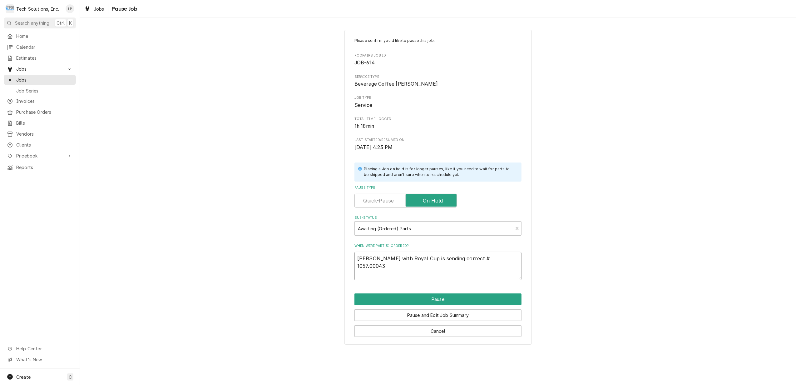
type textarea "x"
type textarea "Derek with Royal Cup is sending correct # 1057.00043."
type textarea "x"
type textarea "Derek with Royal Cup is sending correct # 1057.00043.0"
type textarea "x"
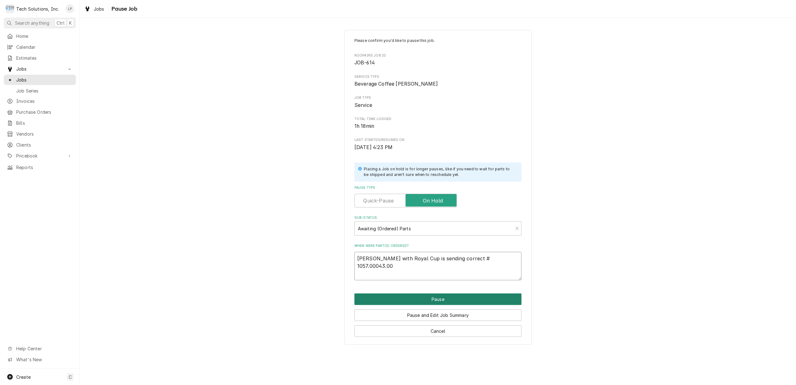
type textarea "[PERSON_NAME] with Royal Cup is sending correct # 1057.00043.00"
click at [438, 299] on button "Pause" at bounding box center [437, 299] width 167 height 12
type textarea "x"
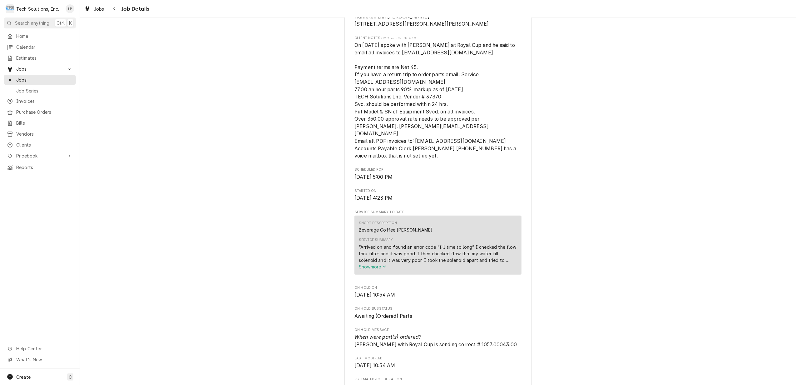
scroll to position [166, 0]
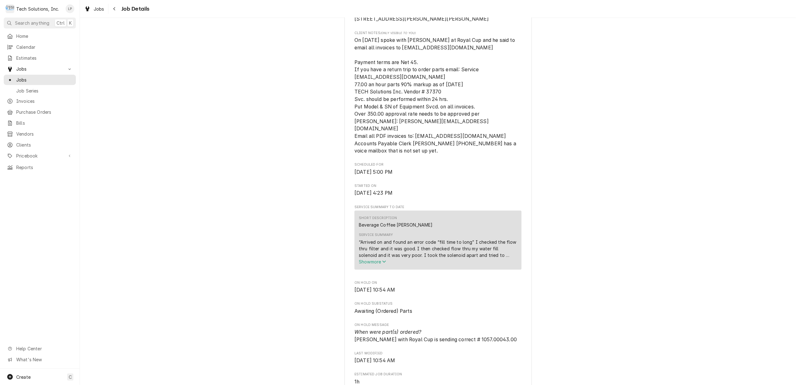
click at [370, 261] on span "Show more" at bounding box center [372, 261] width 27 height 5
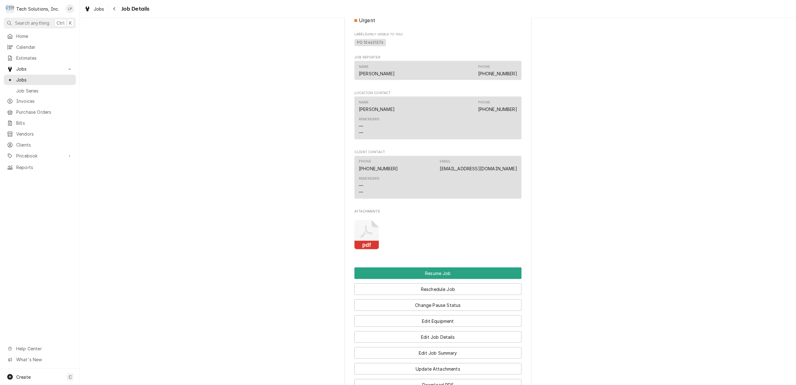
scroll to position [666, 0]
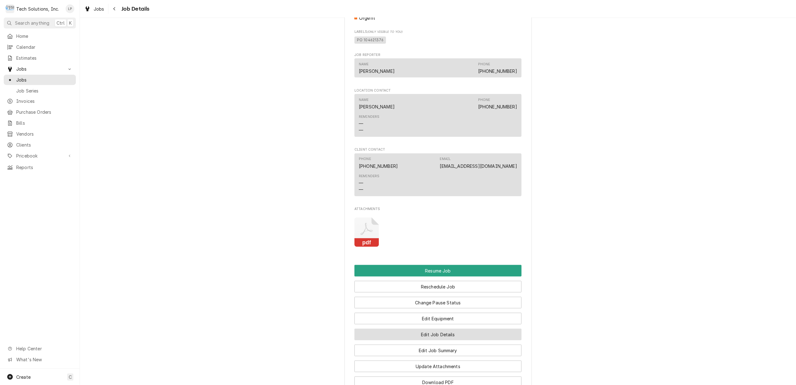
click at [466, 336] on button "Edit Job Details" at bounding box center [437, 334] width 167 height 12
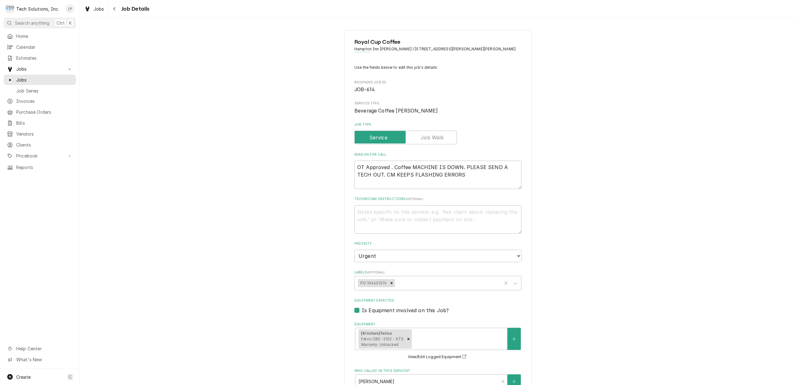
type textarea "x"
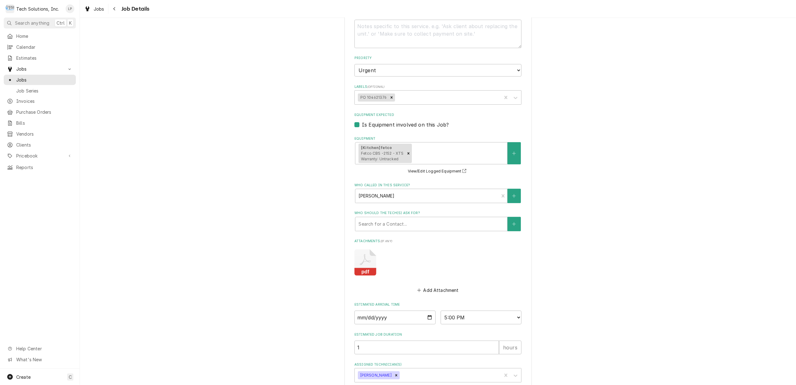
scroll to position [222, 0]
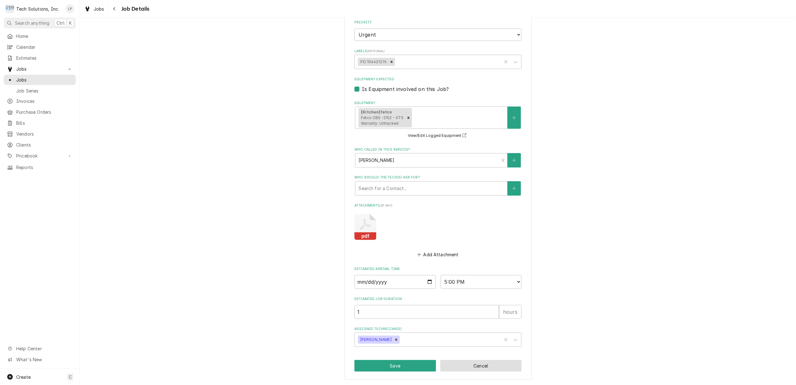
click at [496, 363] on button "Cancel" at bounding box center [480, 366] width 81 height 12
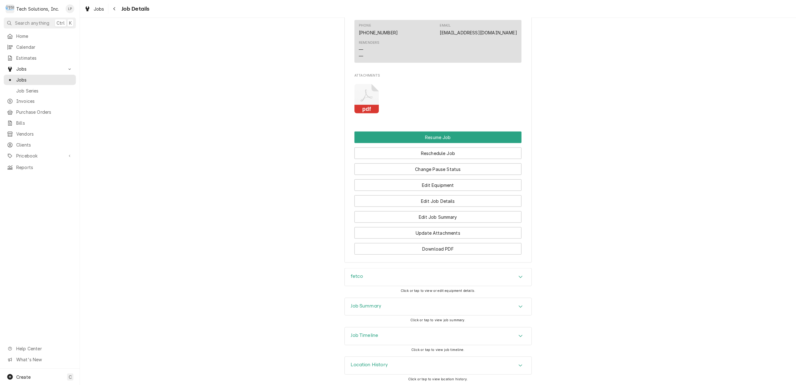
scroll to position [738, 0]
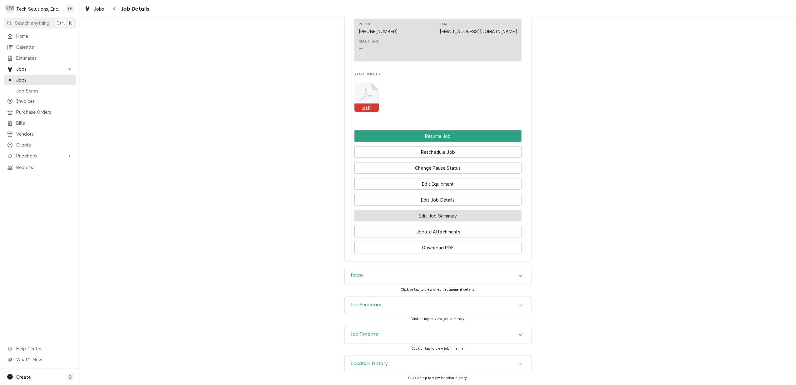
click at [439, 216] on button "Edit Job Summary" at bounding box center [437, 216] width 167 height 12
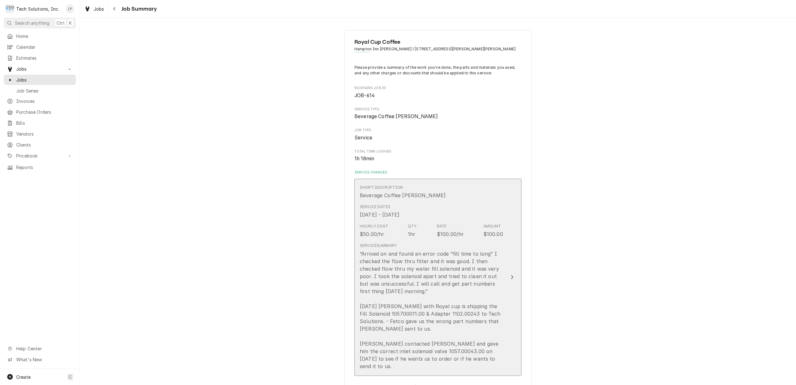
click at [511, 274] on icon "Update Line Item" at bounding box center [512, 276] width 3 height 5
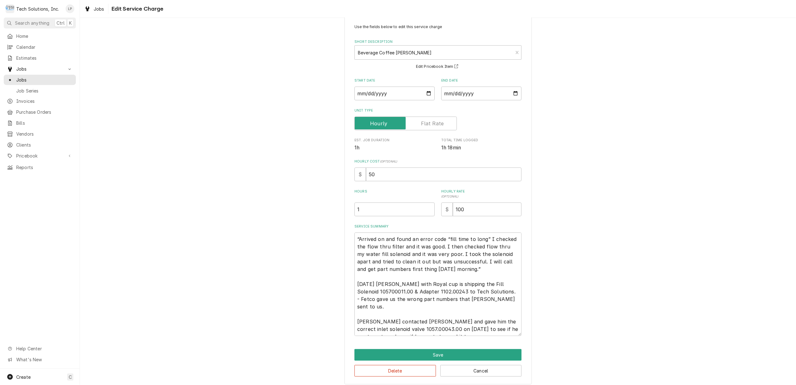
scroll to position [19, 0]
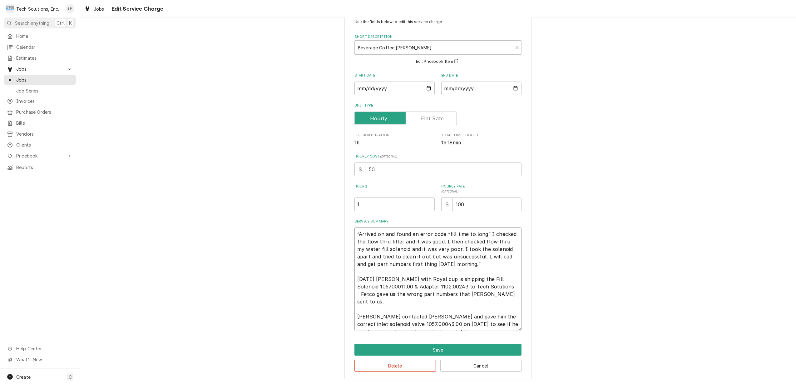
click at [415, 323] on textarea "“Arrived on and found an error code “fill time to long” I checked the flow thru…" at bounding box center [437, 278] width 167 height 103
type textarea "x"
type textarea "“Arrived on and found an error code “fill time to long” I checked the flow thru…"
type textarea "x"
type textarea "“Arrived on and found an error code “fill time to long” I checked the flow thru…"
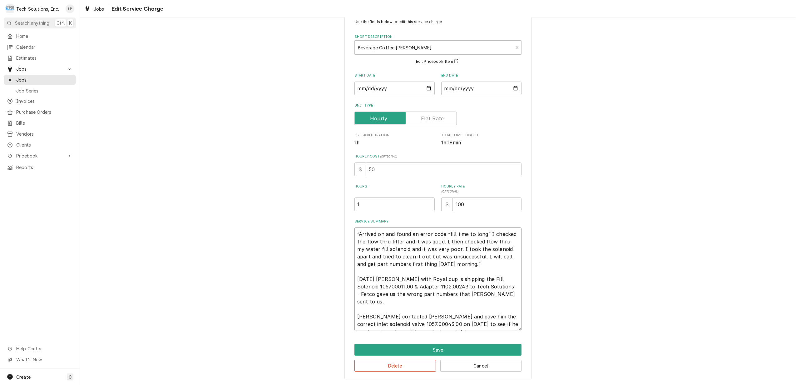
type textarea "x"
type textarea "“Arrived on and found an error code “fill time to long” I checked the flow thru…"
type textarea "x"
type textarea "“Arrived on and found an error code “fill time to long” I checked the flow thru…"
type textarea "x"
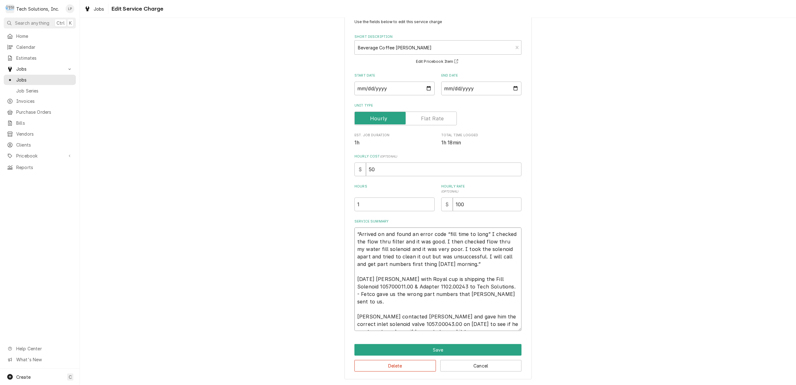
type textarea "“Arrived on and found an error code “fill time to long” I checked the flow thru…"
type textarea "x"
type textarea "“Arrived on and found an error code “fill time to long” I checked the flow thru…"
type textarea "x"
type textarea "“Arrived on and found an error code “fill time to long” I checked the flow thru…"
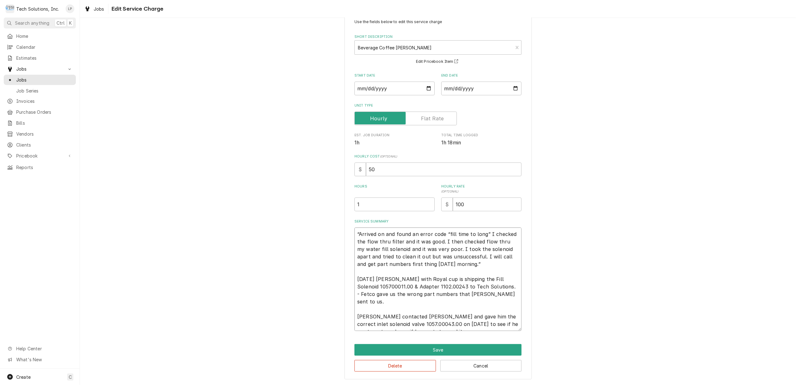
type textarea "x"
type textarea "“Arrived on and found an error code “fill time to long” I checked the flow thru…"
type textarea "x"
type textarea "“Arrived on and found an error code “fill time to long” I checked the flow thru…"
type textarea "x"
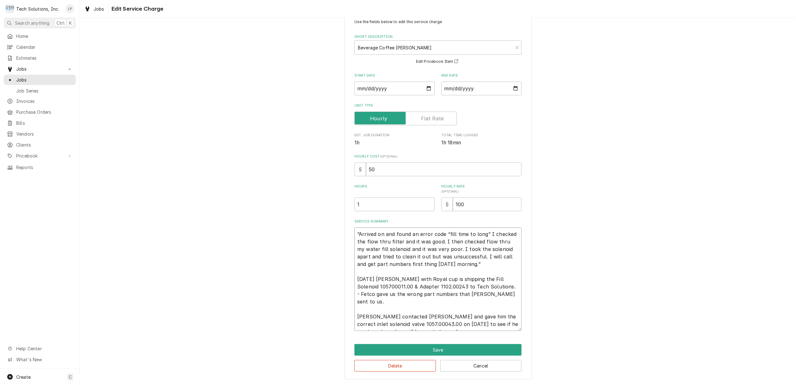
type textarea "“Arrived on and found an error code “fill time to long” I checked the flow thru…"
type textarea "x"
type textarea "“Arrived on and found an error code “fill time to long” I checked the flow thru…"
type textarea "x"
type textarea "“Arrived on and found an error code “fill time to long” I checked the flow thru…"
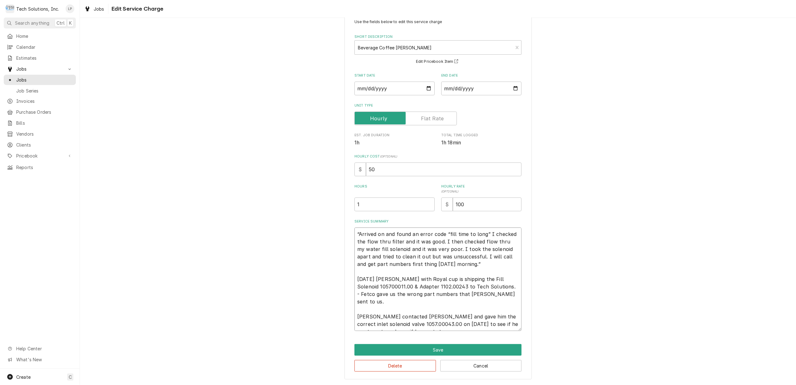
type textarea "x"
type textarea "“Arrived on and found an error code “fill time to long” I checked the flow thru…"
type textarea "x"
type textarea "“Arrived on and found an error code “fill time to long” I checked the flow thru…"
type textarea "x"
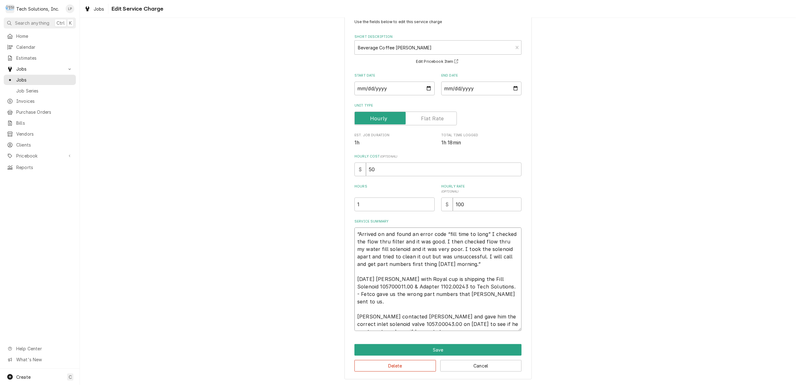
type textarea "“Arrived on and found an error code “fill time to long” I checked the flow thru…"
type textarea "x"
type textarea "“Arrived on and found an error code “fill time to long” I checked the flow thru…"
type textarea "x"
type textarea "“Arrived on and found an error code “fill time to long” I checked the flow thru…"
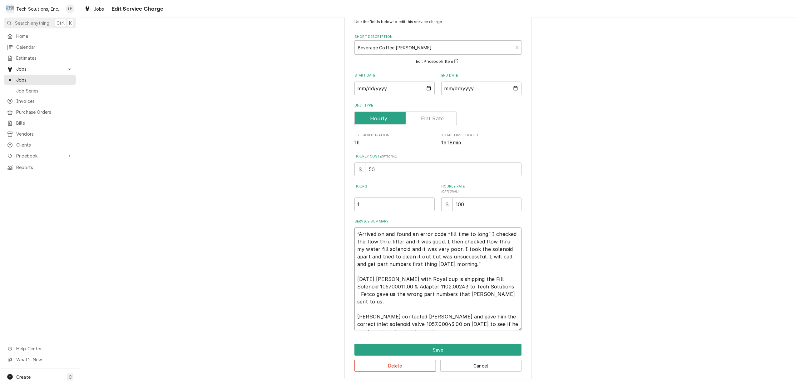
type textarea "x"
type textarea "“Arrived on and found an error code “fill time to long” I checked the flow thru…"
type textarea "x"
type textarea "“Arrived on and found an error code “fill time to long” I checked the flow thru…"
type textarea "x"
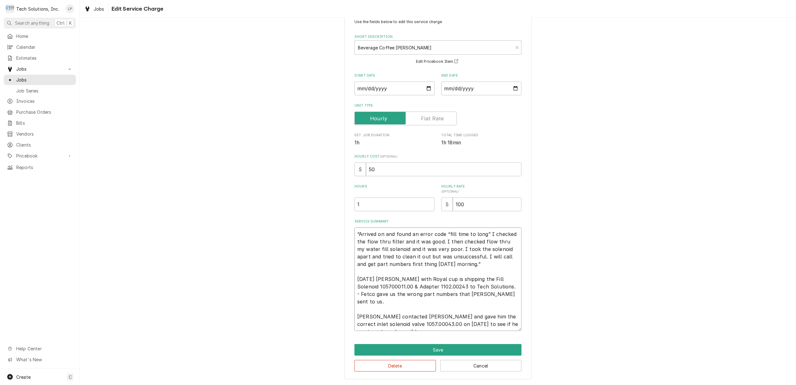
type textarea "“Arrived on and found an error code “fill time to long” I checked the flow thru…"
type textarea "x"
type textarea "“Arrived on and found an error code “fill time to long” I checked the flow thru…"
type textarea "x"
type textarea "“Arrived on and found an error code “fill time to long” I checked the flow thru…"
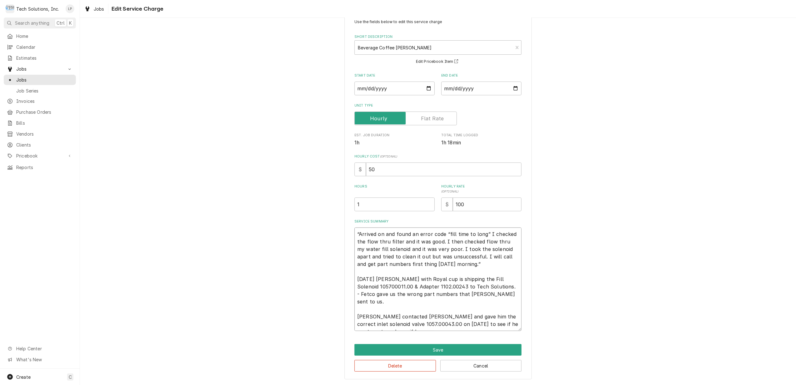
type textarea "x"
type textarea "“Arrived on and found an error code “fill time to long” I checked the flow thru…"
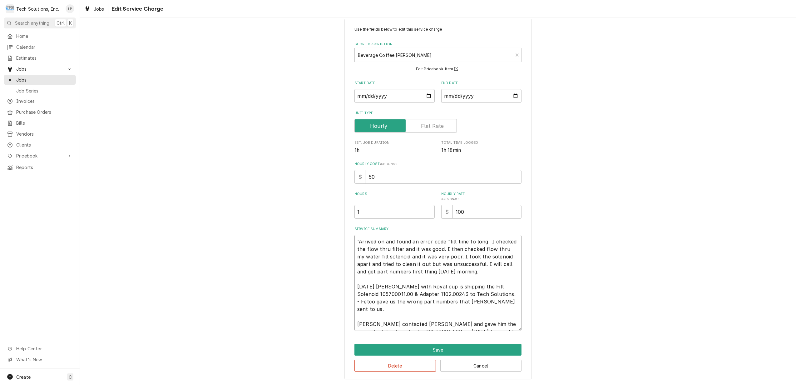
type textarea "x"
type textarea "“Arrived on and found an error code “fill time to long” I checked the flow thru…"
type textarea "x"
type textarea "“Arrived on and found an error code “fill time to long” I checked the flow thru…"
type textarea "x"
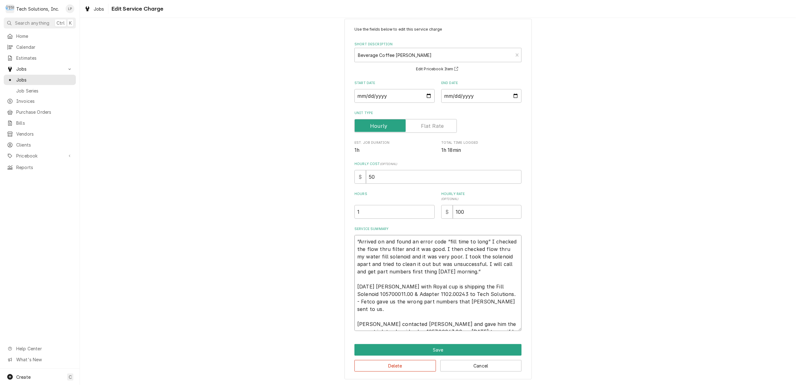
type textarea "“Arrived on and found an error code “fill time to long” I checked the flow thru…"
type textarea "x"
type textarea "“Arrived on and found an error code “fill time to long” I checked the flow thru…"
type textarea "x"
type textarea "“Arrived on and found an error code “fill time to long” I checked the flow thru…"
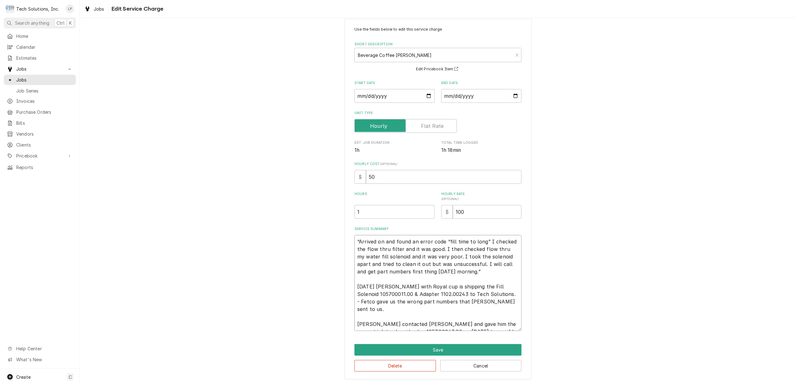
type textarea "x"
type textarea "“Arrived on and found an error code “fill time to long” I checked the flow thru…"
type textarea "x"
type textarea "“Arrived on and found an error code “fill time to long” I checked the flow thru…"
type textarea "x"
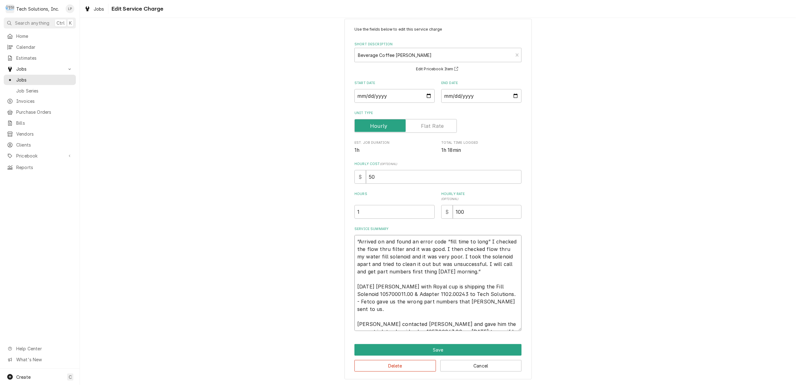
type textarea "“Arrived on and found an error code “fill time to long” I checked the flow thru…"
type textarea "x"
type textarea "“Arrived on and found an error code “fill time to long” I checked the flow thru…"
type textarea "x"
type textarea "“Arrived on and found an error code “fill time to long” I checked the flow thru…"
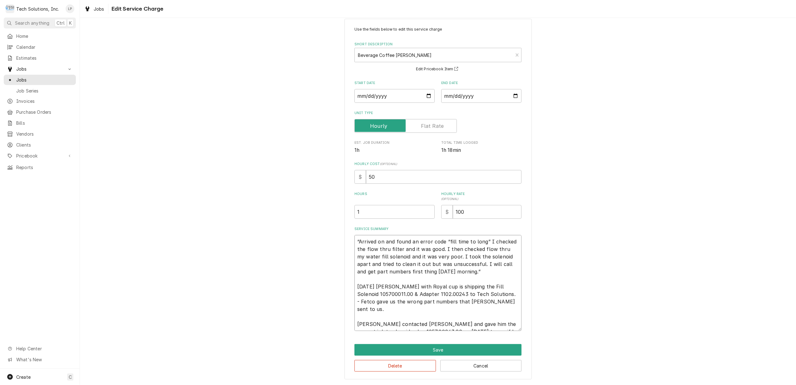
type textarea "x"
type textarea "“Arrived on and found an error code “fill time to long” I checked the flow thru…"
type textarea "x"
type textarea "“Arrived on and found an error code “fill time to long” I checked the flow thru…"
type textarea "x"
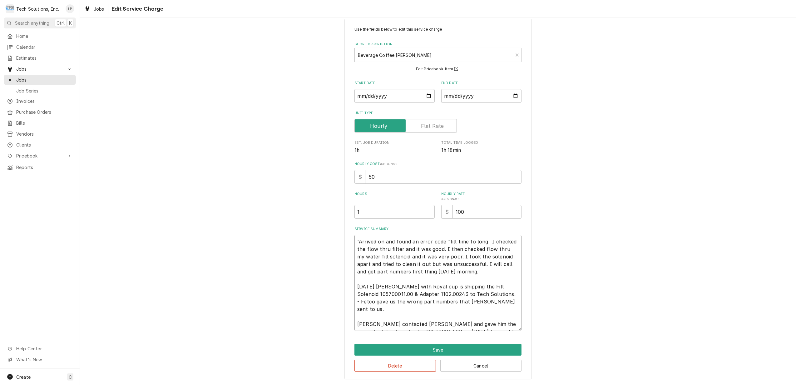
type textarea "“Arrived on and found an error code “fill time to long” I checked the flow thru…"
type textarea "x"
type textarea "“Arrived on and found an error code “fill time to long” I checked the flow thru…"
type textarea "x"
type textarea "“Arrived on and found an error code “fill time to long” I checked the flow thru…"
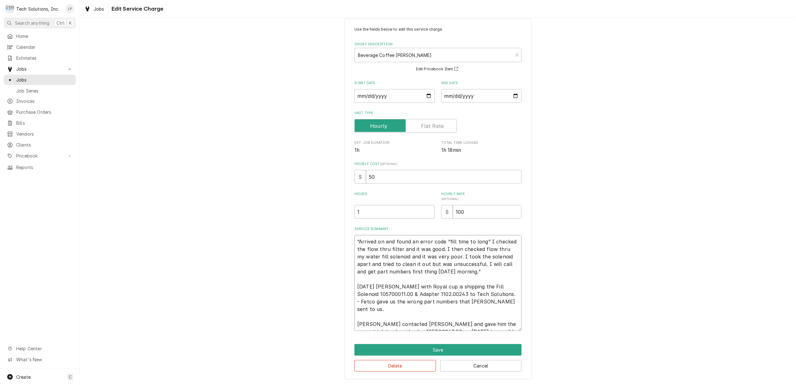
type textarea "x"
type textarea "“Arrived on and found an error code “fill time to long” I checked the flow thru…"
type textarea "x"
type textarea "“Arrived on and found an error code “fill time to long” I checked the flow thru…"
type textarea "x"
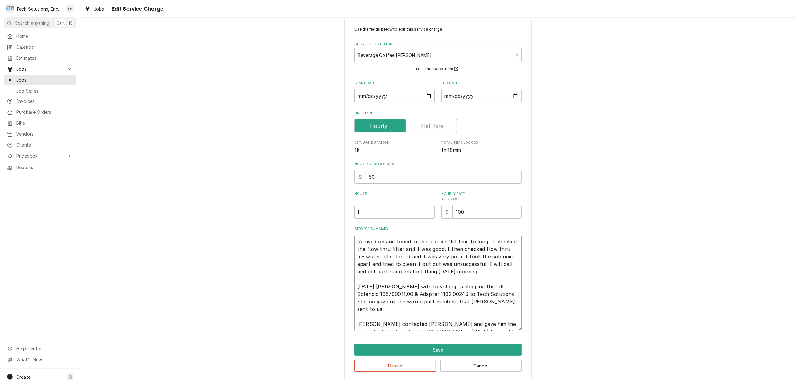
type textarea "“Arrived on and found an error code “fill time to long” I checked the flow thru…"
type textarea "x"
type textarea "“Arrived on and found an error code “fill time to long” I checked the flow thru…"
type textarea "x"
type textarea "“Arrived on and found an error code “fill time to long” I checked the flow thru…"
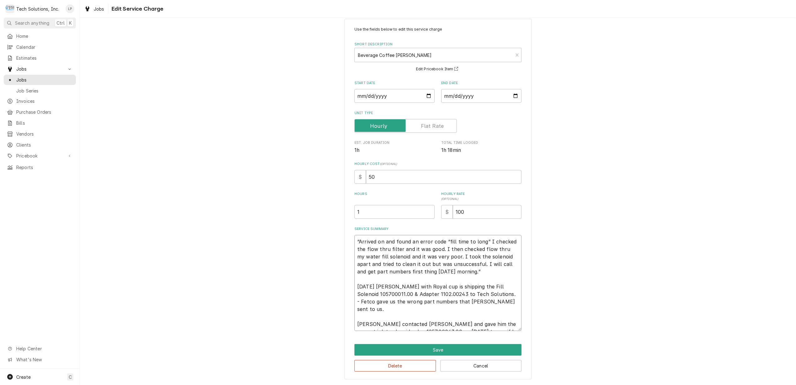
type textarea "x"
type textarea "“Arrived on and found an error code “fill time to long” I checked the flow thru…"
type textarea "x"
type textarea "“Arrived on and found an error code “fill time to long” I checked the flow thru…"
type textarea "x"
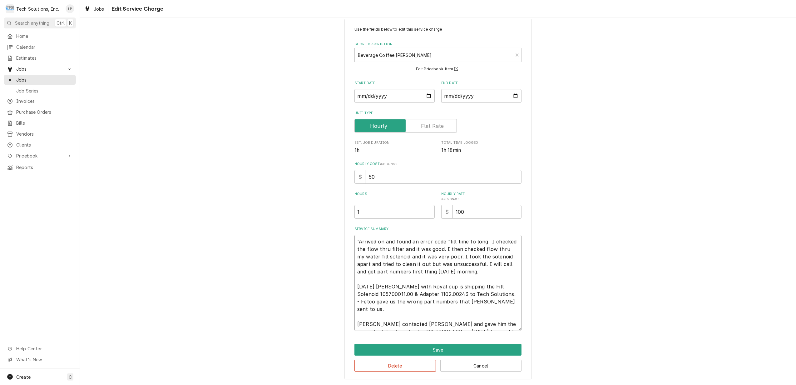
type textarea "“Arrived on and found an error code “fill time to long” I checked the flow thru…"
type textarea "x"
type textarea "“Arrived on and found an error code “fill time to long” I checked the flow thru…"
type textarea "x"
type textarea "“Arrived on and found an error code “fill time to long” I checked the flow thru…"
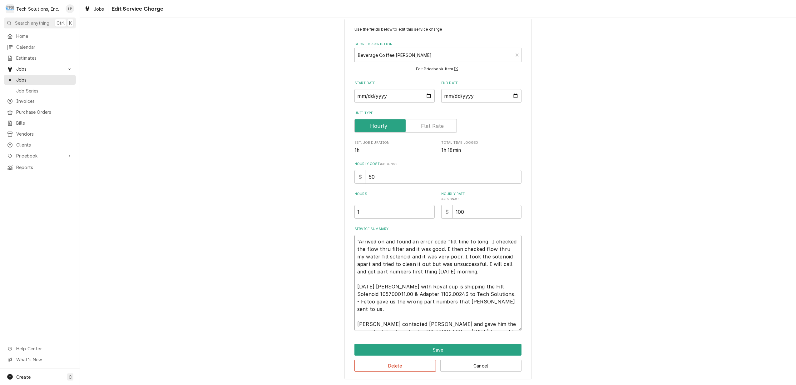
type textarea "x"
type textarea "“Arrived on and found an error code “fill time to long” I checked the flow thru…"
type textarea "x"
type textarea "“Arrived on and found an error code “fill time to long” I checked the flow thru…"
type textarea "x"
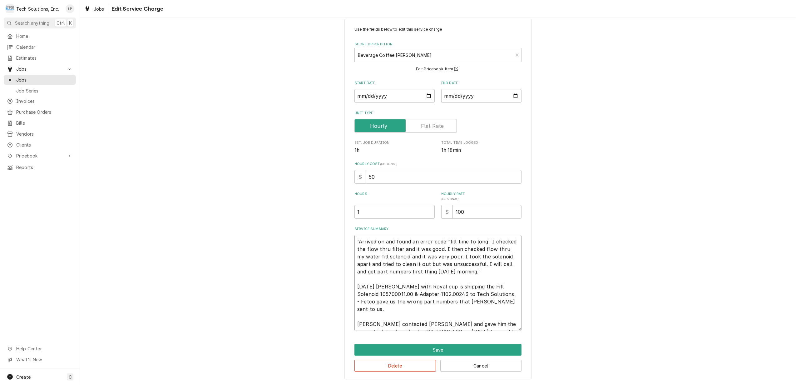
type textarea "“Arrived on and found an error code “fill time to long” I checked the flow thru…"
type textarea "x"
type textarea "“Arrived on and found an error code “fill time to long” I checked the flow thru…"
type textarea "x"
type textarea "“Arrived on and found an error code “fill time to long” I checked the flow thru…"
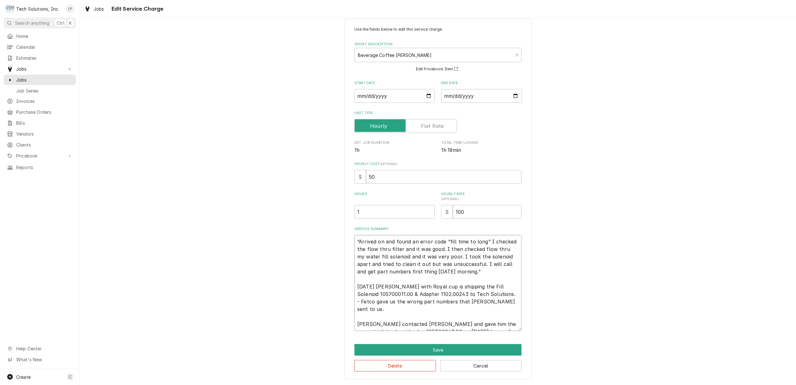
type textarea "x"
type textarea "“Arrived on and found an error code “fill time to long” I checked the flow thru…"
type textarea "x"
type textarea "“Arrived on and found an error code “fill time to long” I checked the flow thru…"
type textarea "x"
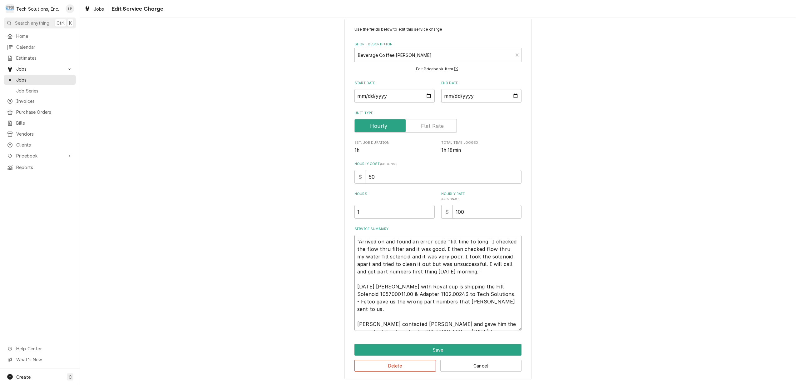
type textarea "“Arrived on and found an error code “fill time to long” I checked the flow thru…"
type textarea "x"
type textarea "“Arrived on and found an error code “fill time to long” I checked the flow thru…"
type textarea "x"
type textarea "“Arrived on and found an error code “fill time to long” I checked the flow thru…"
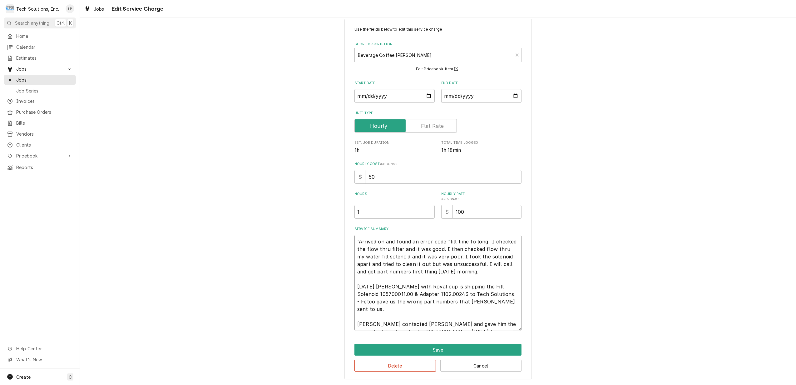
type textarea "x"
type textarea "“Arrived on and found an error code “fill time to long” I checked the flow thru…"
type textarea "x"
type textarea "“Arrived on and found an error code “fill time to long” I checked the flow thru…"
type textarea "x"
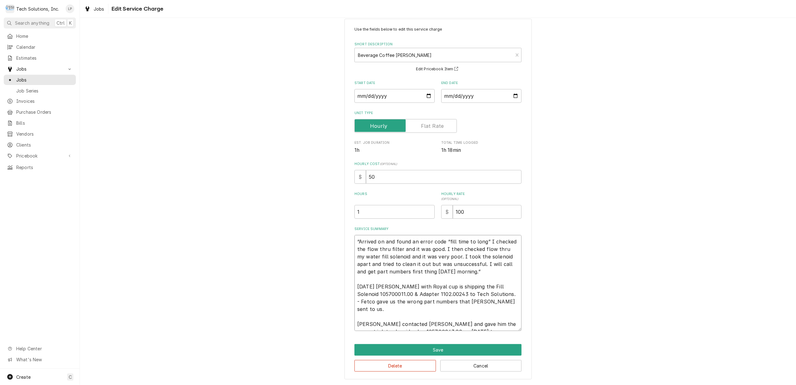
type textarea "“Arrived on and found an error code “fill time to long” I checked the flow thru…"
type textarea "x"
type textarea "“Arrived on and found an error code “fill time to long” I checked the flow thru…"
type textarea "x"
type textarea "“Arrived on and found an error code “fill time to long” I checked the flow thru…"
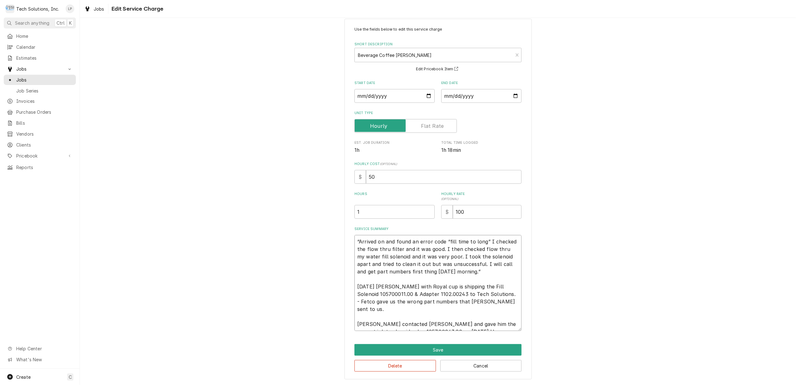
type textarea "x"
type textarea "“Arrived on and found an error code “fill time to long” I checked the flow thru…"
type textarea "x"
type textarea "“Arrived on and found an error code “fill time to long” I checked the flow thru…"
type textarea "x"
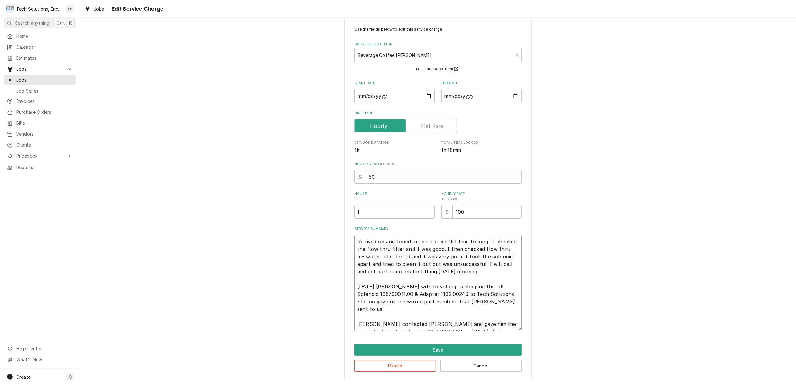
type textarea "“Arrived on and found an error code “fill time to long” I checked the flow thru…"
type textarea "x"
type textarea "“Arrived on and found an error code “fill time to long” I checked the flow thru…"
type textarea "x"
type textarea "“Arrived on and found an error code “fill time to long” I checked the flow thru…"
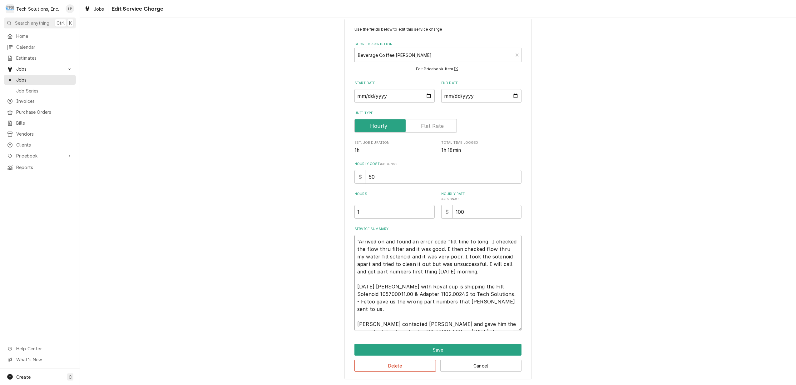
type textarea "x"
type textarea "“Arrived on and found an error code “fill time to long” I checked the flow thru…"
type textarea "x"
type textarea "“Arrived on and found an error code “fill time to long” I checked the flow thru…"
type textarea "x"
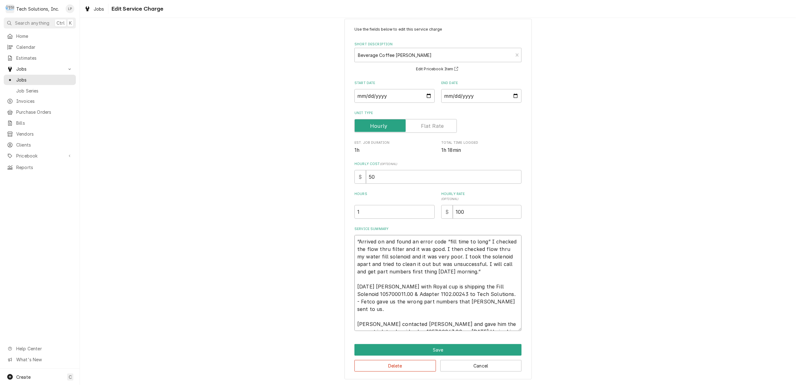
type textarea "“Arrived on and found an error code “fill time to long” I checked the flow thru…"
type textarea "x"
type textarea "“Arrived on and found an error code “fill time to long” I checked the flow thru…"
type textarea "x"
type textarea "“Arrived on and found an error code “fill time to long” I checked the flow thru…"
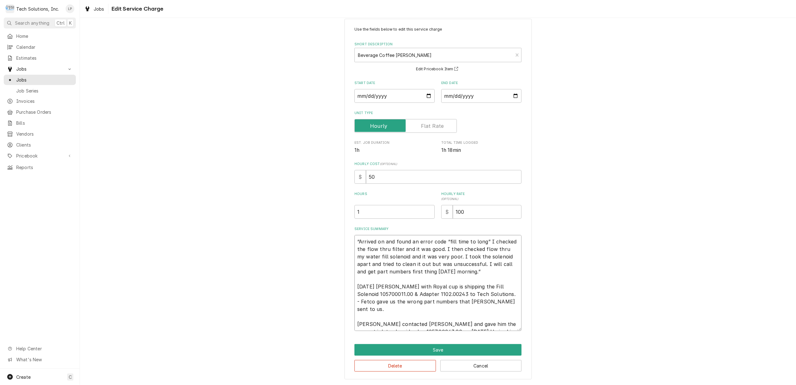
type textarea "x"
type textarea "“Arrived on and found an error code “fill time to long” I checked the flow thru…"
type textarea "x"
type textarea "“Arrived on and found an error code “fill time to long” I checked the flow thru…"
type textarea "x"
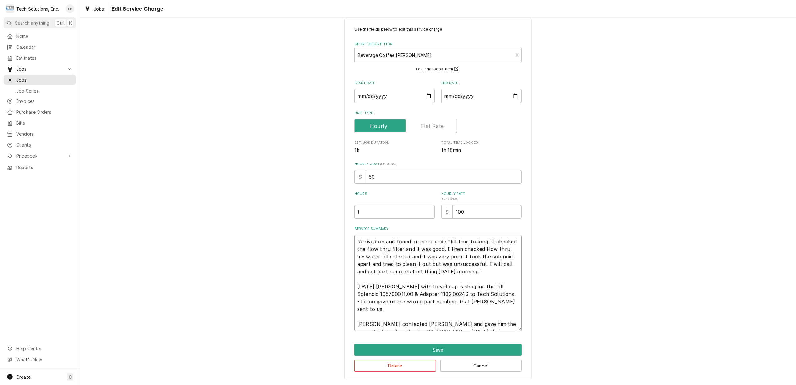
type textarea "“Arrived on and found an error code “fill time to long” I checked the flow thru…"
type textarea "x"
type textarea "“Arrived on and found an error code “fill time to long” I checked the flow thru…"
type textarea "x"
type textarea "“Arrived on and found an error code “fill time to long” I checked the flow thru…"
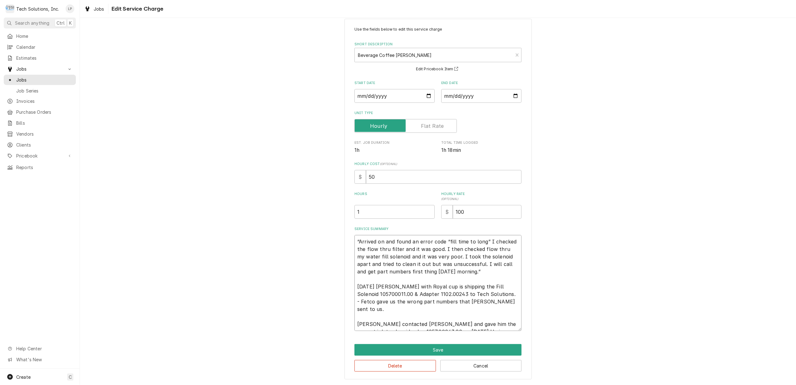
type textarea "x"
type textarea "“Arrived on and found an error code “fill time to long” I checked the flow thru…"
type textarea "x"
type textarea "“Arrived on and found an error code “fill time to long” I checked the flow thru…"
type textarea "x"
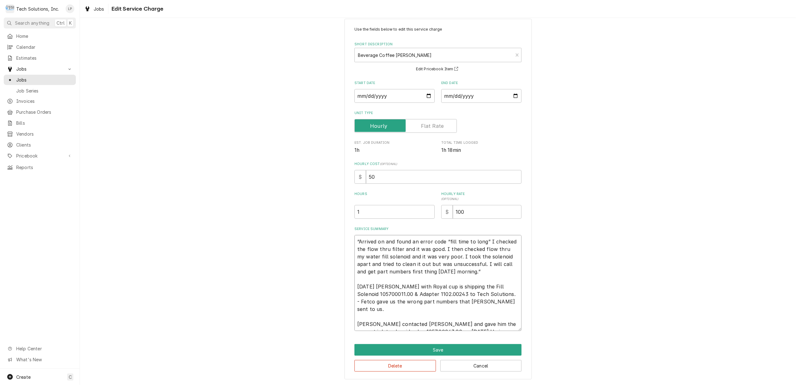
type textarea "“Arrived on and found an error code “fill time to long” I checked the flow thru…"
type textarea "x"
type textarea "“Arrived on and found an error code “fill time to long” I checked the flow thru…"
click at [493, 300] on textarea "“Arrived on and found an error code “fill time to long” I checked the flow thru…" at bounding box center [437, 283] width 167 height 96
type textarea "x"
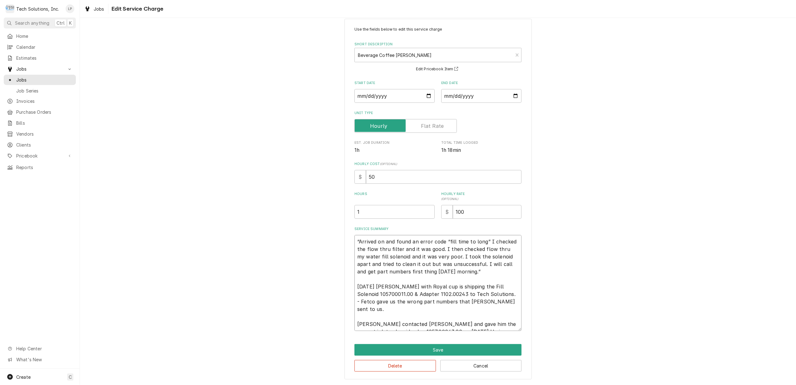
type textarea "“Arrived on and found an error code “fill time to long” I checked the flow thru…"
type textarea "x"
type textarea "“Arrived on and found an error code “fill time to long” I checked the flow thru…"
type textarea "x"
type textarea "“Arrived on and found an error code “fill time to long” I checked the flow thru…"
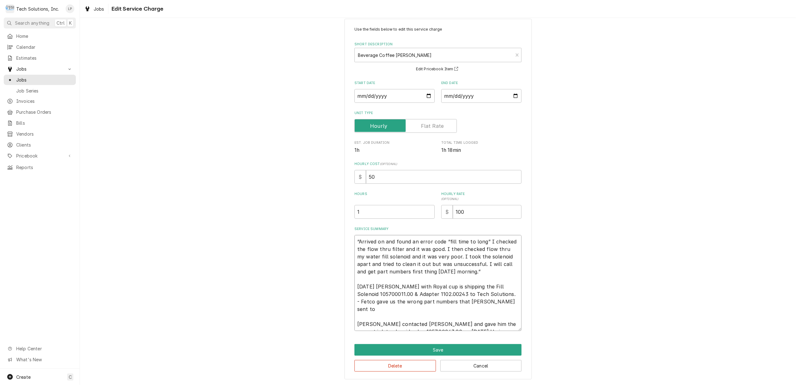
type textarea "x"
type textarea "“Arrived on and found an error code “fill time to long” I checked the flow thru…"
type textarea "x"
type textarea "“Arrived on and found an error code “fill time to long” I checked the flow thru…"
type textarea "x"
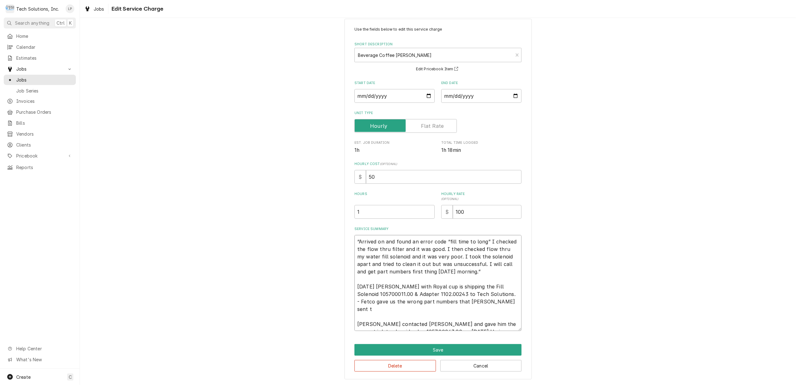
type textarea "“Arrived on and found an error code “fill time to long” I checked the flow thru…"
type textarea "x"
type textarea "“Arrived on and found an error code “fill time to long” I checked the flow thru…"
type textarea "x"
type textarea "“Arrived on and found an error code “fill time to long” I checked the flow thru…"
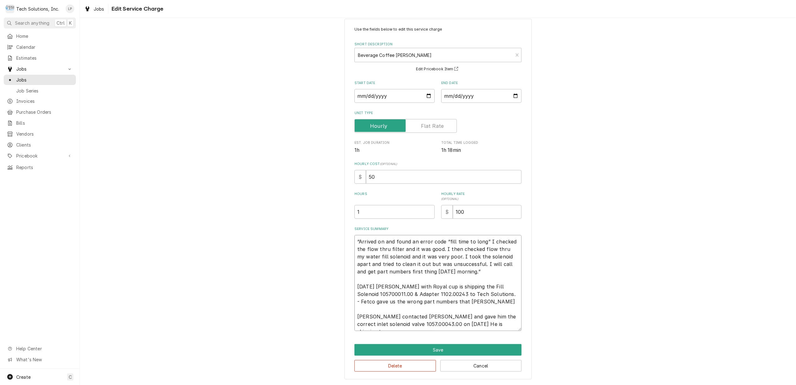
type textarea "x"
type textarea "“Arrived on and found an error code “fill time to long” I checked the flow thru…"
type textarea "x"
type textarea "“Arrived on and found an error code “fill time to long” I checked the flow thru…"
type textarea "x"
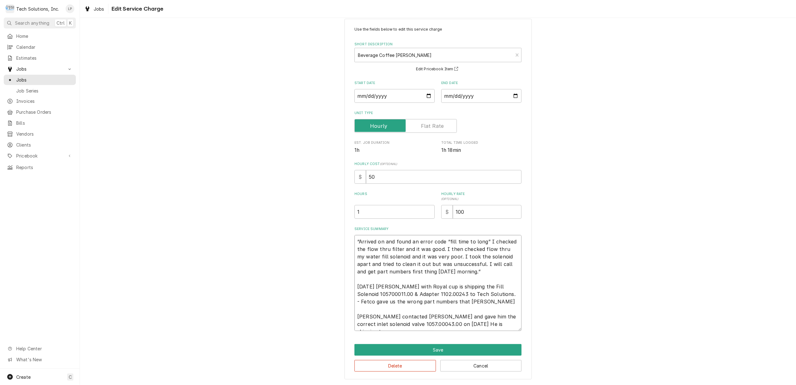
type textarea "“Arrived on and found an error code “fill time to long” I checked the flow thru…"
type textarea "x"
type textarea "“Arrived on and found an error code “fill time to long” I checked the flow thru…"
type textarea "x"
type textarea "“Arrived on and found an error code “fill time to long” I checked the flow thru…"
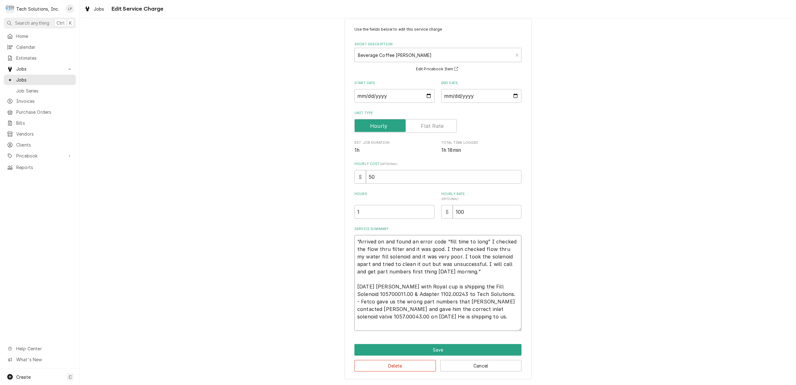
type textarea "x"
type textarea "“Arrived on and found an error code “fill time to long” I checked the flow thru…"
type textarea "x"
type textarea "“Arrived on and found an error code “fill time to long” I checked the flow thru…"
type textarea "x"
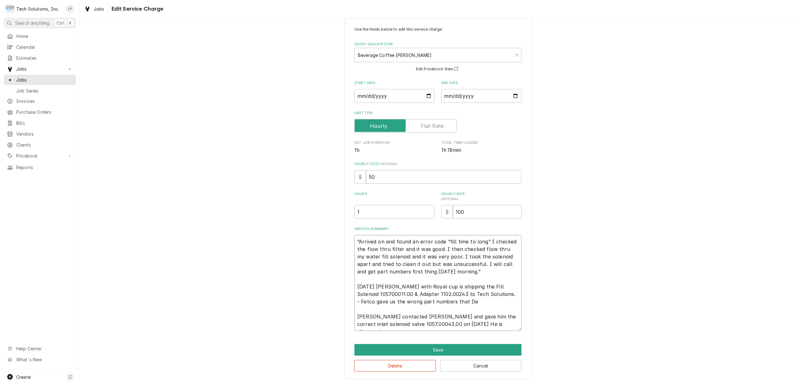
type textarea "“Arrived on and found an error code “fill time to long” I checked the flow thru…"
type textarea "x"
type textarea "“Arrived on and found an error code “fill time to long” I checked the flow thru…"
type textarea "x"
type textarea "“Arrived on and found an error code “fill time to long” I checked the flow thru…"
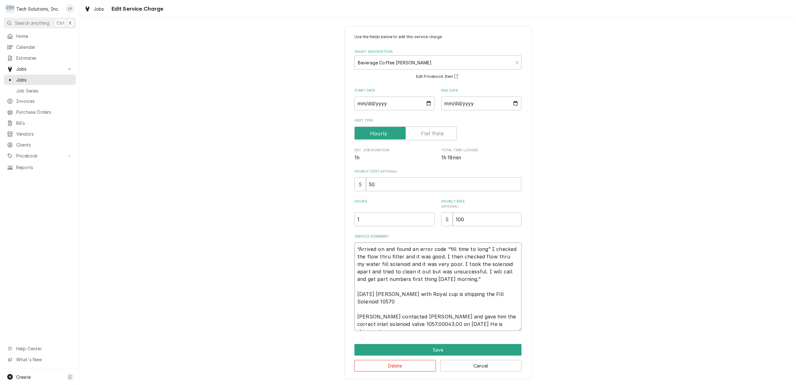
scroll to position [0, 0]
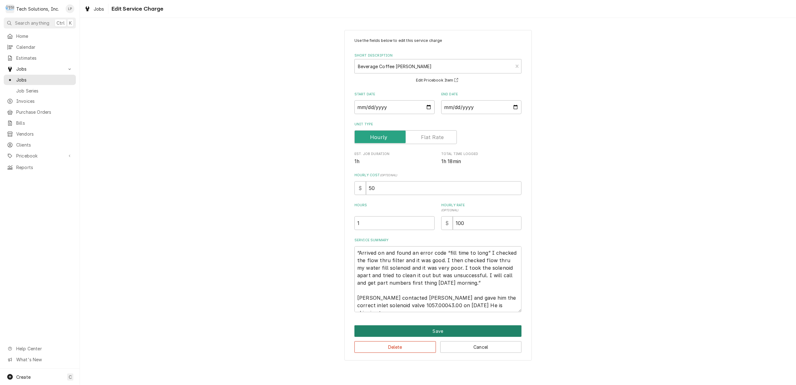
click at [435, 332] on button "Save" at bounding box center [437, 331] width 167 height 12
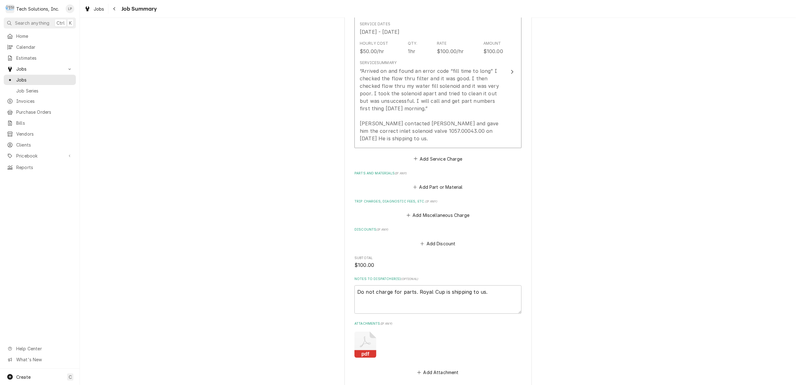
scroll to position [166, 0]
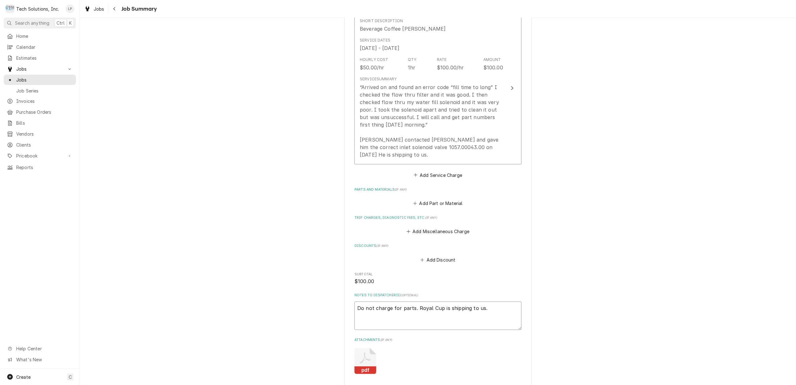
drag, startPoint x: 354, startPoint y: 309, endPoint x: 481, endPoint y: 313, distance: 127.1
click at [481, 313] on textarea "Do not charge for parts. Royal Cup is shipping to us." at bounding box center [437, 315] width 167 height 28
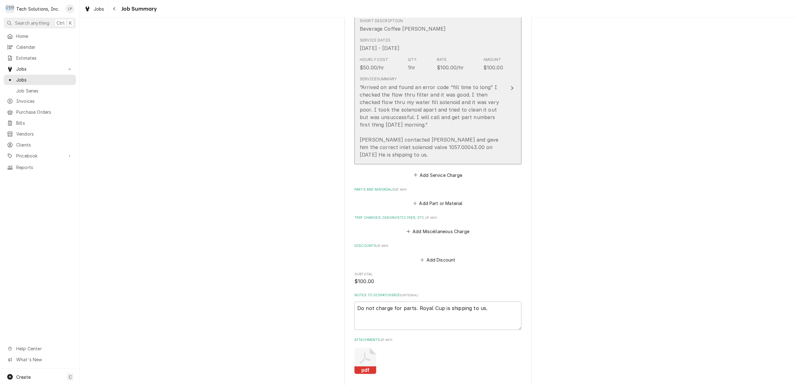
click at [508, 87] on div "Update Line Item" at bounding box center [512, 87] width 8 height 7
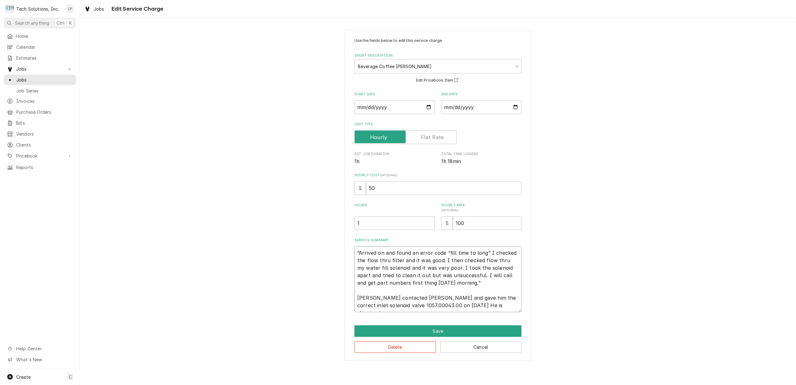
click at [358, 253] on textarea "“Arrived on and found an error code “fill time to long” I checked the flow thru…" at bounding box center [437, 279] width 167 height 66
click at [359, 253] on textarea "8/15/25 “Arrived on and found an error code “fill time to long” I checked the f…" at bounding box center [437, 279] width 167 height 66
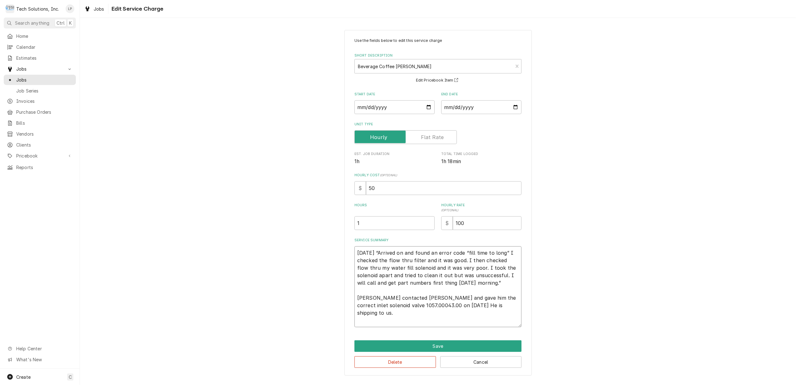
click at [359, 253] on textarea "8/15/25 “Arrived on and found an error code “fill time to long” I checked the f…" at bounding box center [437, 286] width 167 height 81
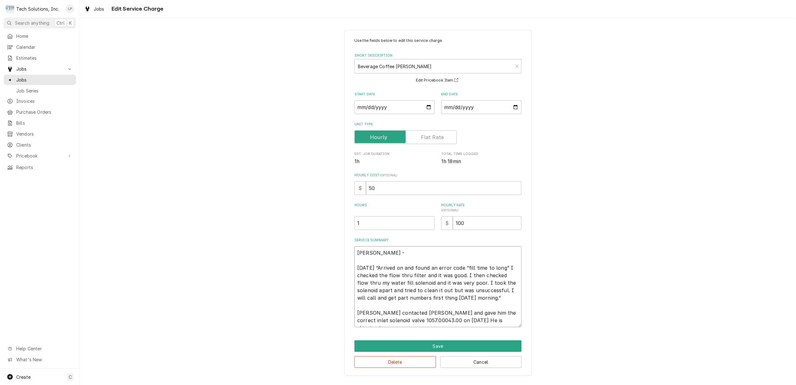
paste textarea "Do not charge for parts. Royal Cup is shipping to us."
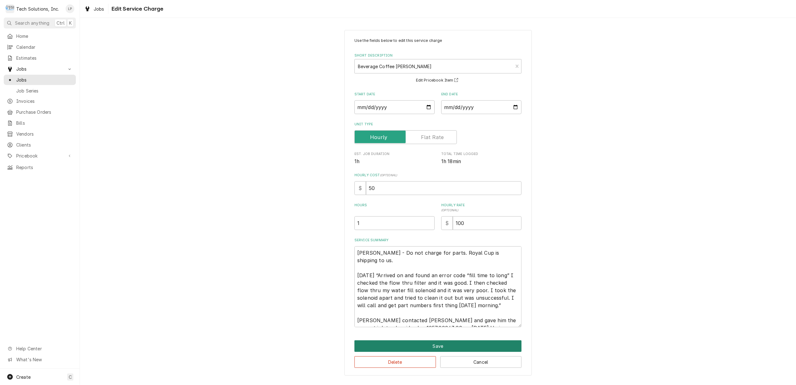
click at [442, 344] on button "Save" at bounding box center [437, 346] width 167 height 12
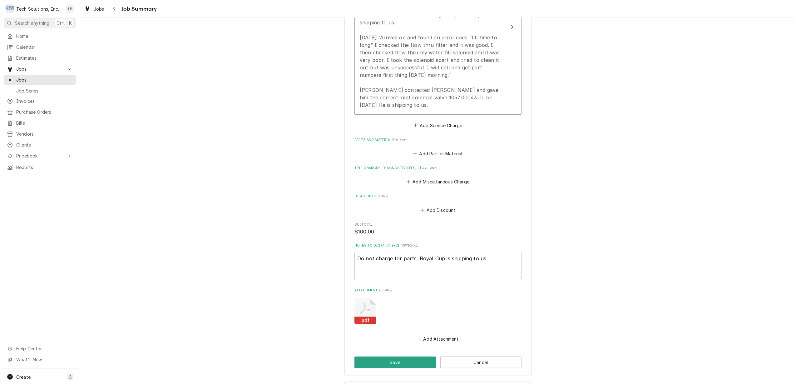
scroll to position [288, 0]
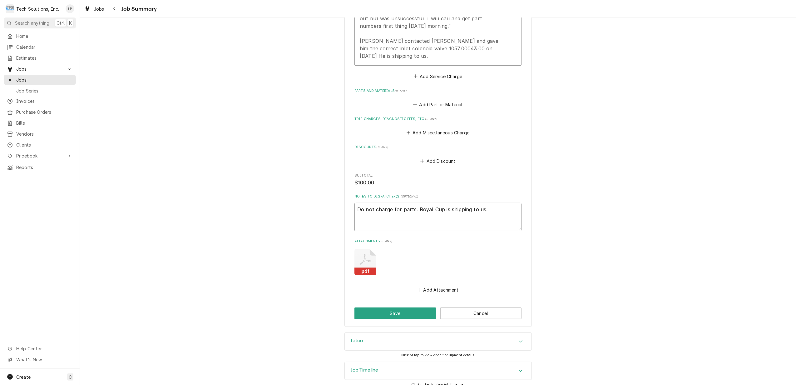
click at [491, 206] on textarea "Do not charge for parts. Royal Cup is shipping to us." at bounding box center [437, 217] width 167 height 28
click at [395, 307] on button "Save" at bounding box center [394, 313] width 81 height 12
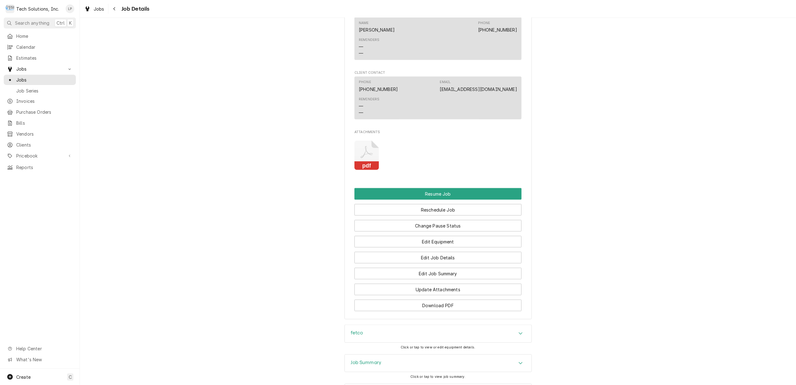
scroll to position [738, 0]
